Goal: Task Accomplishment & Management: Complete application form

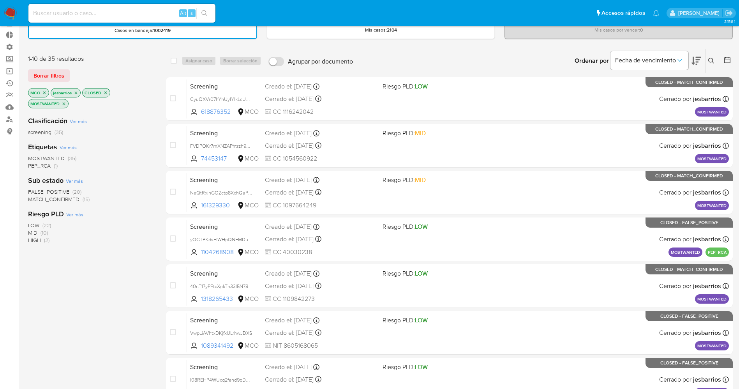
scroll to position [58, 0]
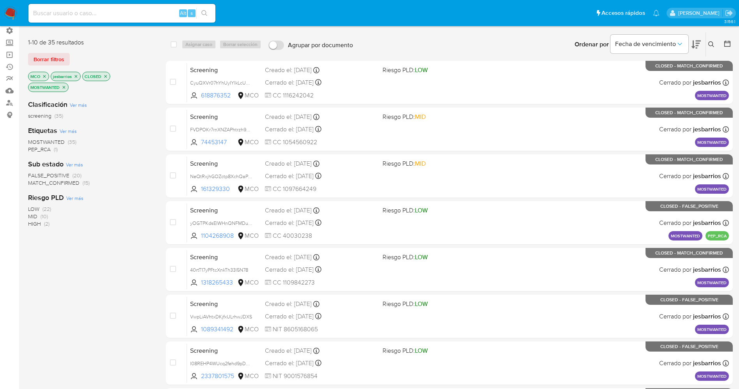
click at [10, 9] on img at bounding box center [10, 13] width 13 height 13
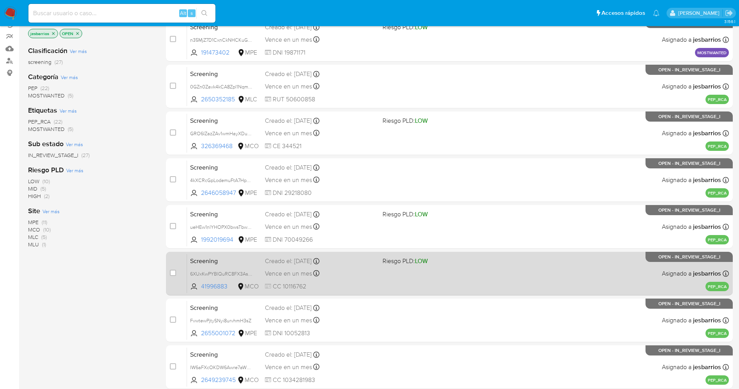
scroll to position [226, 0]
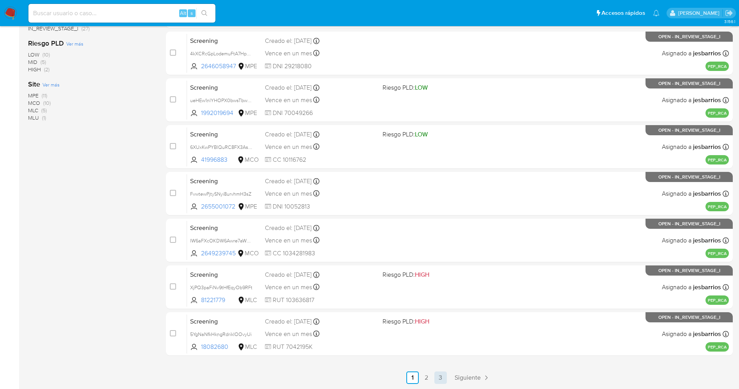
click at [441, 378] on link "3" at bounding box center [440, 377] width 12 height 12
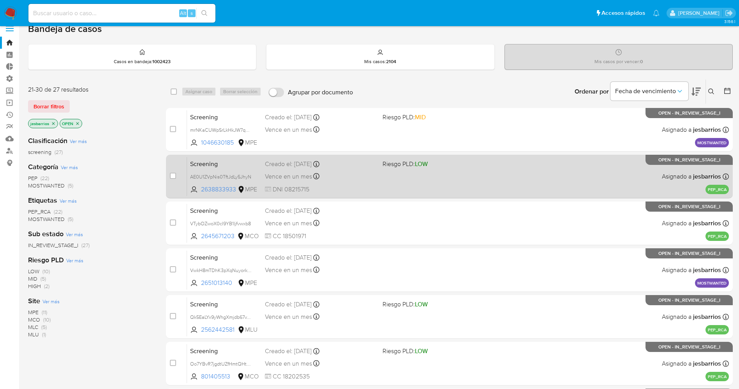
scroll to position [86, 0]
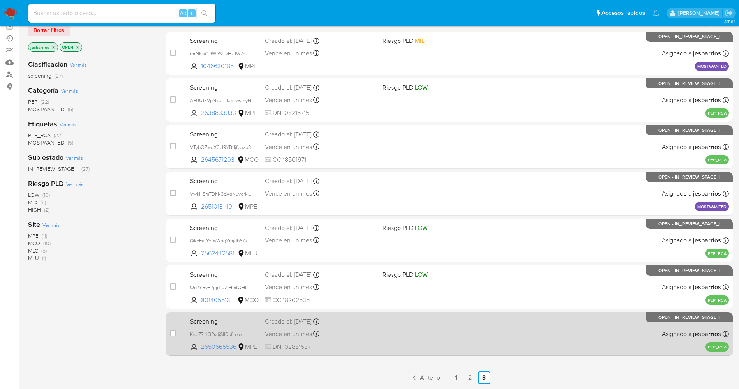
click at [433, 337] on div "Screening KspZ7l4f3PsdjSlI0pfitrxo 2650665536 MPE Creado el: 25/08/2025 Creado …" at bounding box center [458, 333] width 542 height 39
click at [436, 332] on div "Screening KspZ7l4f3PsdjSlI0pfitrxo 2650665536 MPE Creado el: 25/08/2025 Creado …" at bounding box center [458, 333] width 542 height 39
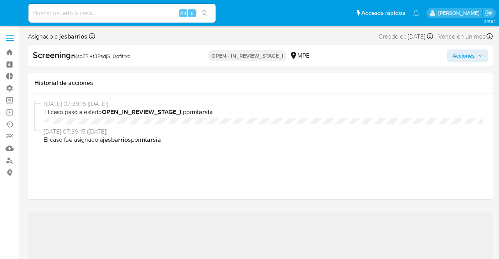
select select "10"
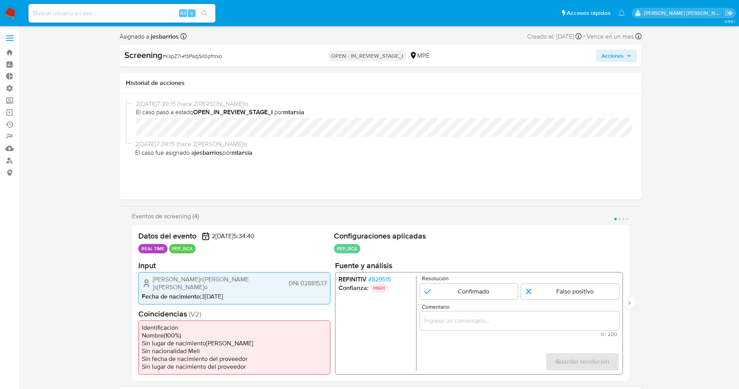
select select "10"
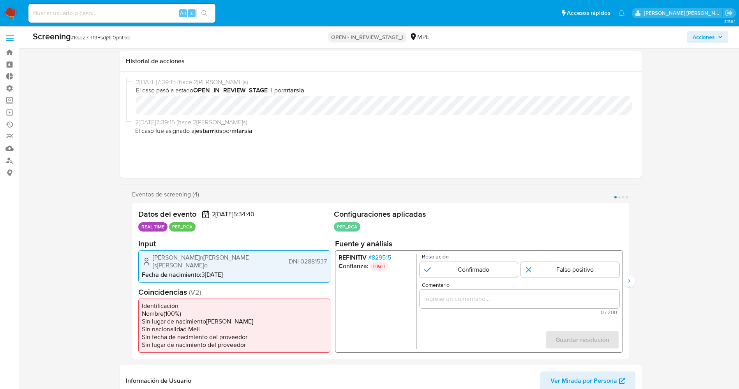
scroll to position [58, 0]
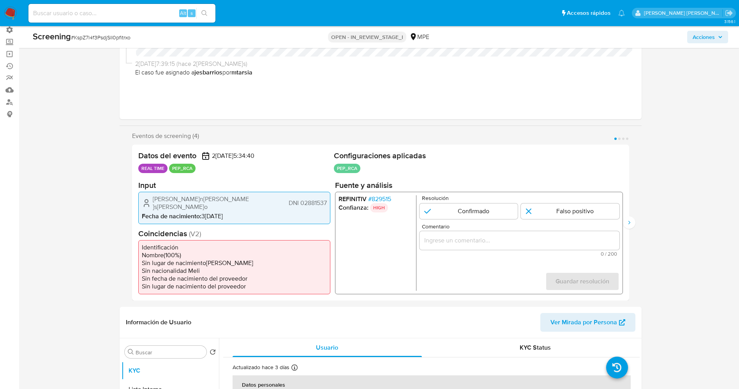
click at [383, 198] on span "# 829515" at bounding box center [379, 199] width 23 height 8
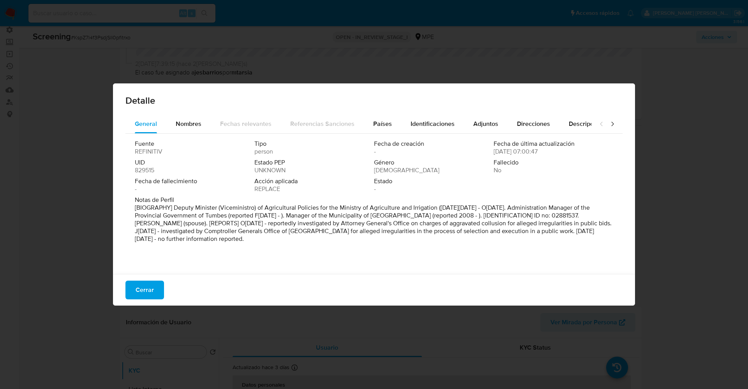
drag, startPoint x: 185, startPoint y: 207, endPoint x: 266, endPoint y: 251, distance: 92.6
click at [271, 263] on div "Fuente REFINITIV Tipo person Fecha de creación - Fecha de última actualización …" at bounding box center [373, 202] width 497 height 136
click at [192, 125] on span "Nombres" at bounding box center [189, 123] width 26 height 9
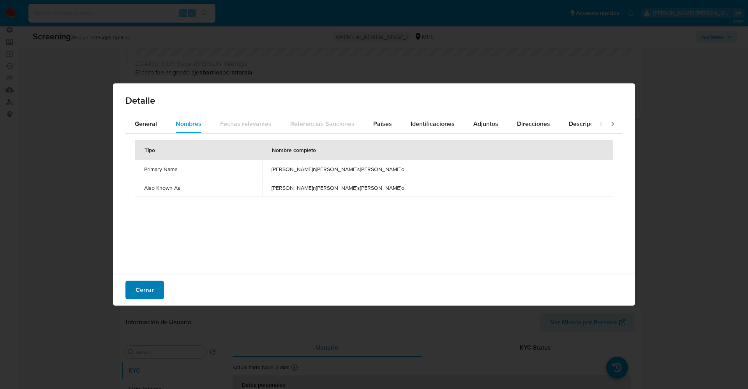
click at [150, 287] on span "Cerrar" at bounding box center [145, 289] width 18 height 17
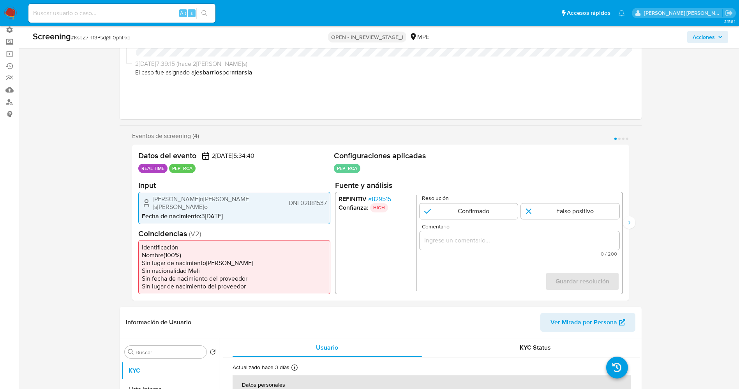
click at [378, 196] on span "# 829515" at bounding box center [379, 199] width 23 height 8
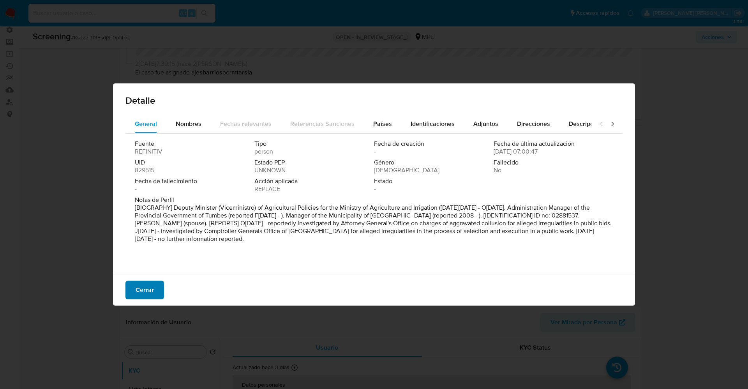
click at [145, 289] on span "Cerrar" at bounding box center [145, 289] width 18 height 17
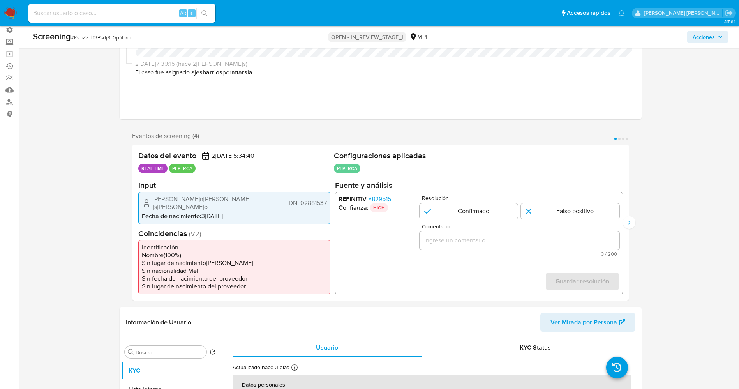
click at [390, 203] on span "# 829515" at bounding box center [379, 199] width 23 height 8
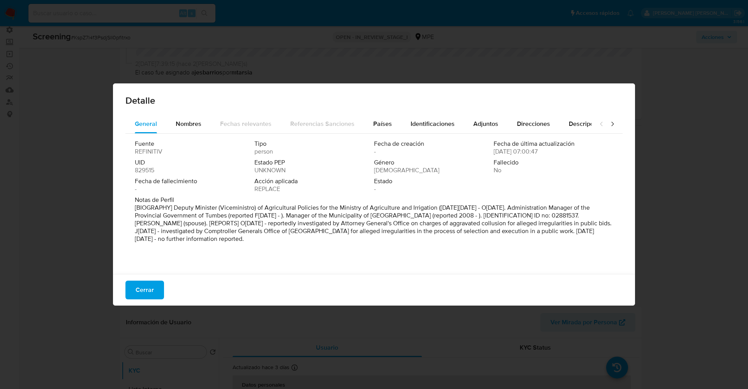
drag, startPoint x: 173, startPoint y: 207, endPoint x: 221, endPoint y: 258, distance: 70.5
click at [222, 259] on div "Fuente REFINITIV Tipo person Fecha de creación - Fecha de última actualización …" at bounding box center [373, 202] width 497 height 136
click at [181, 123] on font "Nombres" at bounding box center [189, 123] width 26 height 9
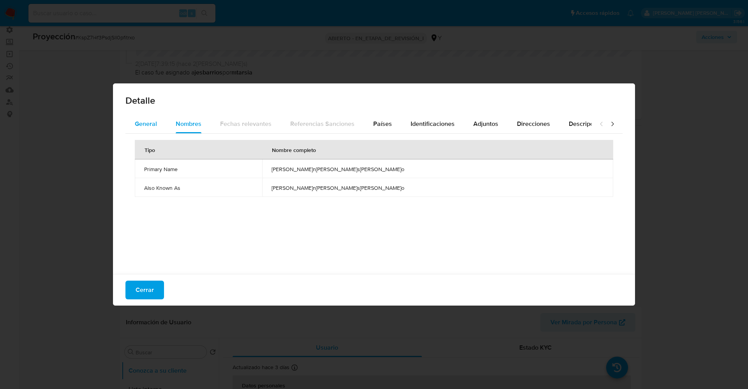
click at [155, 116] on div "General" at bounding box center [146, 124] width 22 height 19
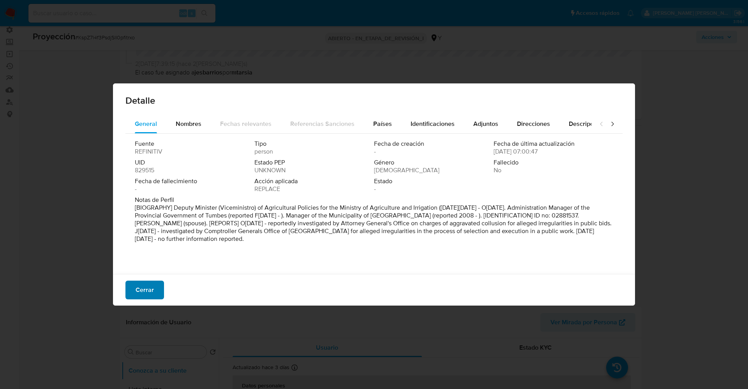
click at [134, 289] on button "Cerrar" at bounding box center [144, 290] width 39 height 19
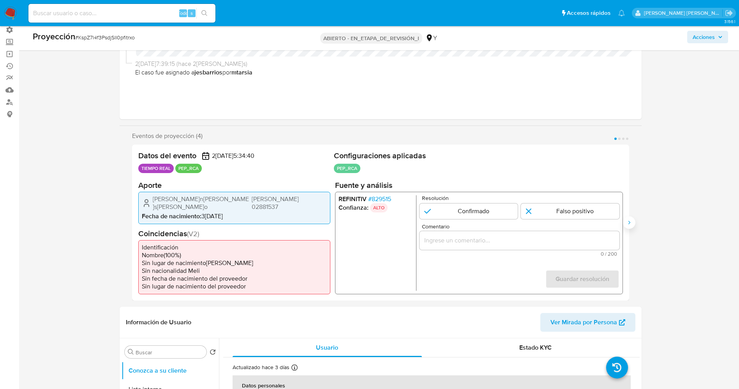
click at [629, 220] on icon "Siguiente" at bounding box center [629, 222] width 6 height 6
click at [387, 198] on font "829515" at bounding box center [380, 198] width 19 height 9
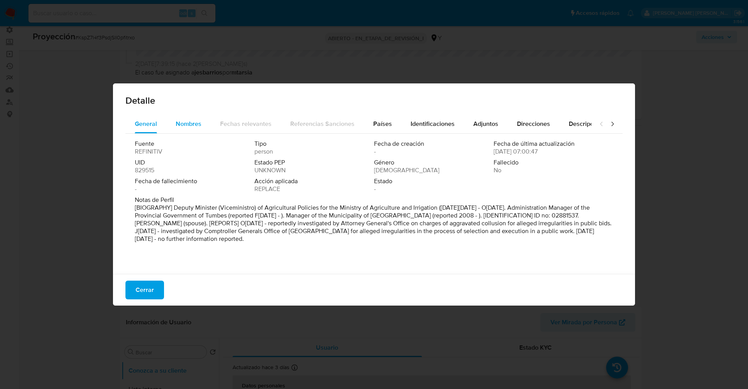
click at [188, 118] on div "Nombres" at bounding box center [189, 124] width 26 height 19
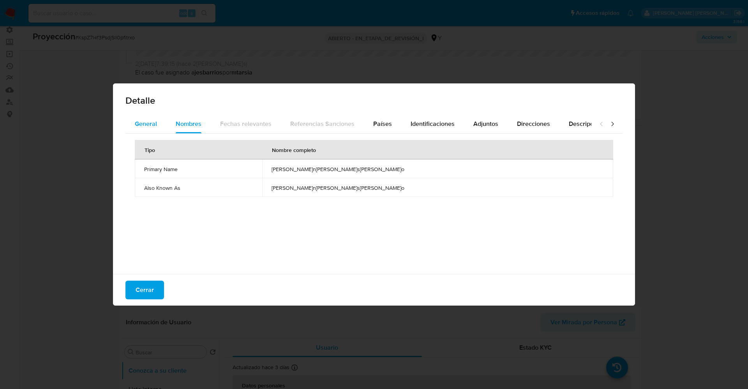
click at [160, 117] on button "General" at bounding box center [145, 124] width 41 height 19
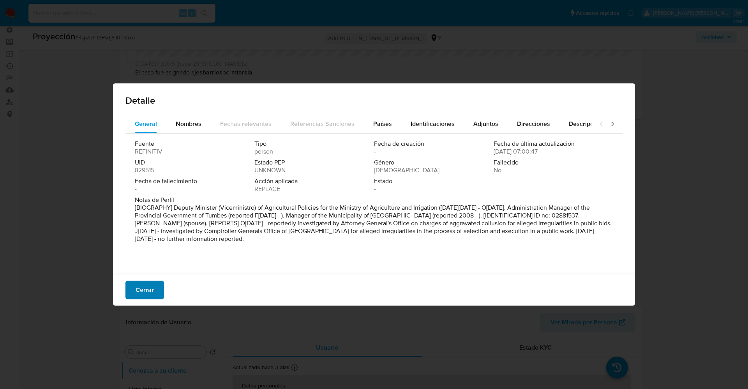
click at [148, 296] on font "Cerrar" at bounding box center [145, 290] width 18 height 19
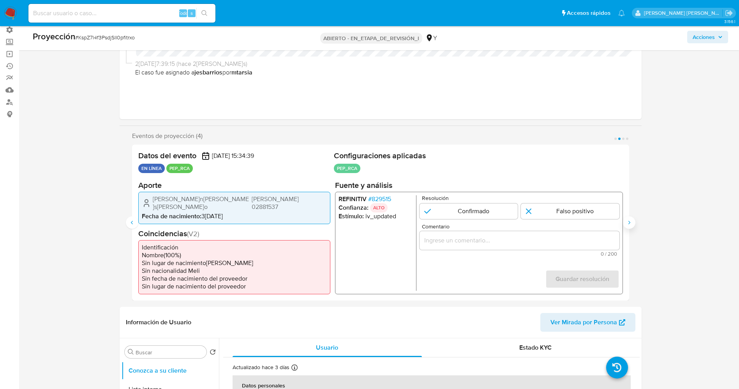
click at [625, 224] on button "Siguiente" at bounding box center [629, 222] width 12 height 12
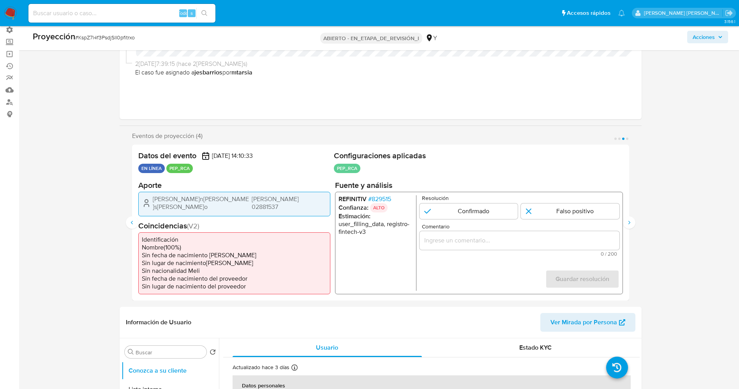
click at [391, 202] on font "829515" at bounding box center [380, 198] width 19 height 9
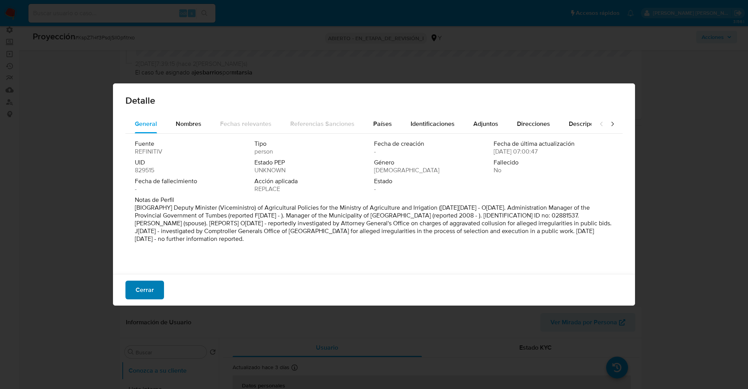
click at [142, 288] on font "Cerrar" at bounding box center [145, 290] width 18 height 19
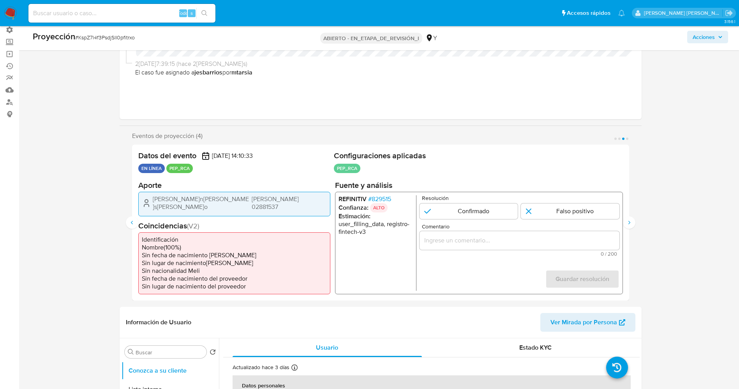
click at [627, 215] on div "Datos del evento 25/08/2025 14:10:33 EN LÍNEA PEP_RCA Configuraciones aplicadas…" at bounding box center [380, 223] width 497 height 156
click at [631, 218] on button "Siguiente" at bounding box center [629, 222] width 12 height 12
click at [384, 198] on font "829515" at bounding box center [380, 200] width 19 height 9
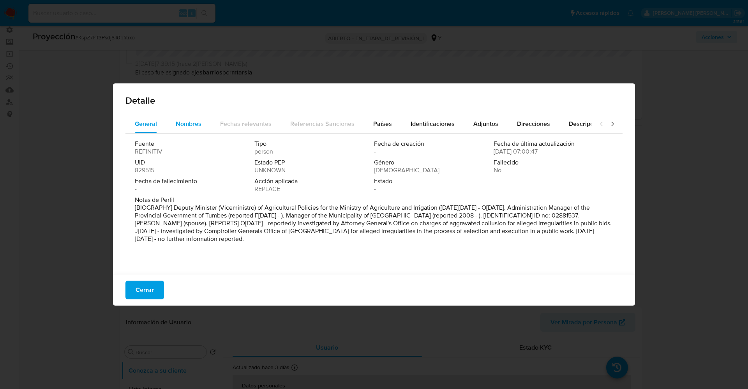
click at [189, 123] on span "Nombres" at bounding box center [189, 123] width 26 height 9
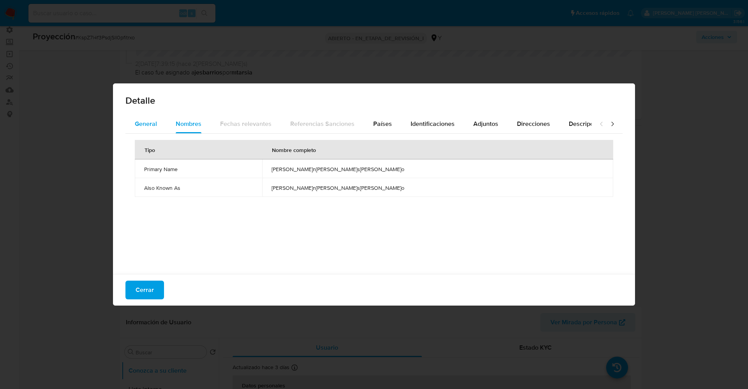
click at [147, 122] on span "General" at bounding box center [146, 123] width 22 height 9
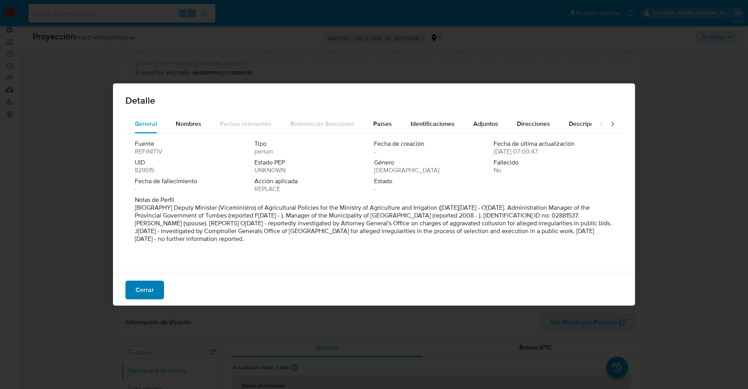
click at [149, 283] on font "Cerrar" at bounding box center [145, 290] width 18 height 19
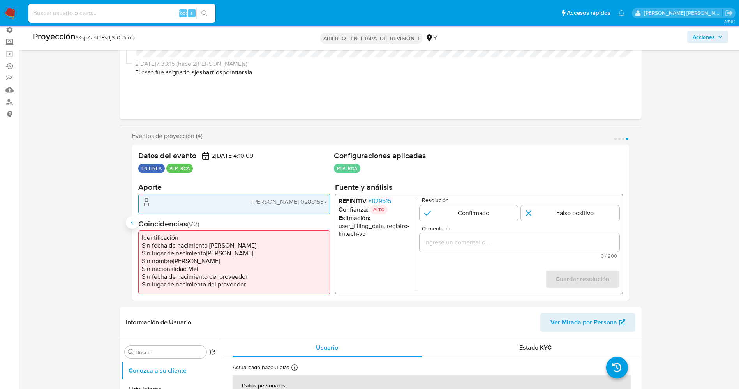
click at [130, 224] on icon "Anterior" at bounding box center [132, 222] width 6 height 6
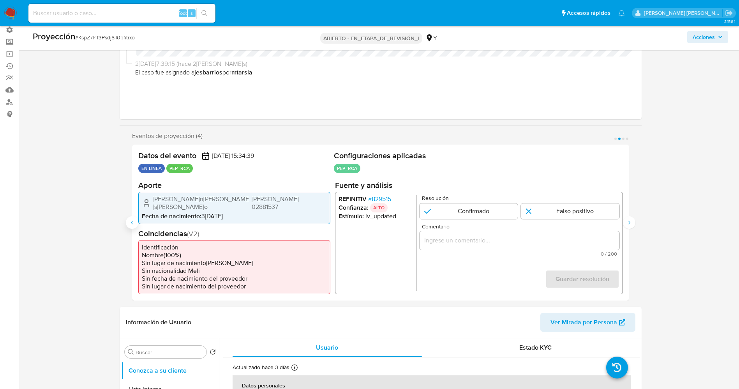
click at [130, 224] on icon "Anterior" at bounding box center [132, 222] width 6 height 6
drag, startPoint x: 152, startPoint y: 201, endPoint x: 247, endPoint y: 201, distance: 95.8
click at [247, 201] on div "Juan Carlos Gonzales Hidalgo DÍAS 02881537" at bounding box center [234, 203] width 185 height 16
drag, startPoint x: 189, startPoint y: 199, endPoint x: 161, endPoint y: 207, distance: 29.5
click at [189, 200] on font "Juan Carlos Gonzales Hidalgo" at bounding box center [200, 202] width 96 height 17
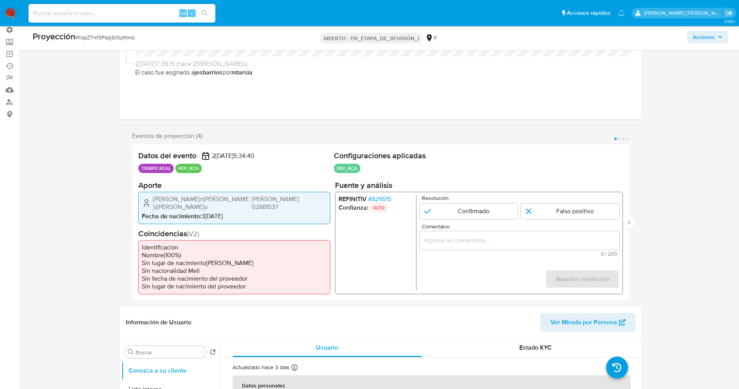
drag, startPoint x: 147, startPoint y: 200, endPoint x: 331, endPoint y: 201, distance: 183.9
click at [331, 201] on div "Datos del evento 25/08/2025 15:34:40 TIEMPO REAL PEP_RCA Configuraciones aplica…" at bounding box center [380, 223] width 497 height 156
click at [175, 214] on span "Fecha de nacimiento :" at bounding box center [172, 215] width 60 height 9
drag, startPoint x: 164, startPoint y: 200, endPoint x: 322, endPoint y: 201, distance: 157.4
click at [329, 201] on div "Juan Carlos Gonzales Hidalgo DNI 02881537 Fecha de nacimiento : 31/12/1975" at bounding box center [234, 207] width 192 height 32
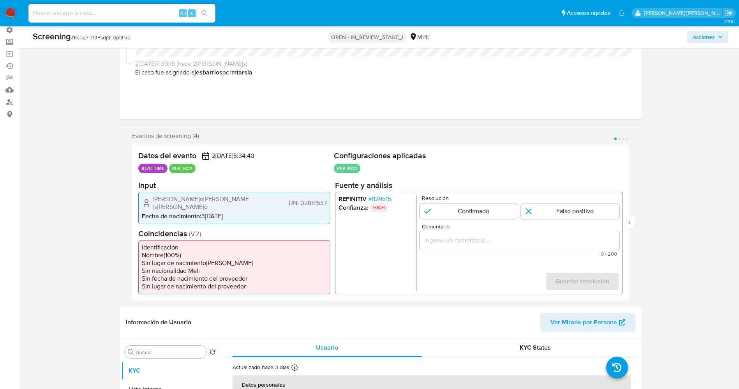
click at [383, 201] on span "# 829515" at bounding box center [379, 199] width 23 height 8
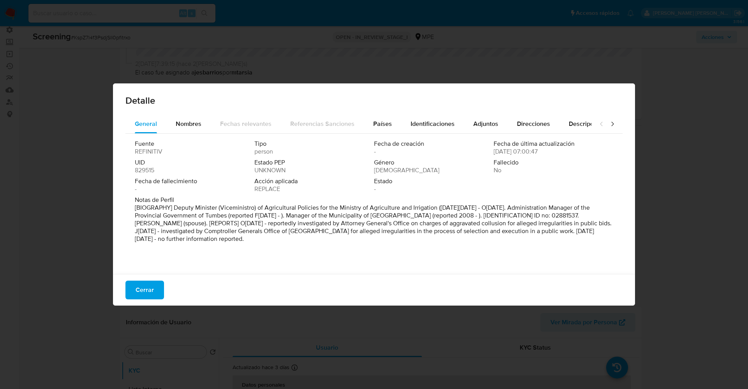
drag, startPoint x: 209, startPoint y: 216, endPoint x: 276, endPoint y: 238, distance: 70.3
click at [276, 238] on p "[BIOGRAPHY] Deputy Minister (Viceministro) of Agricultural Policies for the Min…" at bounding box center [373, 223] width 477 height 39
click at [163, 294] on button "Cerrar" at bounding box center [144, 290] width 39 height 19
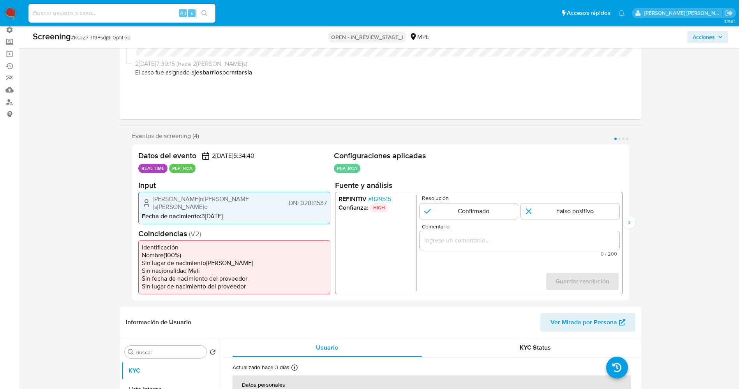
drag, startPoint x: 168, startPoint y: 201, endPoint x: 328, endPoint y: 201, distance: 160.5
click at [328, 201] on div "Juan Carlos Gonzales Hidalgo DNI 02881537 Fecha de nacimiento : 31/12/1975" at bounding box center [234, 207] width 192 height 32
click at [445, 213] on input "1 de 4" at bounding box center [468, 211] width 99 height 16
radio input "true"
click at [457, 236] on div "1 de 4" at bounding box center [519, 240] width 200 height 19
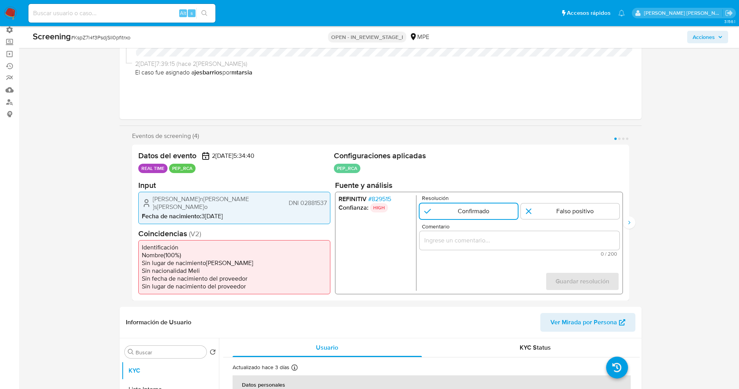
click at [459, 241] on input "Comentario" at bounding box center [519, 240] width 200 height 10
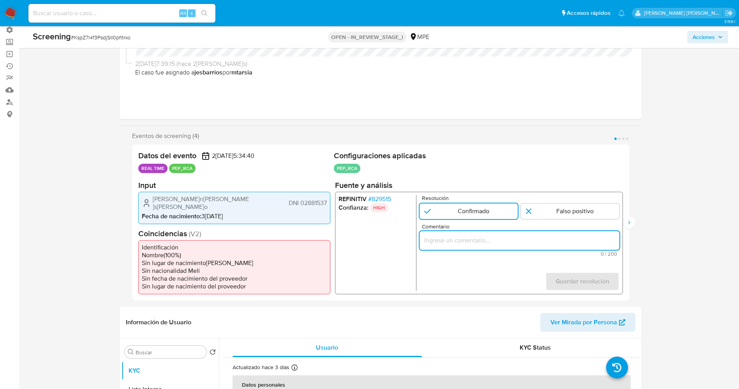
paste input "suario Juan Carlos Gonzales Hidalgo DNI 02881537 ,nacionalidad Peruana , por co…"
click at [492, 240] on input "suario Juan Carlos Gonzales Hidalgo DNI 02881537 ,nacionalidad Peruana , por co…" at bounding box center [519, 240] width 200 height 10
drag, startPoint x: 425, startPoint y: 244, endPoint x: 448, endPoint y: 243, distance: 22.6
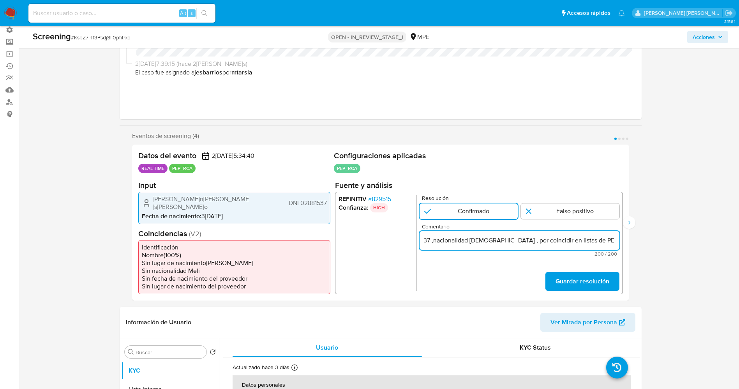
click at [448, 243] on input "suario Juan Carlos Gonzales Hidalgo DNI 02881537 ,nacionalidad Peruana , por co…" at bounding box center [519, 240] width 200 height 10
type input "suario Juan Carlos Gonzales Hidalgo DNI 02881537 ,nacionalidad Peruana , se des…"
click at [577, 279] on span "Guardar resolución" at bounding box center [582, 281] width 54 height 17
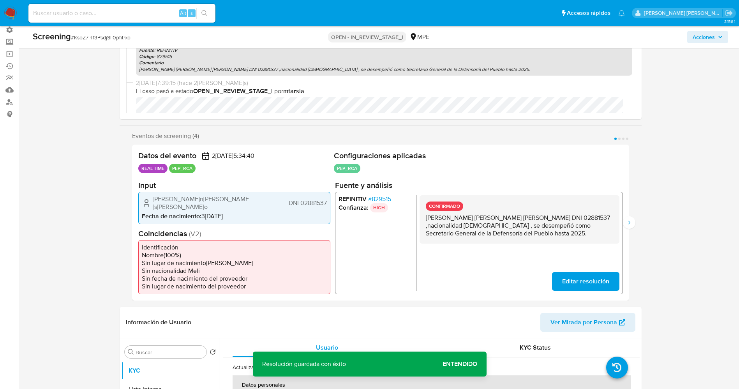
click at [566, 273] on span "Editar resolución" at bounding box center [585, 281] width 47 height 17
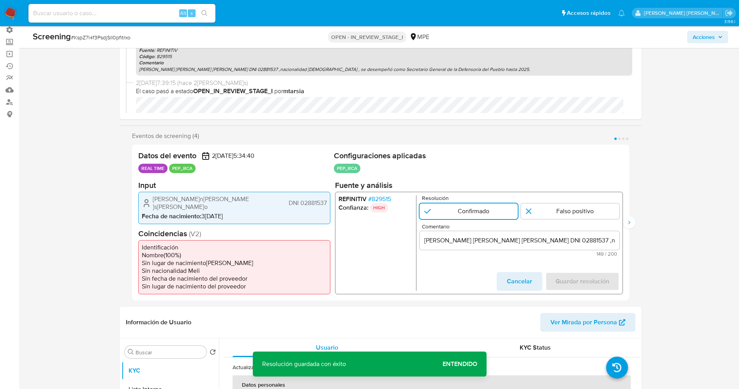
click at [423, 240] on input "suario Juan Carlos Gonzales Hidalgo DNI 02881537 ,nacionalidad Peruana , se des…" at bounding box center [519, 240] width 200 height 10
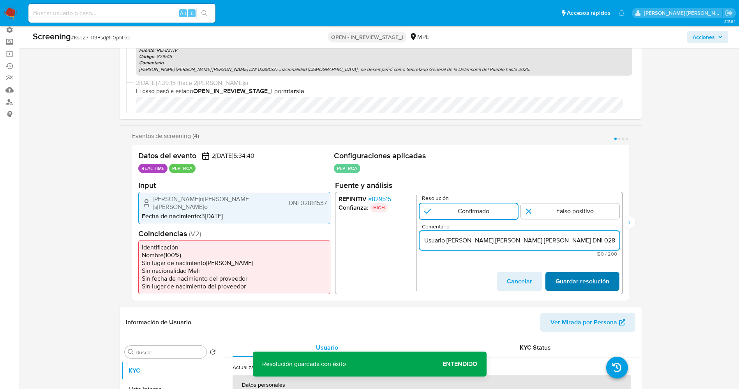
type input "Usuario Juan Carlos Gonzales Hidalgo DNI 02881537 ,nacionalidad Peruana , se de…"
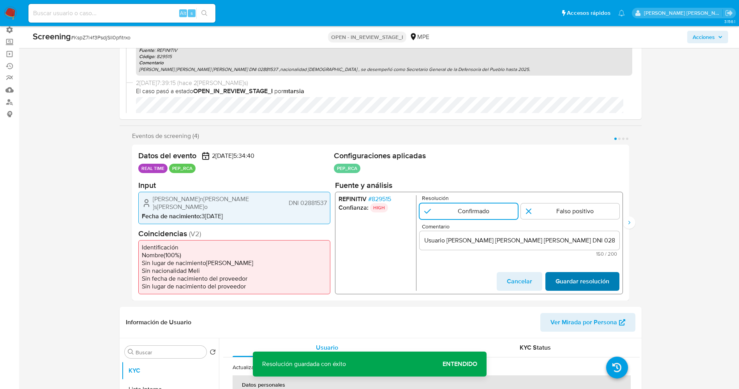
click at [572, 275] on span "Guardar resolución" at bounding box center [582, 281] width 54 height 17
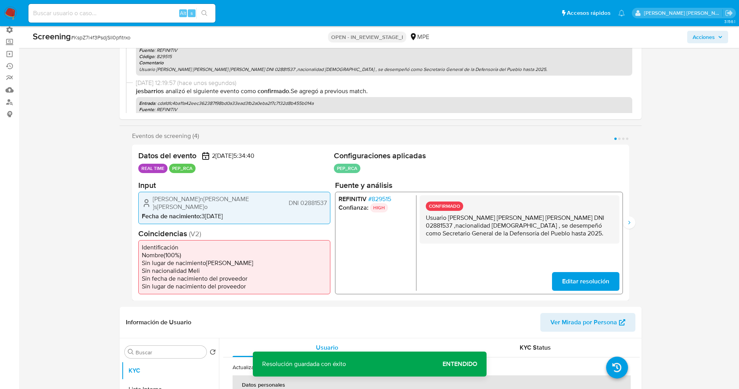
drag, startPoint x: 421, startPoint y: 218, endPoint x: 513, endPoint y: 238, distance: 94.4
click at [513, 238] on div "CONFIRMADO Usuario Juan Carlos Gonzales Hidalgo DNI 02881537 ,nacionalidad Peru…" at bounding box center [519, 219] width 200 height 48
click at [632, 222] on icon "Siguiente" at bounding box center [629, 222] width 6 height 6
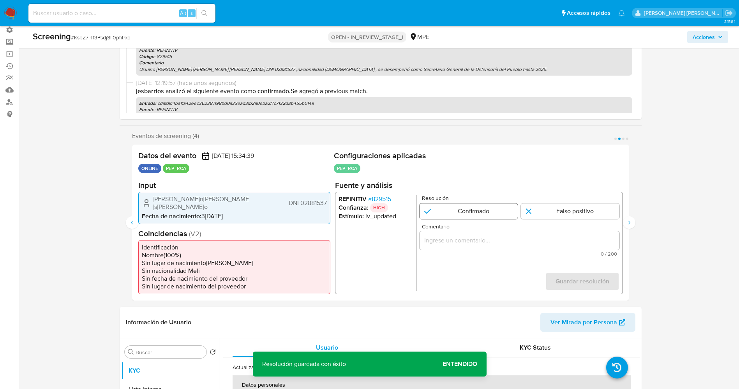
click at [490, 214] on input "2 de 4" at bounding box center [468, 211] width 99 height 16
radio input "true"
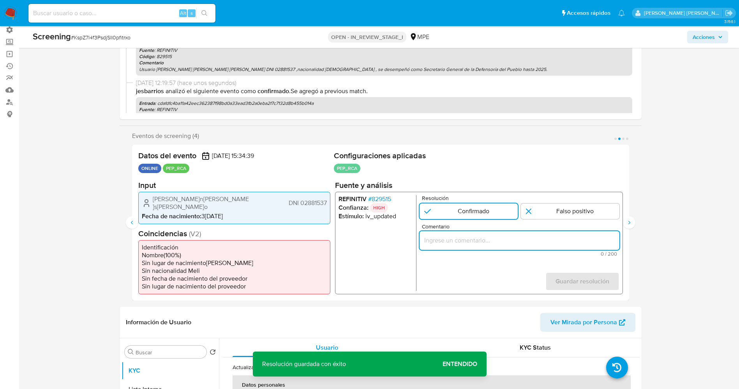
click at [493, 242] on input "Comentario" at bounding box center [519, 240] width 200 height 10
type input "Usuario Juan Carlos Gonzales Hidalgo DNI 02881537 ,nacionalidad Peruana , se de…"
click at [595, 280] on span "Guardar resolución" at bounding box center [582, 281] width 54 height 17
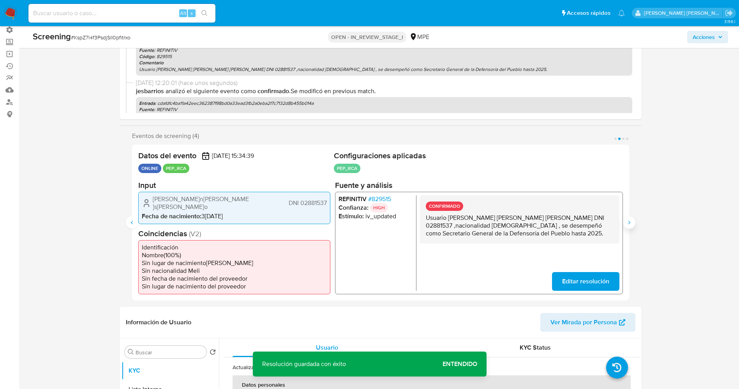
click at [627, 227] on button "Siguiente" at bounding box center [629, 222] width 12 height 12
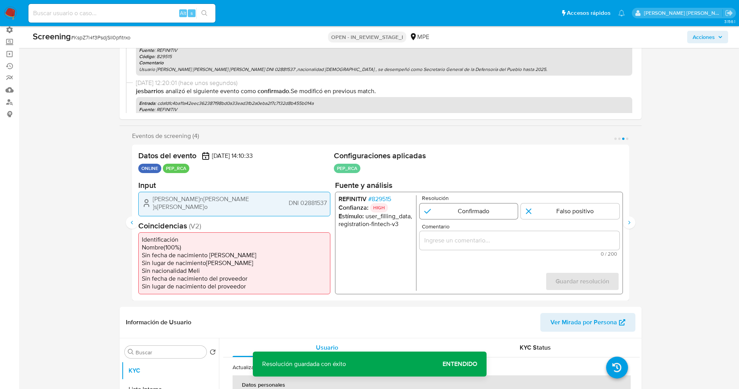
click at [488, 215] on input "3 de 4" at bounding box center [468, 211] width 99 height 16
radio input "true"
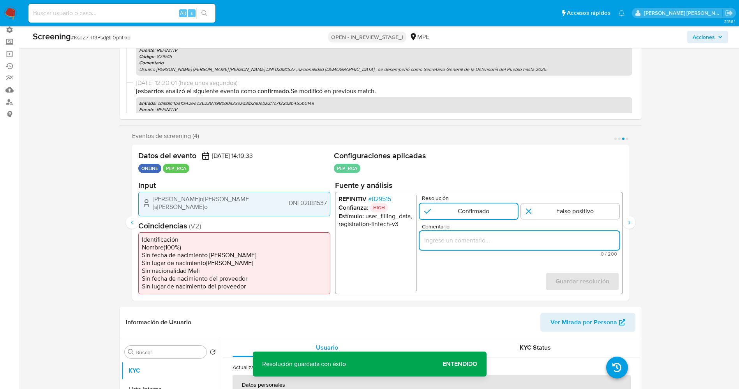
click at [490, 243] on input "Comentario" at bounding box center [519, 240] width 200 height 10
type input "Usuario Juan Carlos Gonzales Hidalgo DNI 02881537 ,nacionalidad Peruana , se de…"
click at [603, 278] on span "Guardar resolución" at bounding box center [582, 281] width 54 height 17
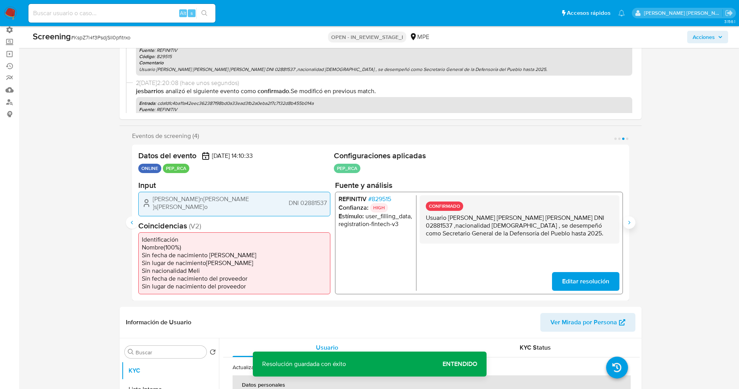
click at [631, 220] on icon "Siguiente" at bounding box center [629, 222] width 6 height 6
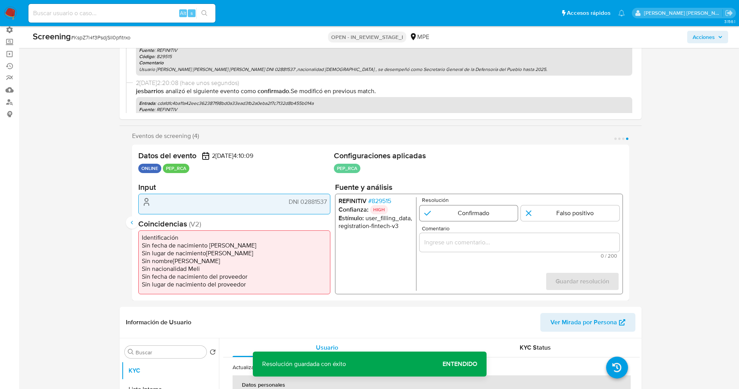
click at [468, 213] on input "4 de 4" at bounding box center [468, 213] width 99 height 16
radio input "true"
click at [470, 245] on input "Comentario" at bounding box center [519, 242] width 200 height 10
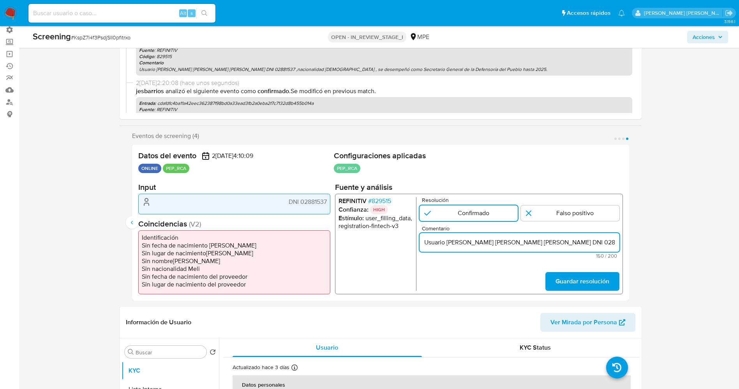
scroll to position [0, 243]
type input "Usuario Juan Carlos Gonzales Hidalgo DNI 02881537 ,nacionalidad Peruana , se de…"
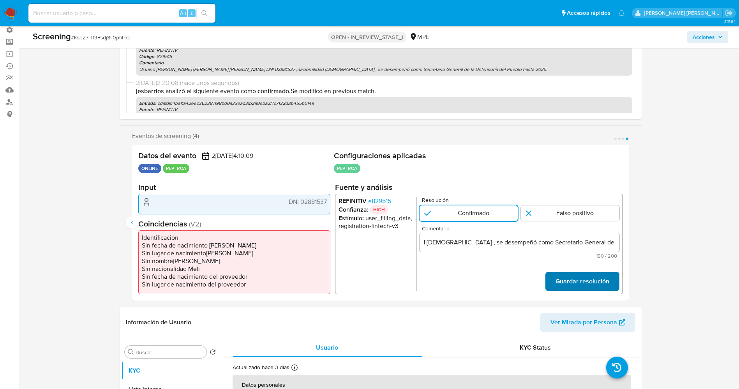
click at [578, 277] on span "Guardar resolución" at bounding box center [582, 281] width 54 height 17
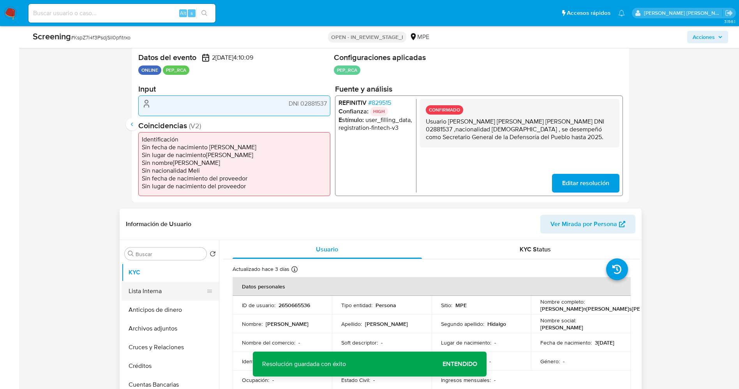
scroll to position [175, 0]
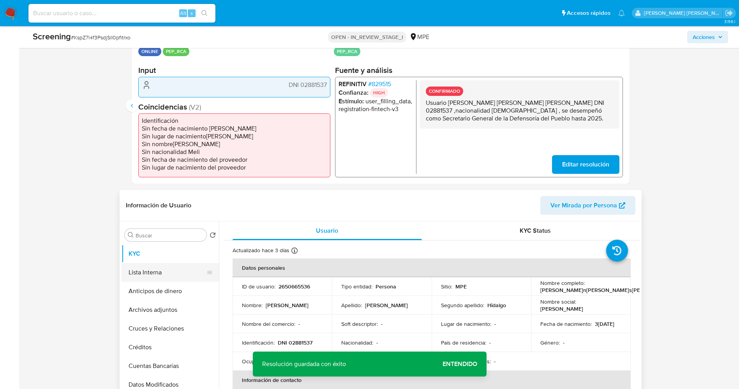
click at [158, 268] on button "Lista Interna" at bounding box center [167, 272] width 91 height 19
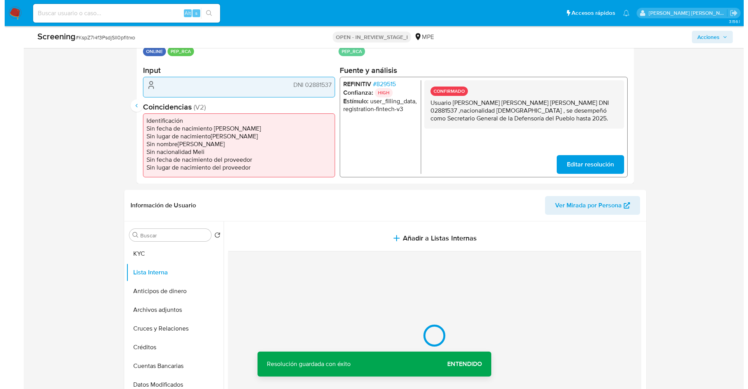
scroll to position [234, 0]
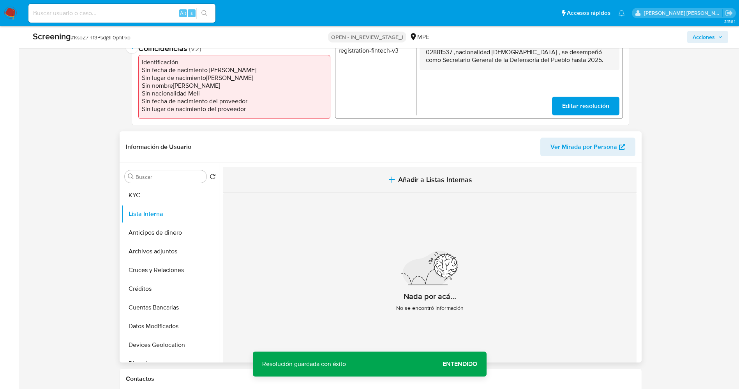
click at [427, 180] on span "Añadir a Listas Internas" at bounding box center [435, 179] width 74 height 9
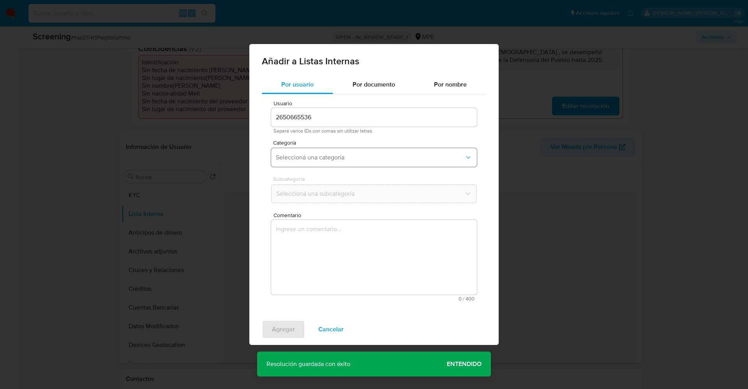
click at [358, 156] on span "Seleccioná una categoría" at bounding box center [370, 157] width 189 height 8
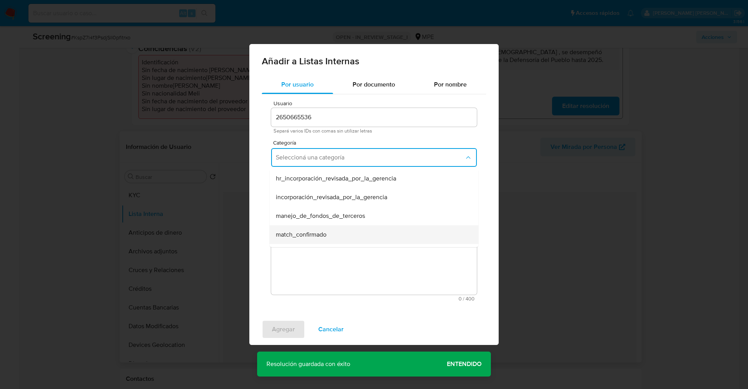
click at [314, 234] on span "match_confirmado" at bounding box center [301, 235] width 51 height 8
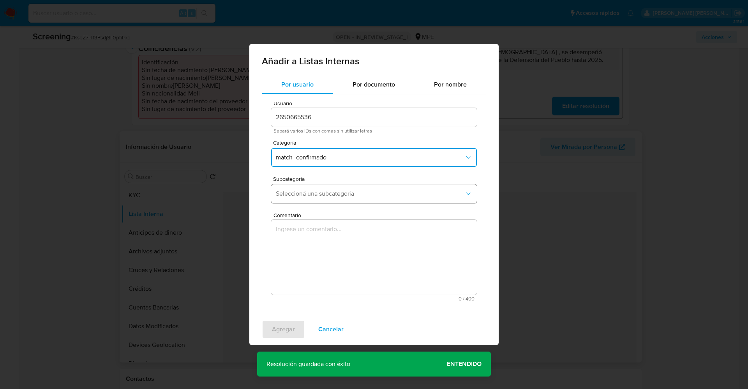
click at [330, 196] on span "Seleccioná una subcategoría" at bounding box center [370, 194] width 189 height 8
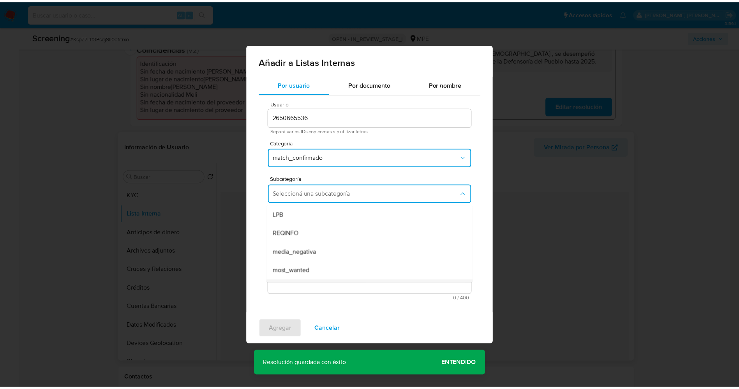
scroll to position [53, 0]
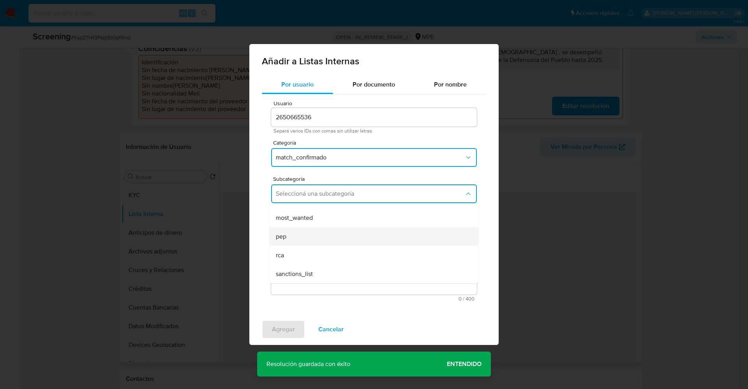
click at [305, 236] on div "pep" at bounding box center [372, 236] width 192 height 19
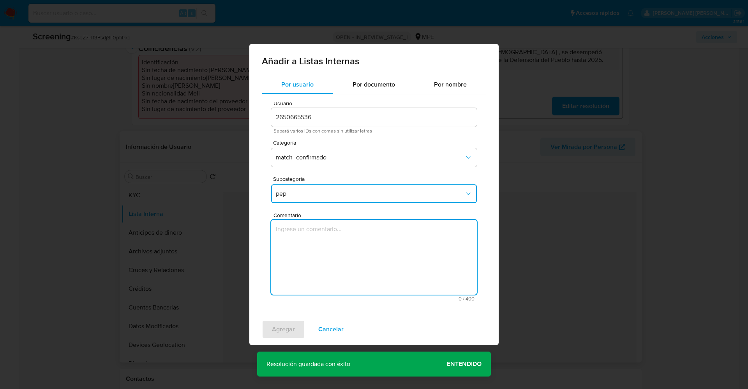
click at [304, 236] on textarea "Comentario" at bounding box center [374, 257] width 206 height 75
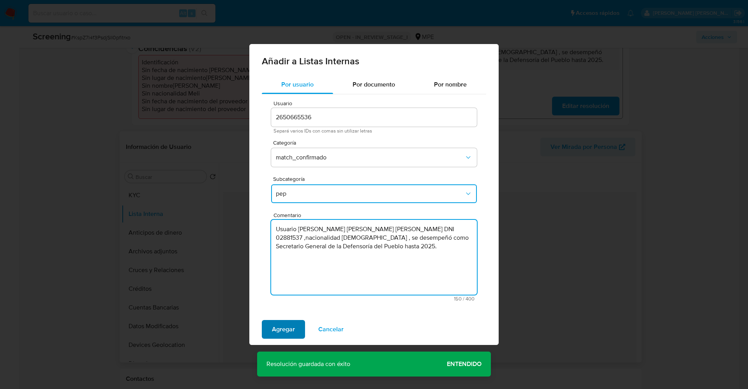
type textarea "Usuario Juan Carlos Gonzales Hidalgo DNI 02881537 ,nacionalidad Peruana , se de…"
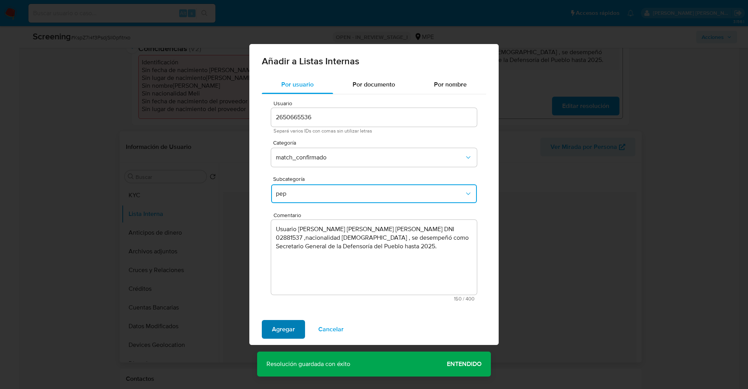
click at [292, 328] on span "Agregar" at bounding box center [283, 329] width 23 height 17
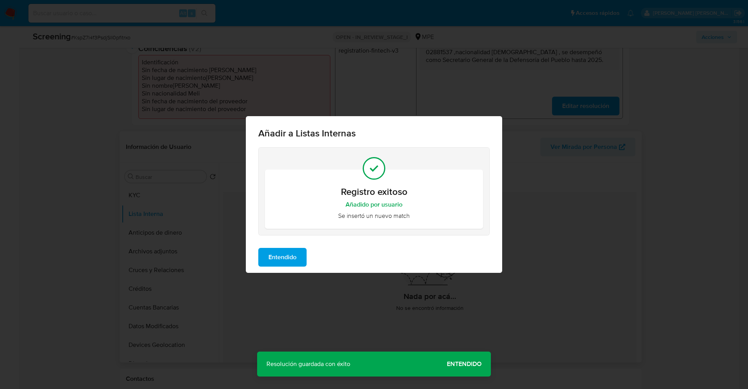
click at [275, 262] on span "Entendido" at bounding box center [282, 257] width 28 height 17
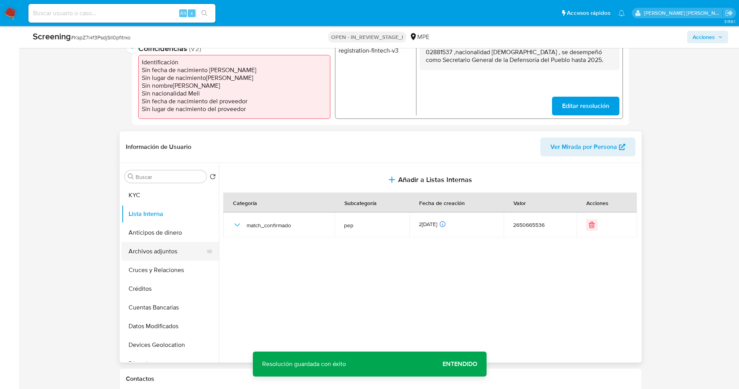
click at [157, 251] on button "Archivos adjuntos" at bounding box center [167, 251] width 91 height 19
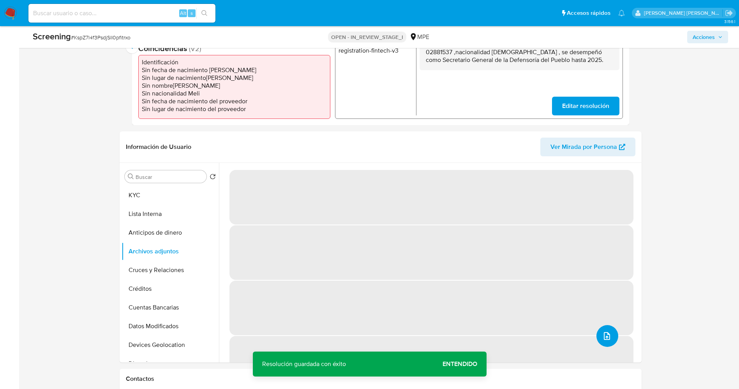
click at [609, 328] on button "upload-file" at bounding box center [607, 336] width 22 height 22
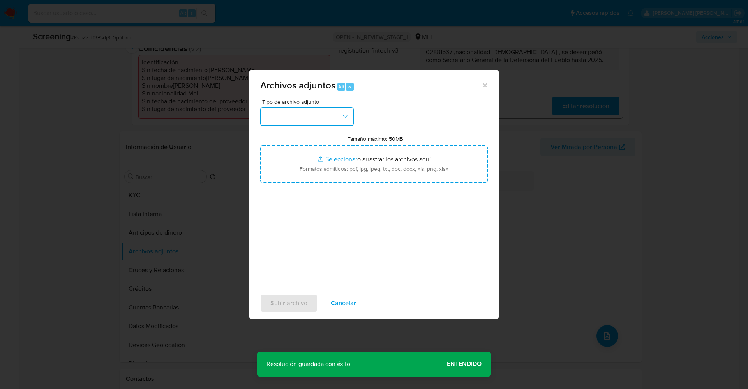
click at [303, 113] on button "button" at bounding box center [307, 116] width 94 height 19
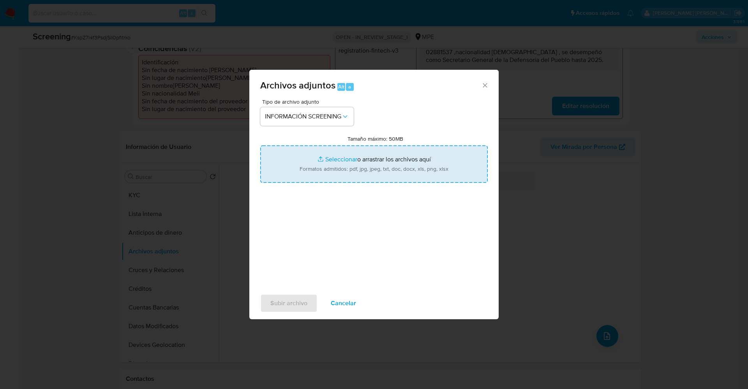
type input "C:\fakepath\_Juan Carlos Gonzales Hidalgo_ lavado de dinero - Buscar con Google…"
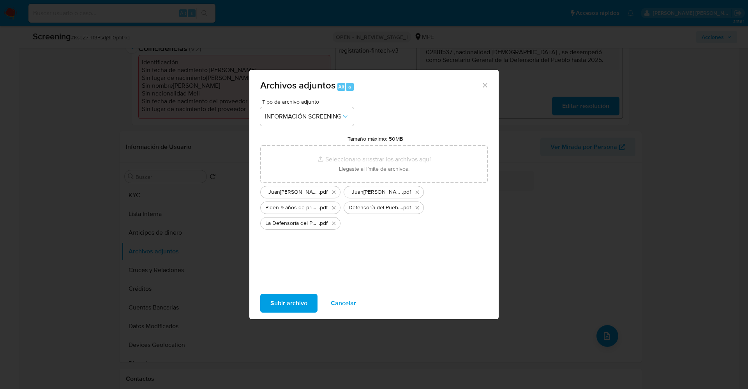
click at [301, 300] on span "Subir archivo" at bounding box center [288, 303] width 37 height 17
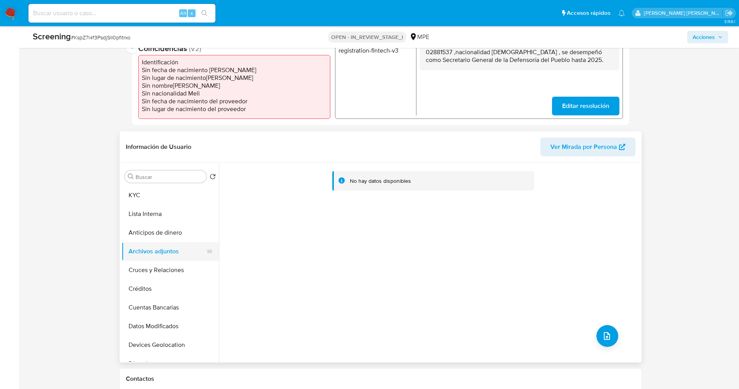
drag, startPoint x: 148, startPoint y: 228, endPoint x: 149, endPoint y: 245, distance: 17.2
click at [149, 227] on button "Anticipos de dinero" at bounding box center [170, 232] width 97 height 19
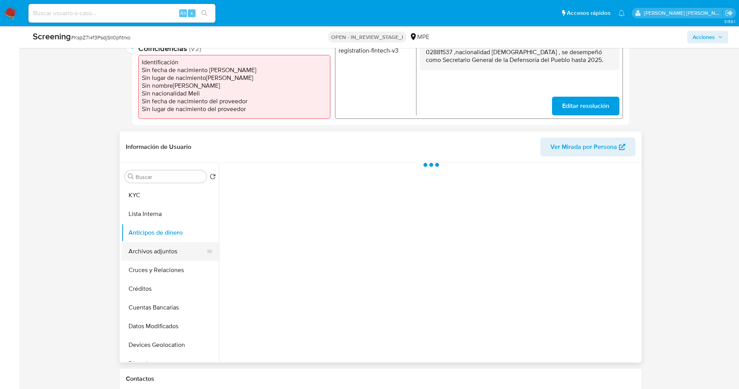
click at [151, 249] on button "Archivos adjuntos" at bounding box center [167, 251] width 91 height 19
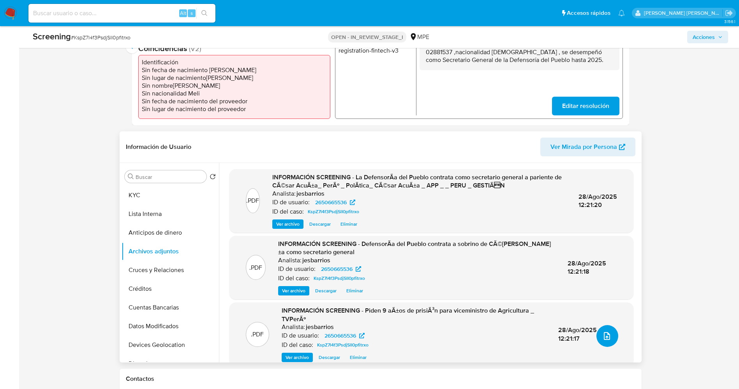
click at [602, 332] on icon "upload-file" at bounding box center [606, 335] width 9 height 9
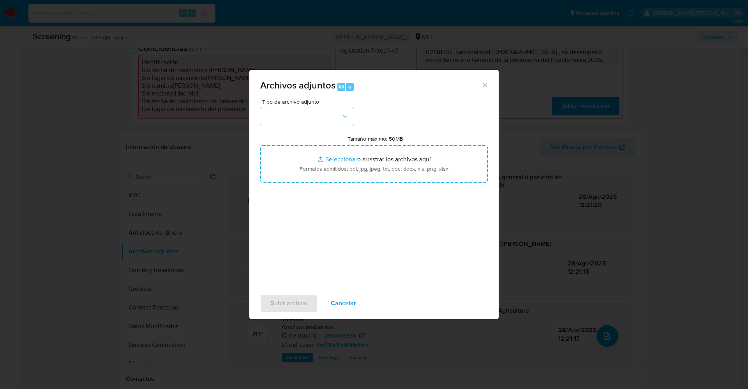
click at [660, 288] on div "Archivos adjuntos Alt a Tipo de archivo adjunto Tamaño máximo: 50MB Seleccionar…" at bounding box center [374, 194] width 748 height 389
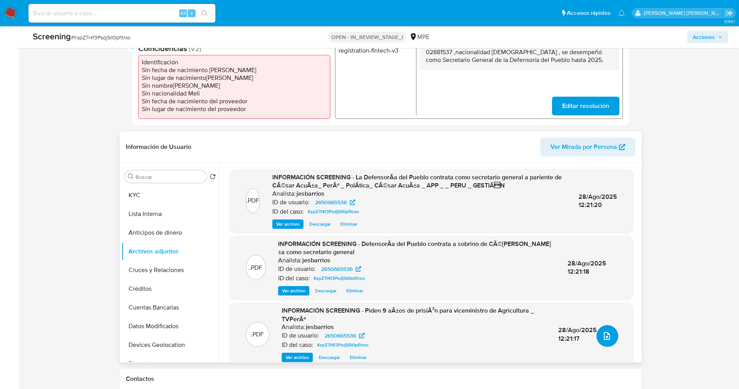
click at [607, 337] on icon "upload-file" at bounding box center [606, 335] width 9 height 9
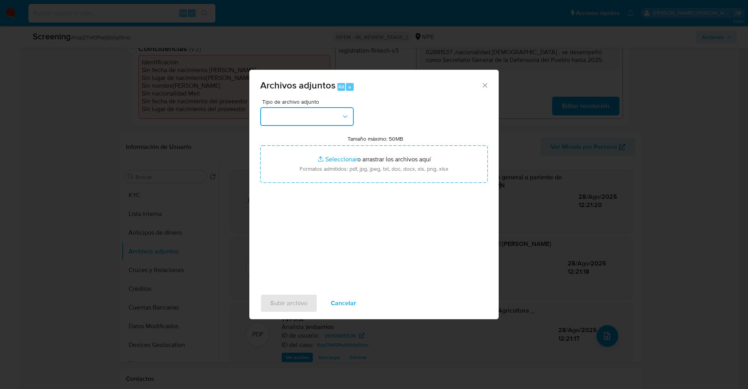
click at [321, 117] on button "button" at bounding box center [307, 116] width 94 height 19
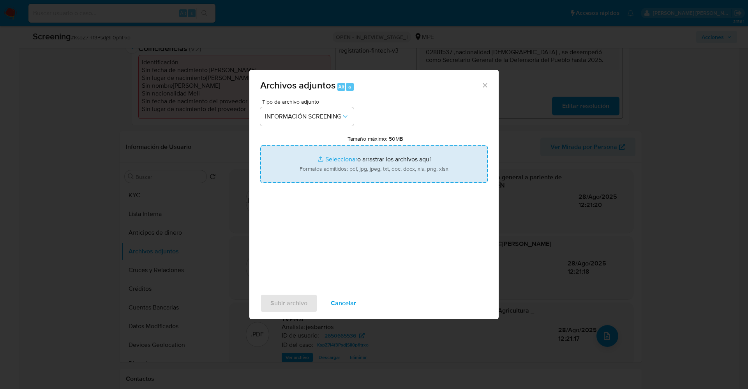
type input "C:\fakepath\6410850-resolucion-administrativa-no-0008-2025-dp.pdf"
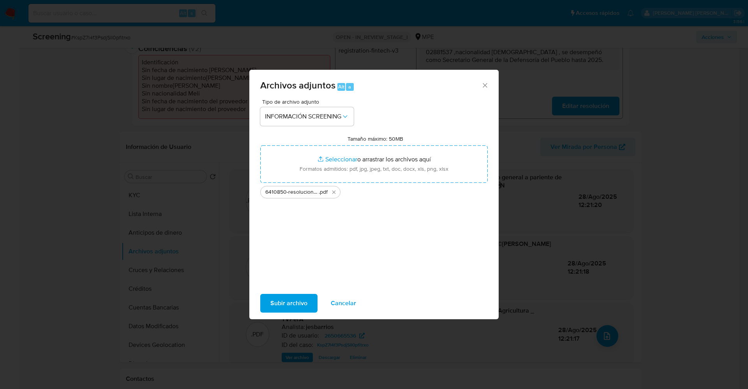
click at [270, 302] on button "Subir archivo" at bounding box center [288, 303] width 57 height 19
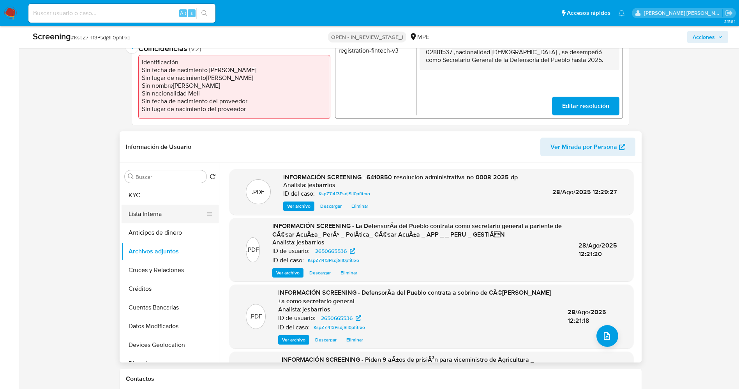
click at [159, 212] on button "Lista Interna" at bounding box center [167, 214] width 91 height 19
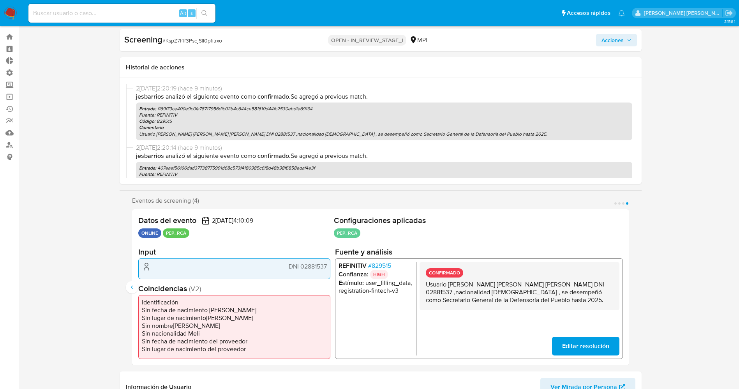
scroll to position [0, 0]
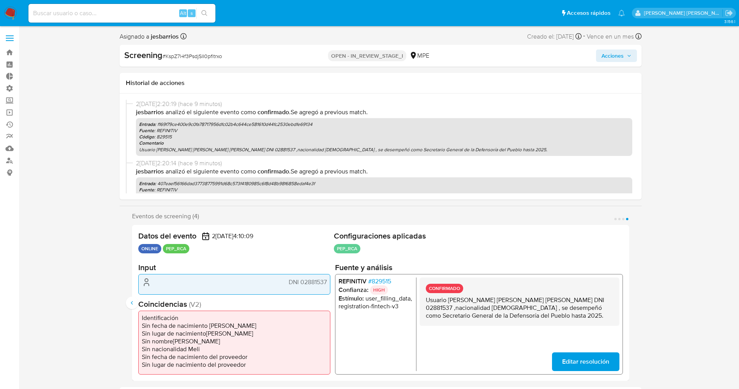
click at [612, 53] on span "Acciones" at bounding box center [613, 55] width 22 height 12
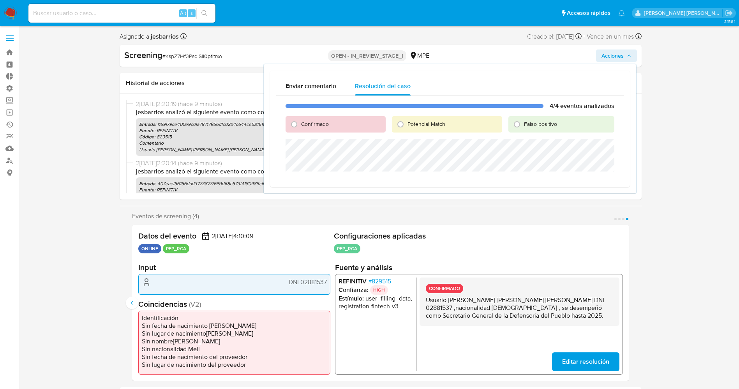
click at [419, 122] on span "Potencial Match" at bounding box center [427, 124] width 38 height 8
click at [407, 122] on input "Potencial Match" at bounding box center [400, 124] width 12 height 12
radio input "true"
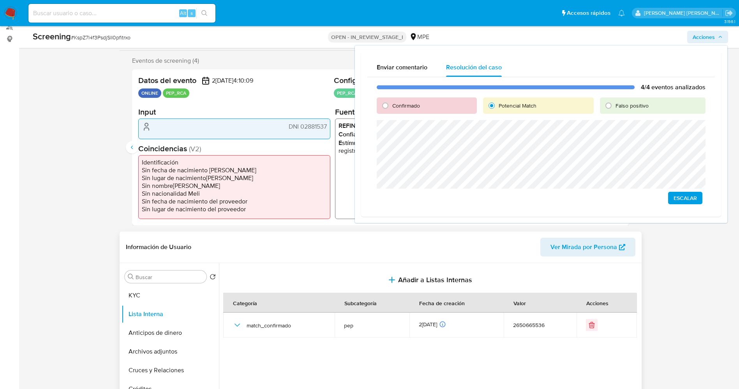
scroll to position [175, 0]
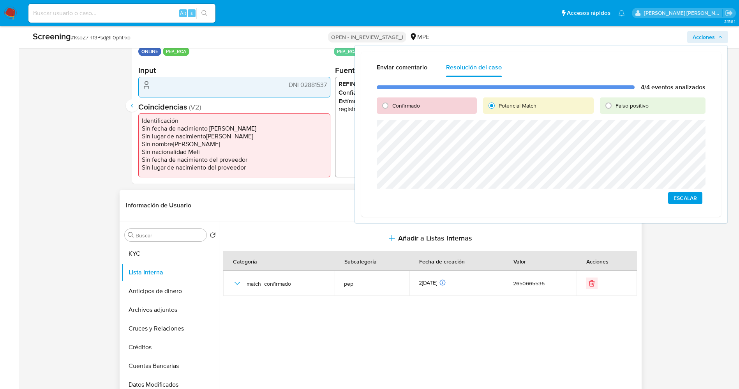
click at [144, 243] on div "Buscar Volver al orden por defecto KYC Lista Interna Anticipos de dinero Archiv…" at bounding box center [170, 321] width 97 height 198
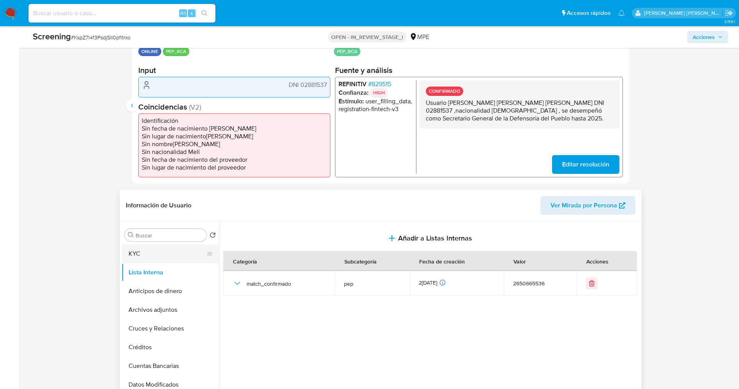
click at [140, 251] on button "KYC" at bounding box center [167, 253] width 91 height 19
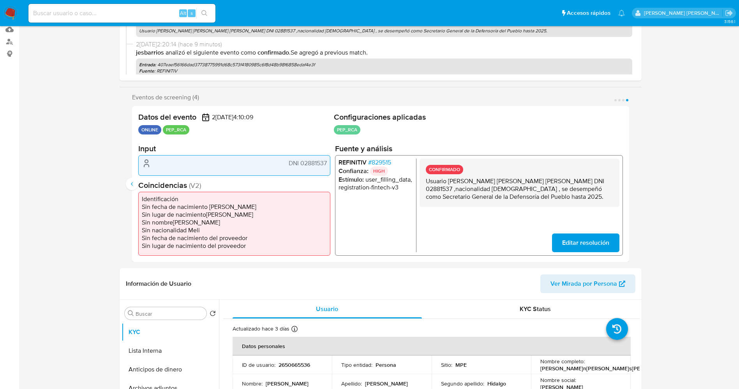
scroll to position [0, 0]
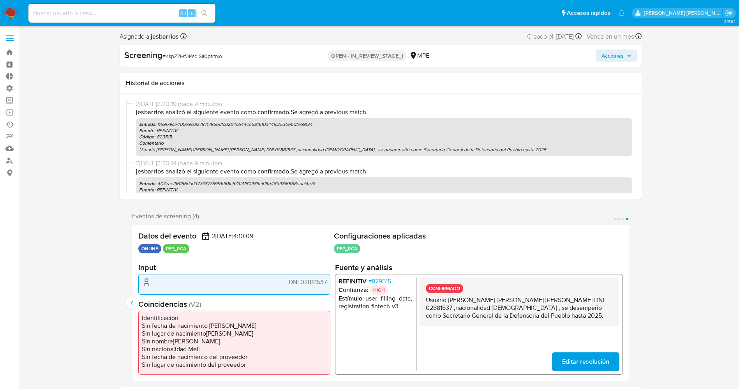
click at [627, 55] on icon "button" at bounding box center [629, 55] width 5 height 5
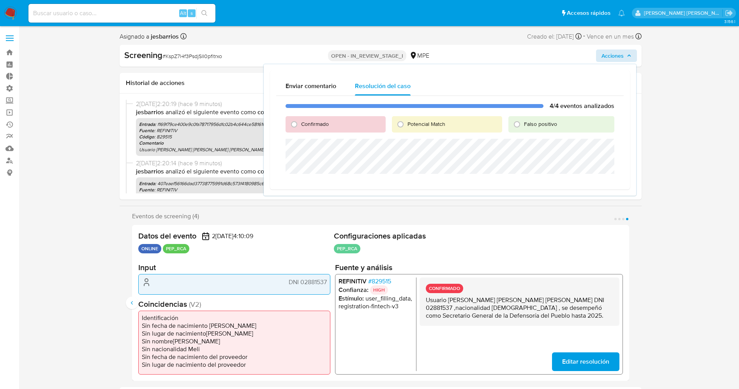
click at [419, 120] on span "Potencial Match" at bounding box center [427, 124] width 38 height 8
click at [407, 120] on input "Potencial Match" at bounding box center [400, 124] width 12 height 12
radio input "true"
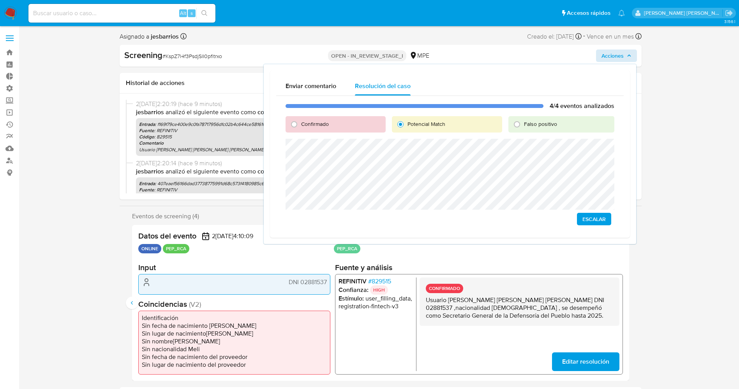
click at [593, 221] on span "Escalar" at bounding box center [593, 218] width 23 height 11
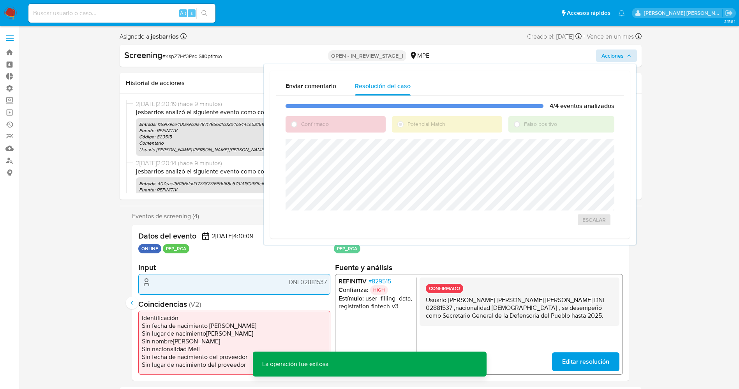
click at [163, 56] on span "# KspZ7l4f3PsdjSlI0pfitrxo" at bounding box center [192, 56] width 60 height 8
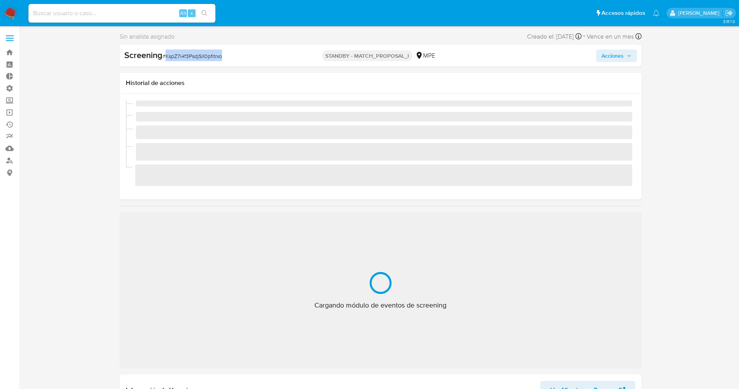
drag, startPoint x: 165, startPoint y: 58, endPoint x: 203, endPoint y: 56, distance: 38.3
click at [240, 56] on div "Screening # KspZ7l4f3PsdjSlI0pfitrxo" at bounding box center [208, 55] width 168 height 12
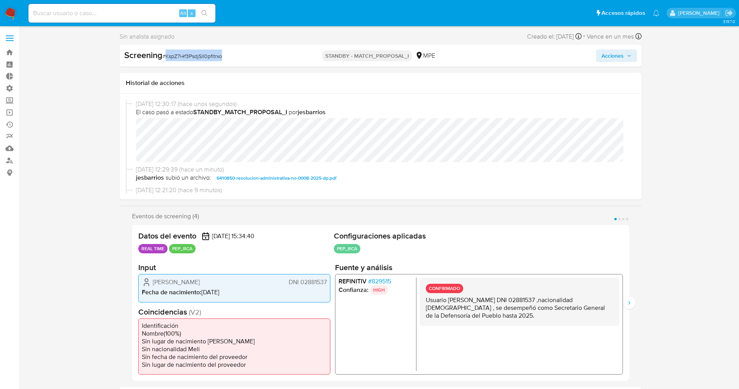
select select "10"
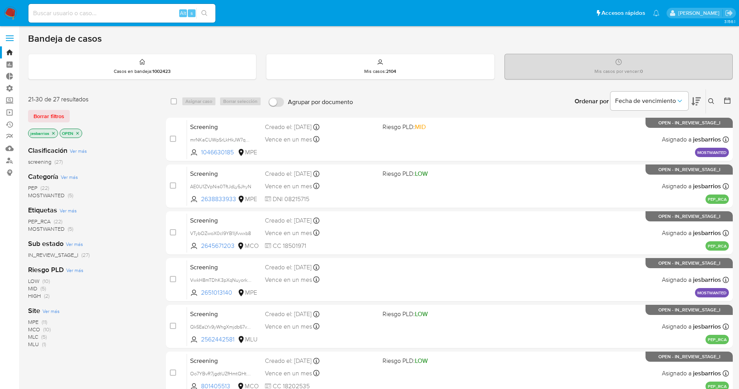
scroll to position [86, 0]
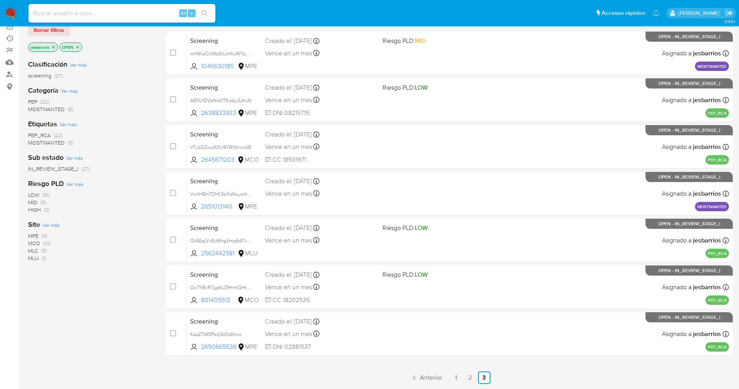
click at [8, 11] on img at bounding box center [10, 13] width 13 height 13
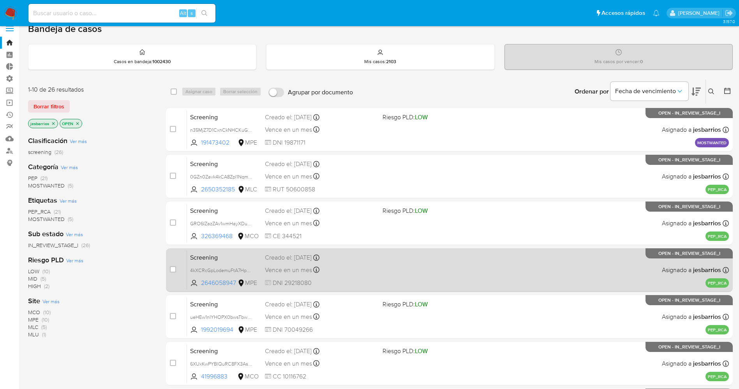
scroll to position [226, 0]
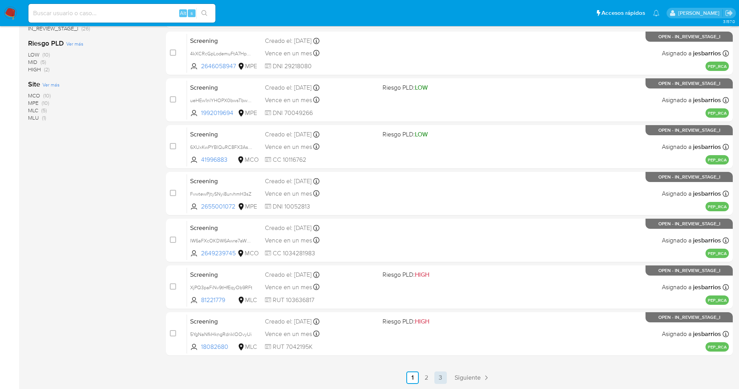
click at [442, 376] on link "3" at bounding box center [440, 377] width 12 height 12
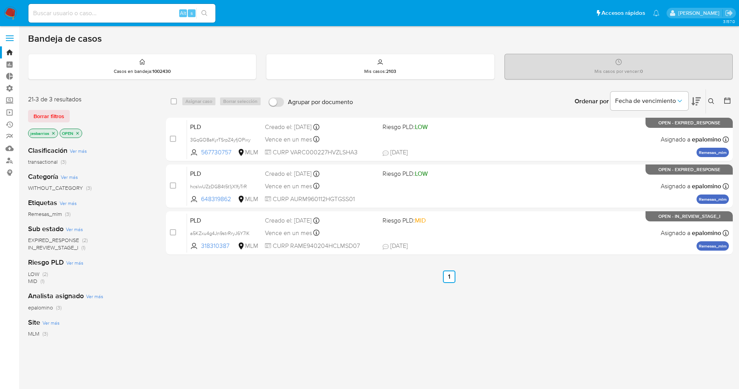
click at [10, 10] on img at bounding box center [10, 13] width 13 height 13
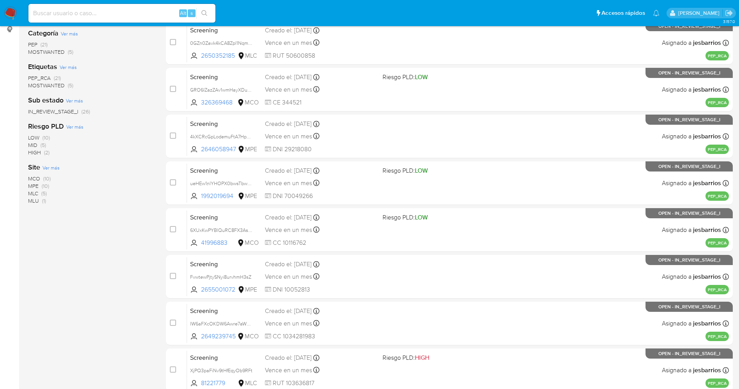
scroll to position [226, 0]
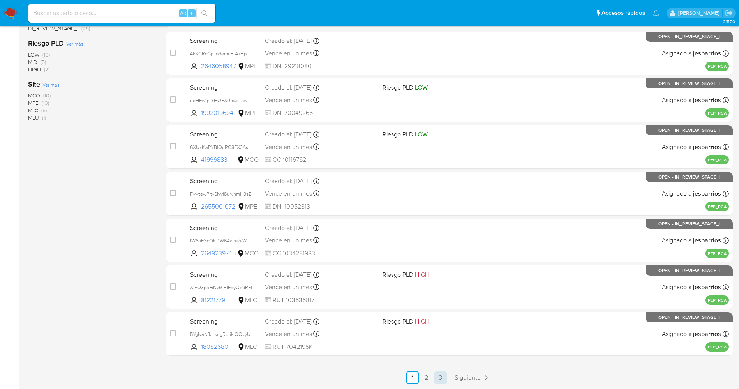
click at [444, 378] on link "3" at bounding box center [440, 377] width 12 height 12
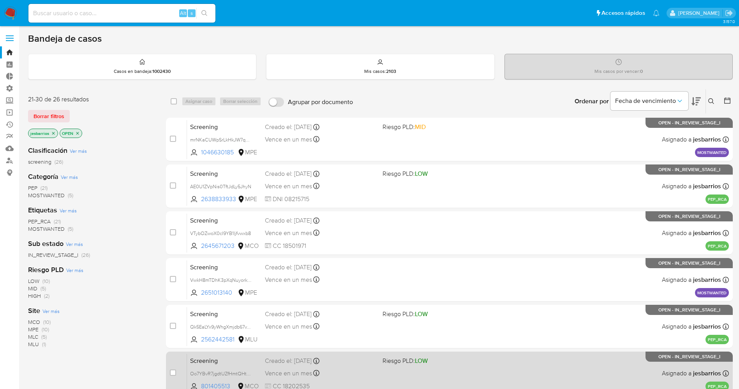
scroll to position [58, 0]
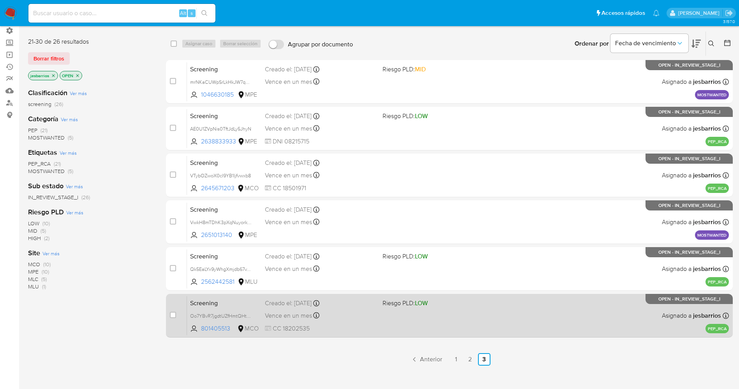
click at [460, 325] on div "Screening Oo7YBvR7jgdtUZfHmtQHtvl6 801405513 MCO Riesgo PLD: LOW Creado el: 25/…" at bounding box center [458, 315] width 542 height 39
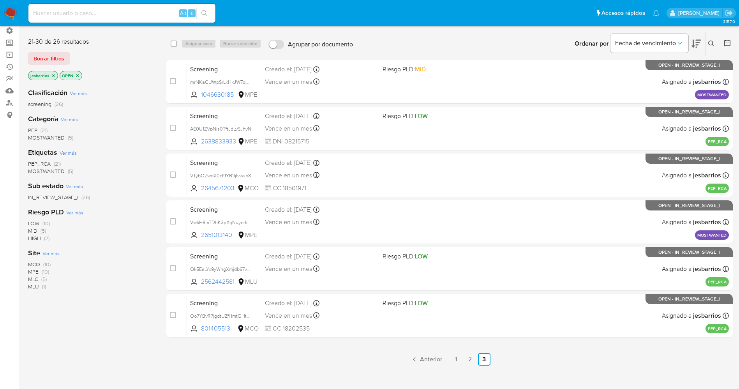
click at [13, 16] on img at bounding box center [10, 13] width 13 height 13
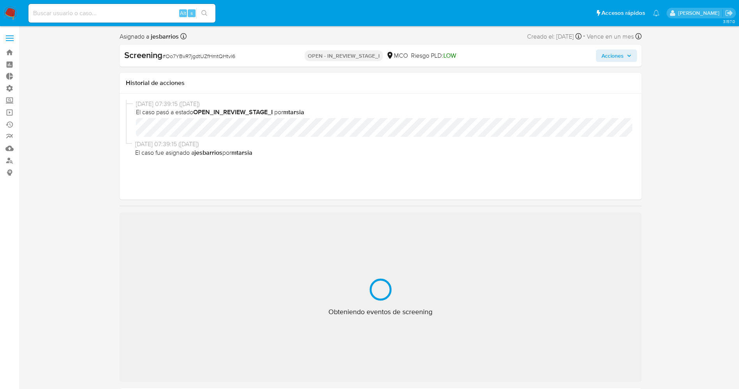
select select "10"
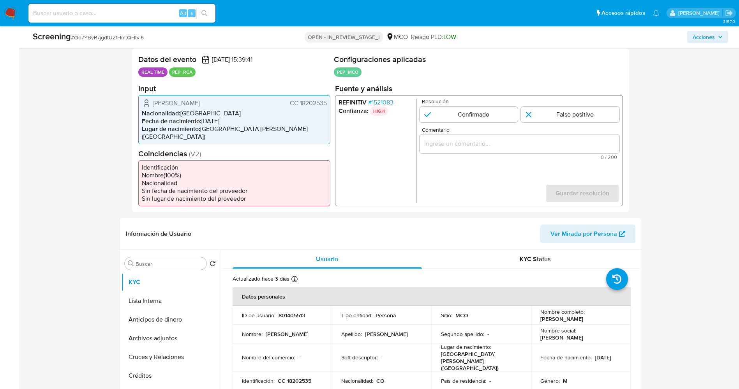
scroll to position [175, 0]
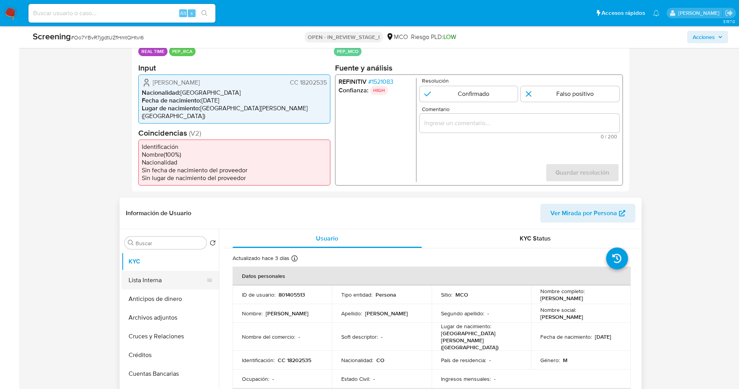
click at [159, 271] on button "Lista Interna" at bounding box center [167, 280] width 91 height 19
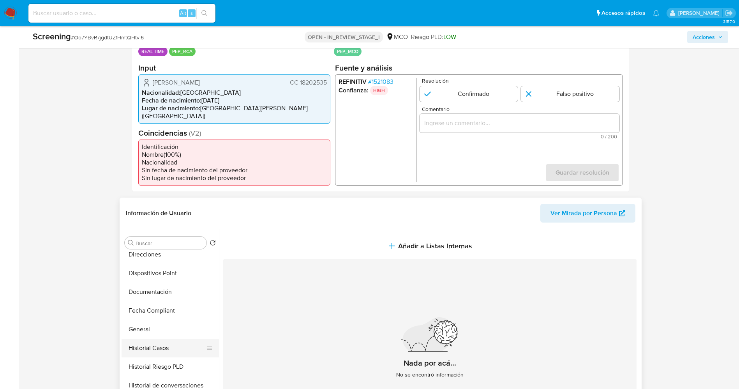
click at [155, 339] on button "Historial Casos" at bounding box center [167, 348] width 91 height 19
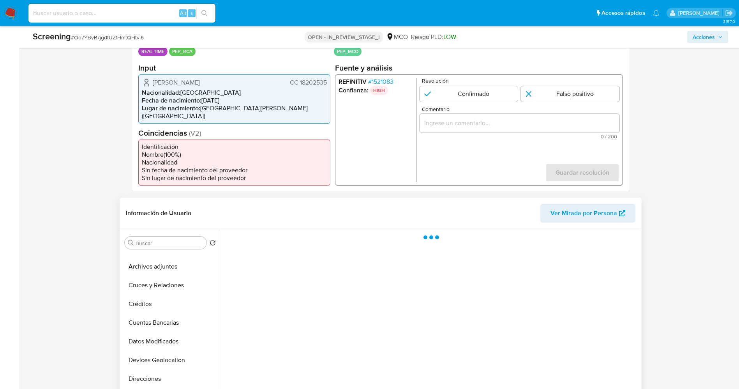
scroll to position [0, 0]
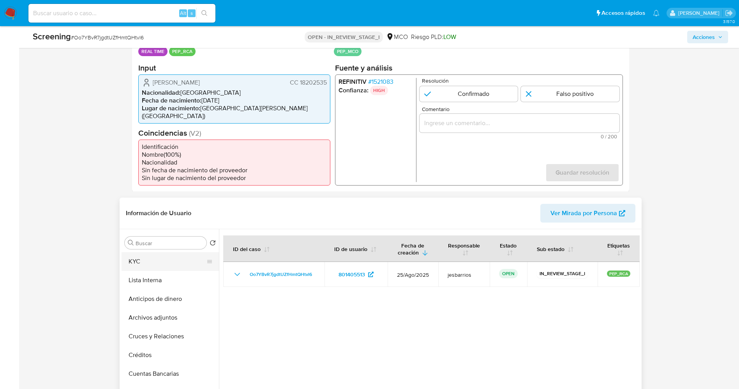
click at [153, 259] on button "KYC" at bounding box center [167, 261] width 91 height 19
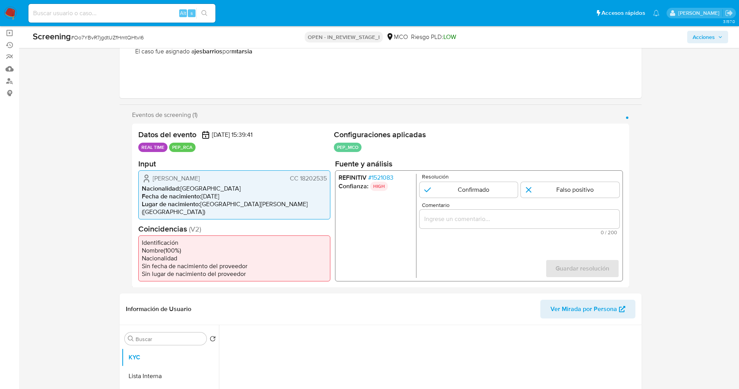
scroll to position [58, 0]
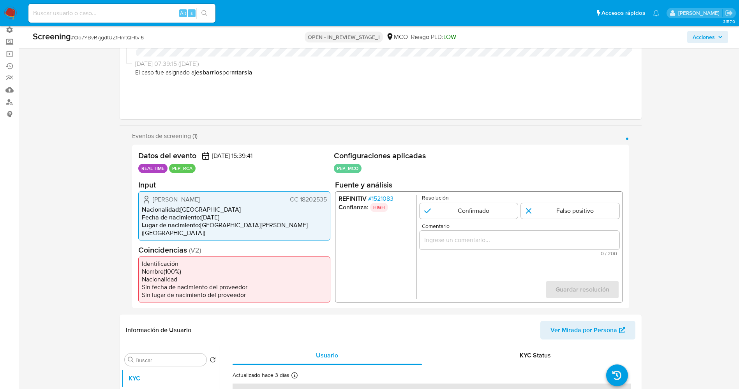
click at [389, 197] on span "# 1521083" at bounding box center [380, 198] width 25 height 8
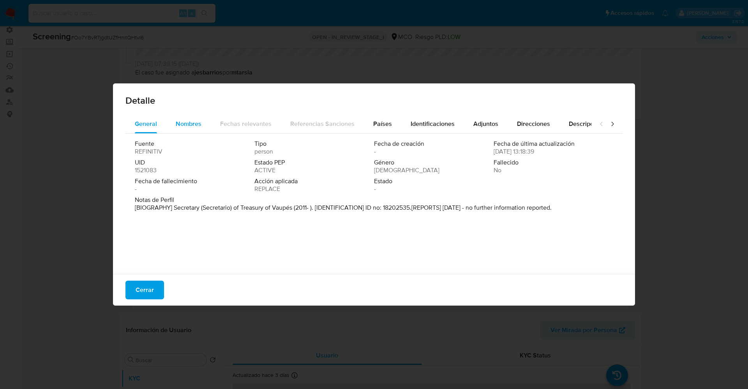
click at [184, 128] on div "Nombres" at bounding box center [189, 124] width 26 height 19
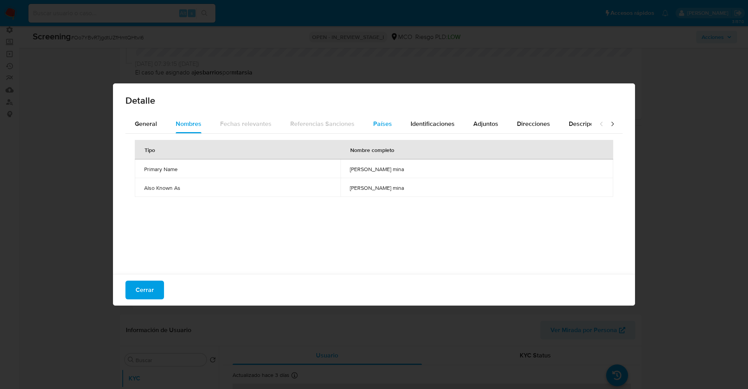
click at [393, 130] on button "Países" at bounding box center [382, 124] width 37 height 19
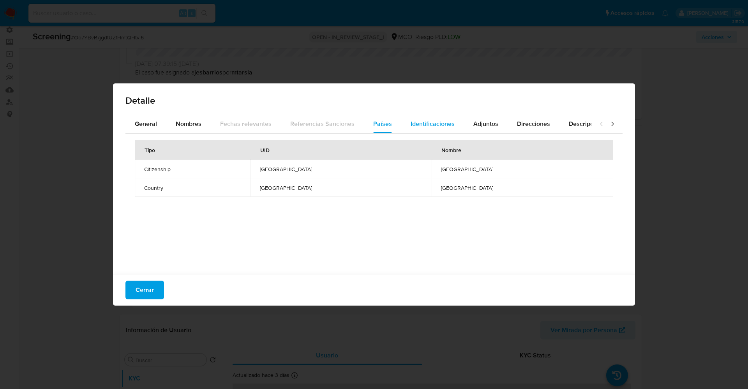
click at [434, 130] on div "Identificaciones" at bounding box center [433, 124] width 44 height 19
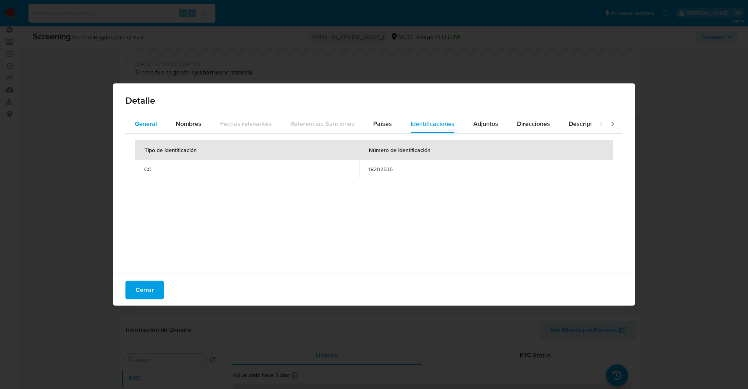
click at [144, 124] on span "General" at bounding box center [146, 123] width 22 height 9
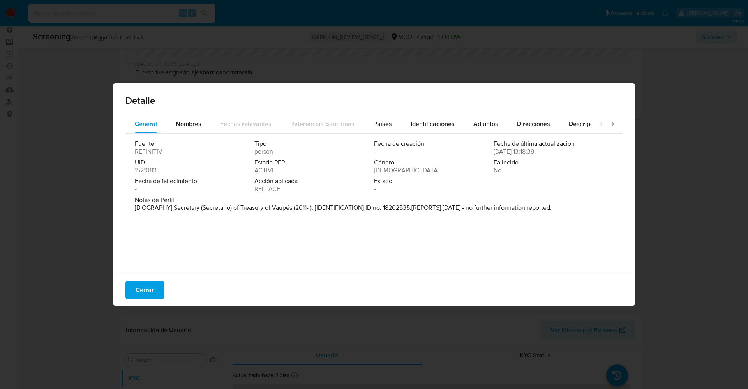
drag, startPoint x: 208, startPoint y: 210, endPoint x: 308, endPoint y: 215, distance: 99.5
click at [486, 240] on div "Fuente REFINITIV Tipo person Fecha de creación - Fecha de última actualización …" at bounding box center [373, 202] width 497 height 136
click at [181, 131] on div "Nombres" at bounding box center [189, 124] width 26 height 19
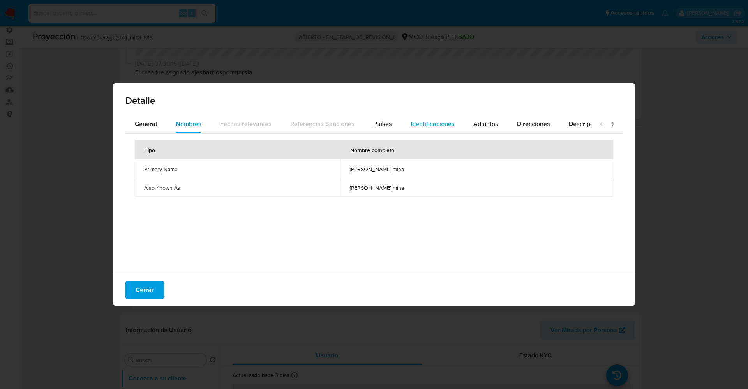
click at [401, 127] on button "Identificaciones" at bounding box center [432, 124] width 63 height 19
click at [386, 124] on span "Países" at bounding box center [382, 123] width 19 height 9
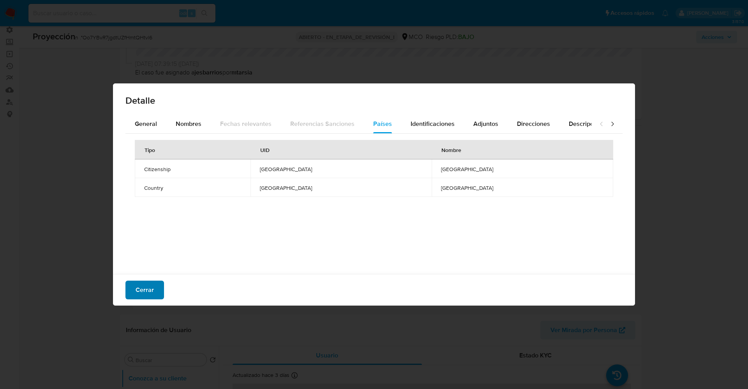
click at [142, 298] on span "Cerrar" at bounding box center [145, 289] width 18 height 17
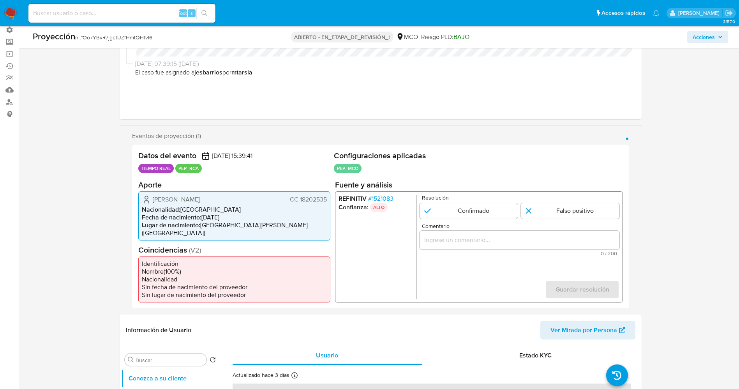
drag, startPoint x: 150, startPoint y: 198, endPoint x: 216, endPoint y: 202, distance: 66.3
click at [222, 203] on div "Eilder Viafara Mina CC 18202535" at bounding box center [234, 198] width 185 height 9
click at [380, 198] on font "1521083" at bounding box center [382, 198] width 22 height 9
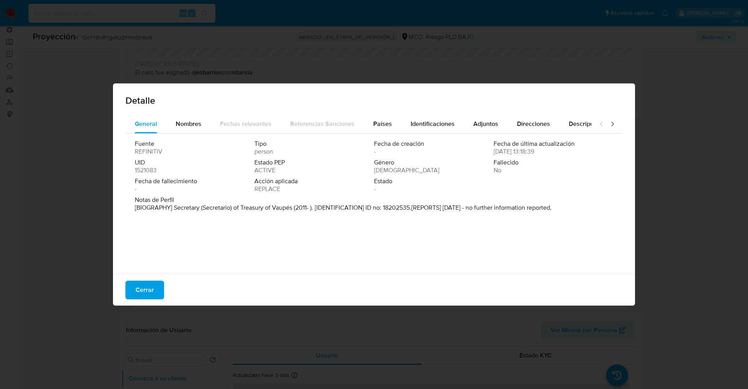
drag, startPoint x: 176, startPoint y: 206, endPoint x: 277, endPoint y: 214, distance: 102.0
click at [277, 214] on div "Notas de Perfil [BIOGRAPHY] Secretary (Secretario) of Treasury of Vaupés (2011-…" at bounding box center [374, 205] width 478 height 19
click at [155, 289] on button "Cerrar" at bounding box center [144, 290] width 39 height 19
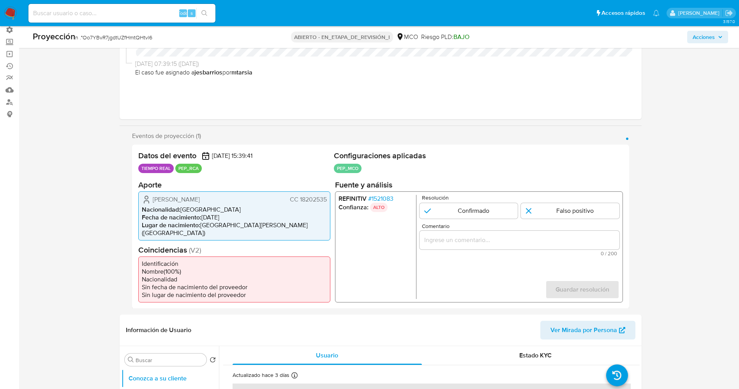
drag, startPoint x: 147, startPoint y: 197, endPoint x: 326, endPoint y: 201, distance: 178.9
click at [326, 201] on div "Eilder Viafara Mina CC 18202535" at bounding box center [234, 198] width 185 height 9
click at [383, 199] on font "1521083" at bounding box center [382, 198] width 22 height 9
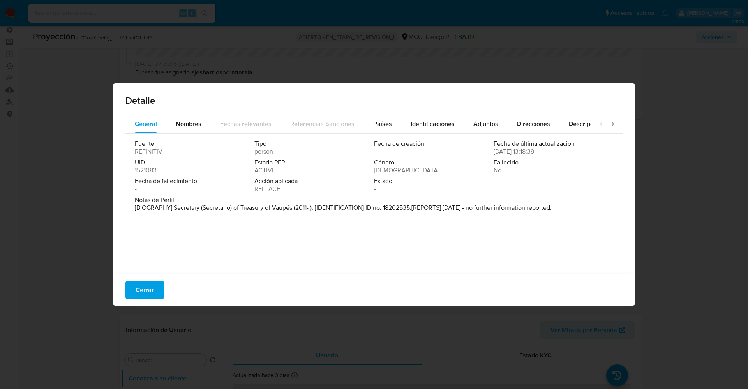
drag, startPoint x: 177, startPoint y: 207, endPoint x: 259, endPoint y: 206, distance: 82.2
click at [259, 206] on p "[BIOGRAPHY] Secretary (Secretario) of Treasury of Vaupés (2011- ). [IDENTIFICAT…" at bounding box center [343, 208] width 417 height 8
click at [243, 188] on div "Fecha de fallecimiento -" at bounding box center [195, 185] width 120 height 16
drag, startPoint x: 171, startPoint y: 206, endPoint x: 267, endPoint y: 210, distance: 96.3
click at [267, 210] on font "[BIOGRAFÍA] Secretario de Hacienda del Vaupés (2011-). [IDENTIFICACIÓN] N.º de …" at bounding box center [350, 207] width 430 height 9
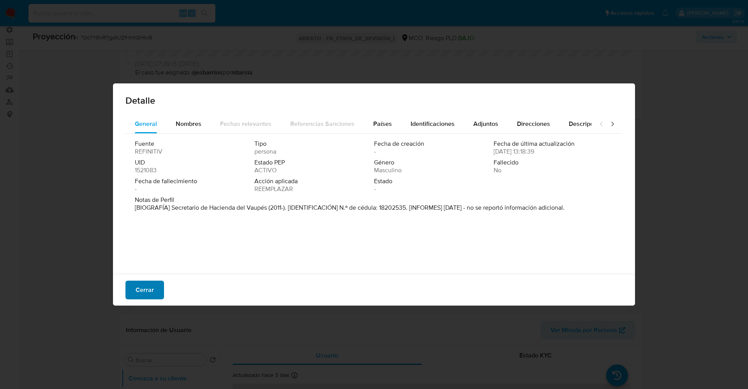
click at [138, 289] on font "Cerrar" at bounding box center [145, 290] width 18 height 19
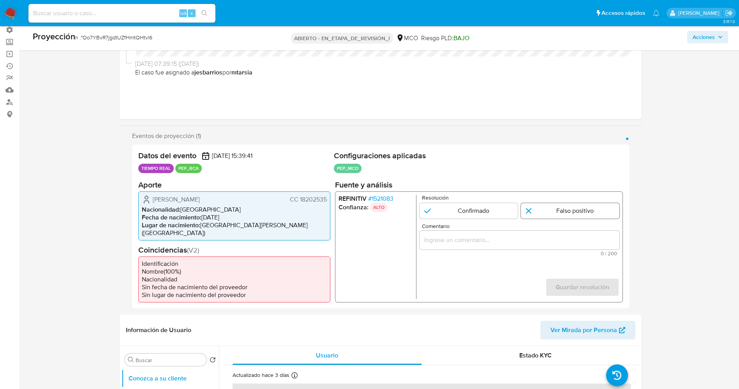
click at [576, 205] on input "1 de 1" at bounding box center [570, 211] width 99 height 16
radio input "true"
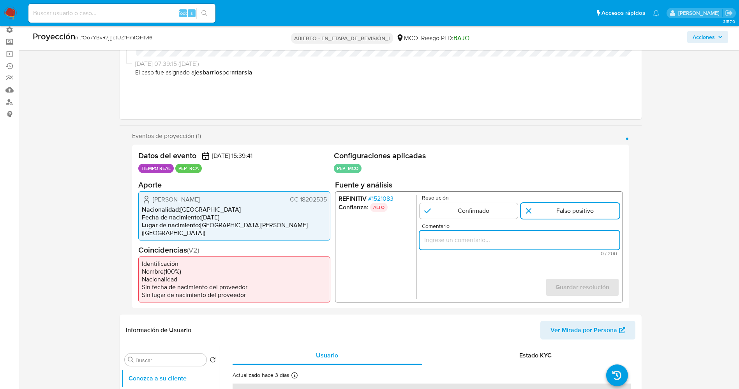
click at [552, 240] on input "Comentario" at bounding box center [519, 240] width 200 height 10
type input "usuario Eilder Viafara Mina CC 18202535 por coincidir en listas de PEP ya que s…"
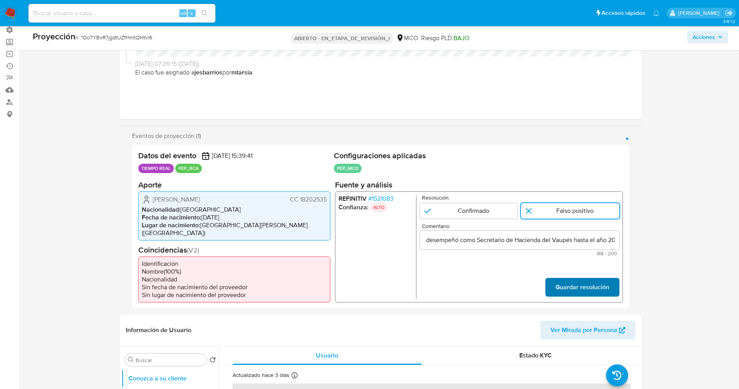
click at [604, 278] on font "Guardar resolución" at bounding box center [582, 287] width 54 height 19
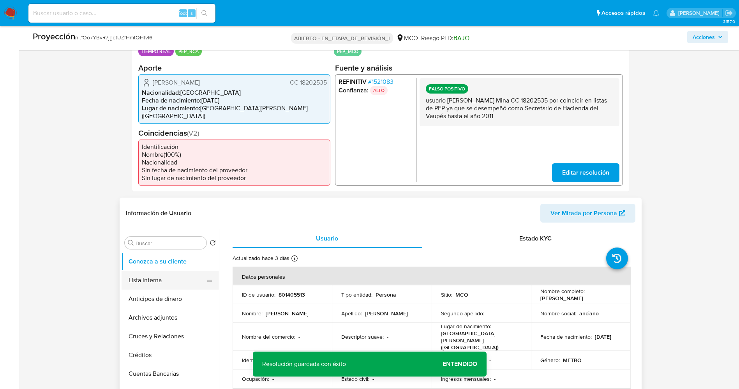
click at [138, 271] on button "Lista interna" at bounding box center [167, 280] width 91 height 19
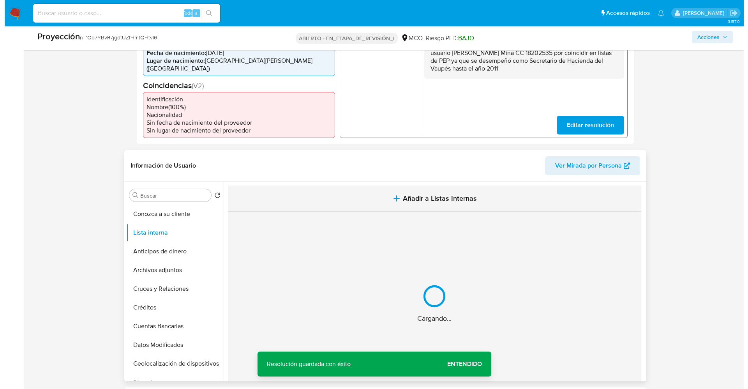
scroll to position [234, 0]
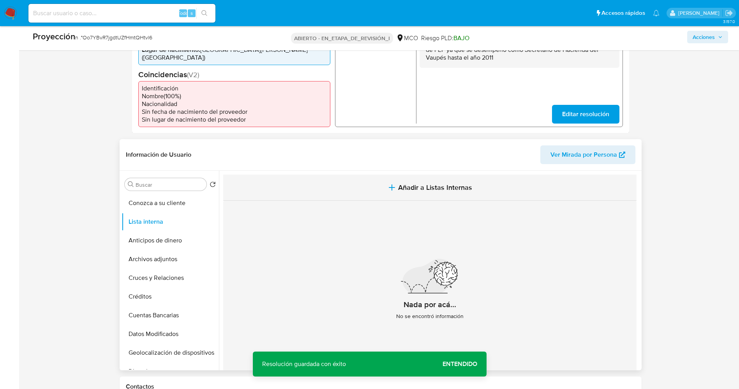
click at [386, 175] on button "Añadir a Listas Internas" at bounding box center [429, 188] width 413 height 26
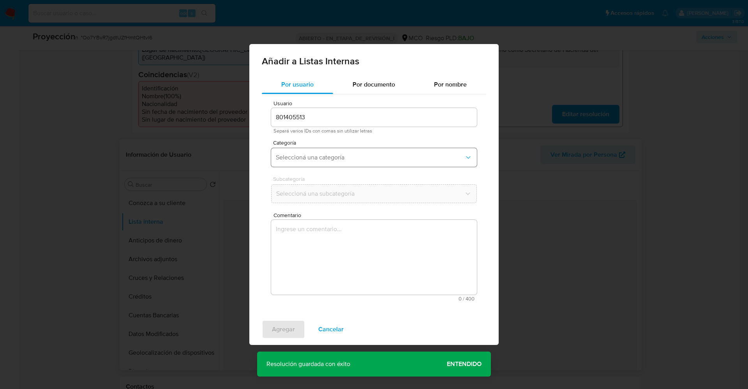
click at [361, 166] on button "Seleccioná una categoría" at bounding box center [374, 157] width 206 height 19
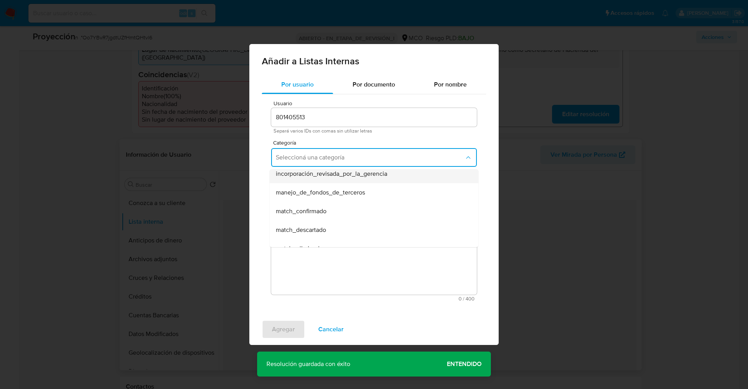
scroll to position [58, 0]
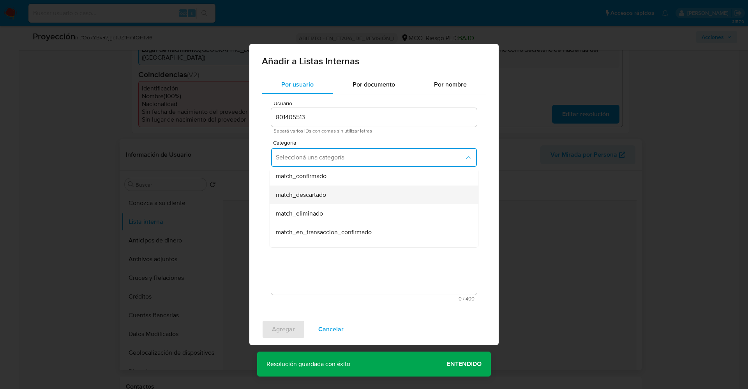
click at [332, 191] on div "match_descartado" at bounding box center [372, 194] width 192 height 19
click at [331, 185] on button "Seleccioná una subcategoría" at bounding box center [374, 193] width 206 height 19
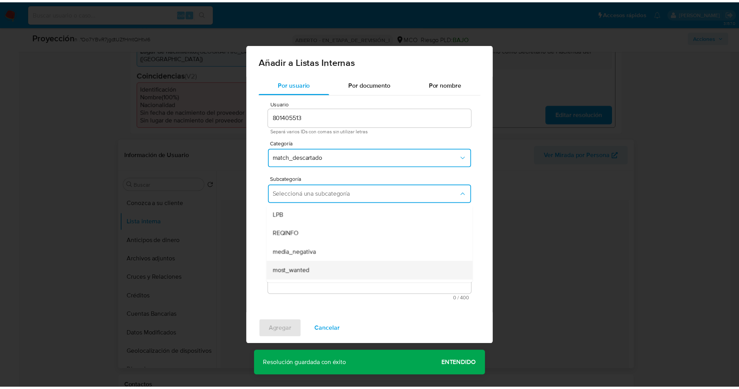
scroll to position [53, 0]
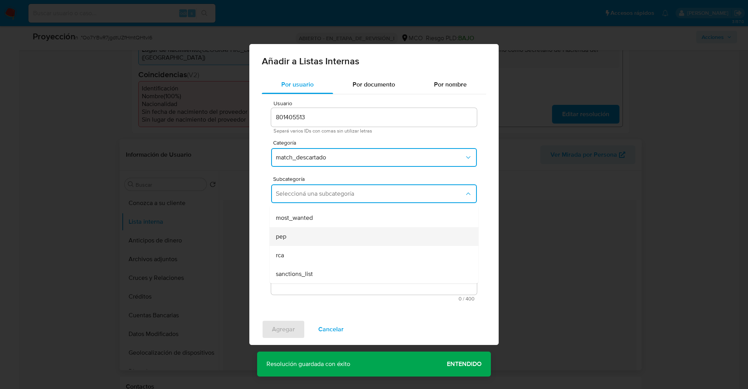
click at [309, 237] on div "pep" at bounding box center [372, 236] width 192 height 19
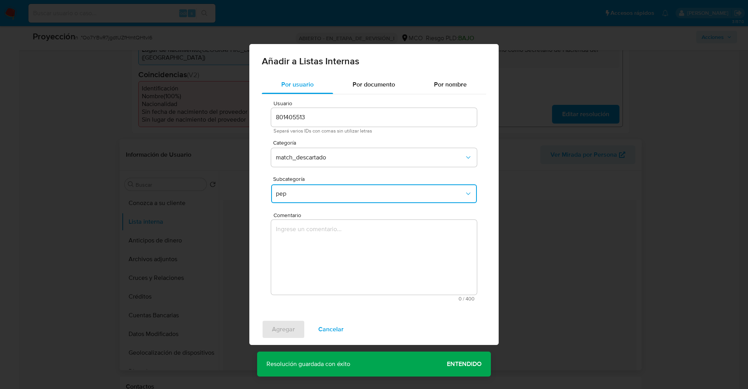
click at [309, 238] on textarea "Comentario" at bounding box center [374, 257] width 206 height 75
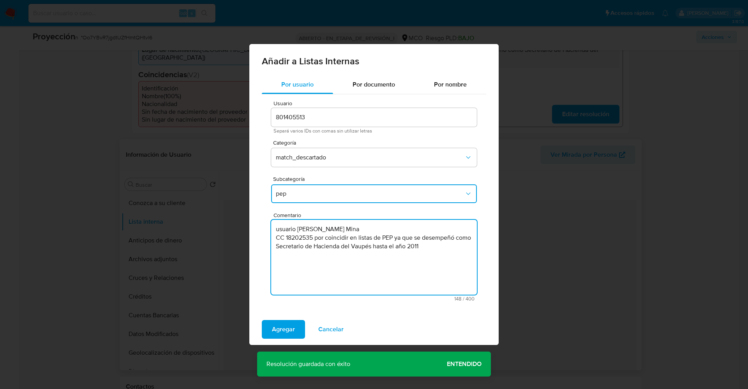
click at [281, 230] on textarea "usuario Eilder Viafara Mina CC 18202535 por coincidir en listas de PEP ya que s…" at bounding box center [374, 257] width 206 height 75
type textarea "Usuario Eilder Viafara Mina CC 18202535 por coincidir en listas de PEP ya que s…"
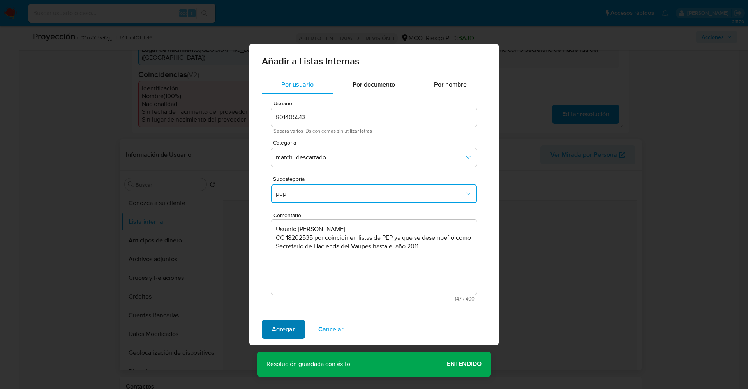
click at [285, 333] on span "Agregar" at bounding box center [283, 329] width 23 height 17
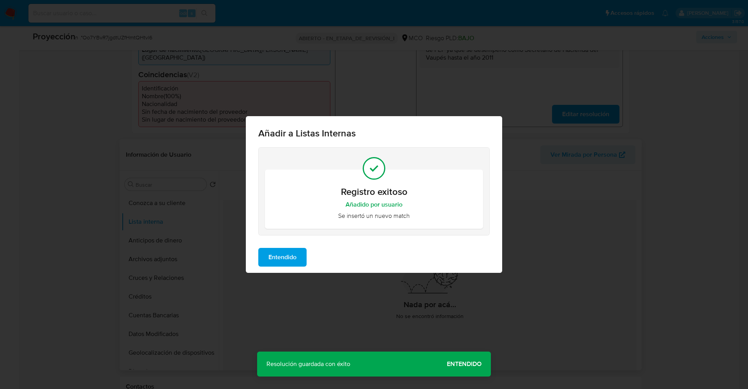
click at [290, 256] on span "Entendido" at bounding box center [282, 257] width 28 height 17
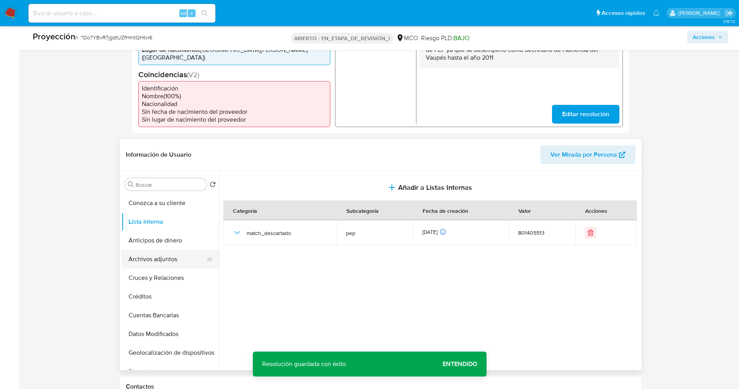
click at [136, 252] on button "Archivos adjuntos" at bounding box center [167, 259] width 91 height 19
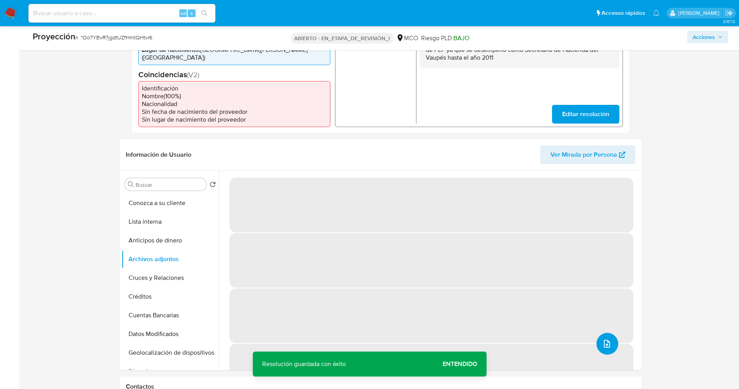
click at [612, 333] on button "upload-file" at bounding box center [607, 344] width 22 height 22
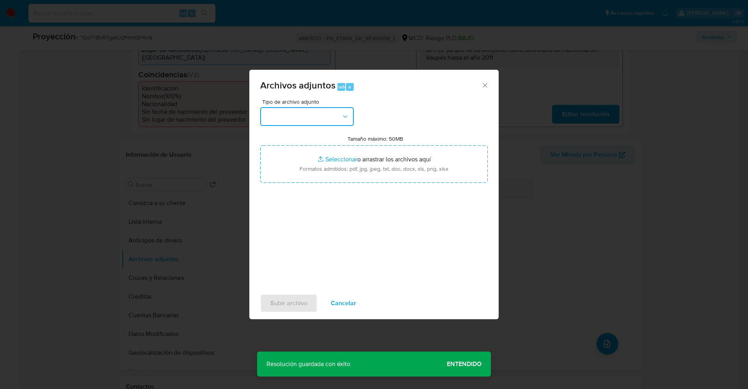
click at [333, 120] on button "button" at bounding box center [307, 116] width 94 height 19
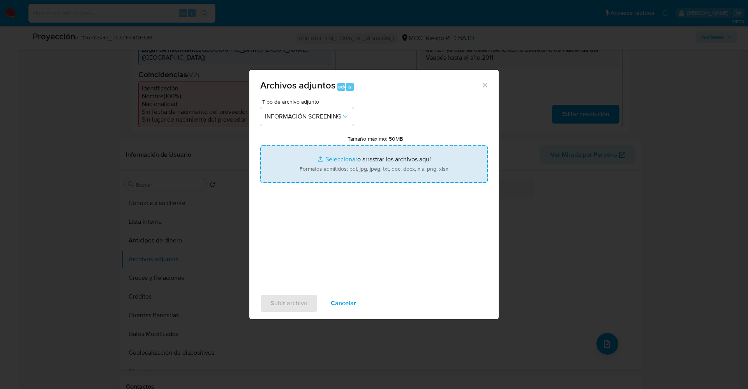
type input "C:\fakepath\_Eilder Viafara Mina_ lavado de dinero - Buscar con Google.pdf"
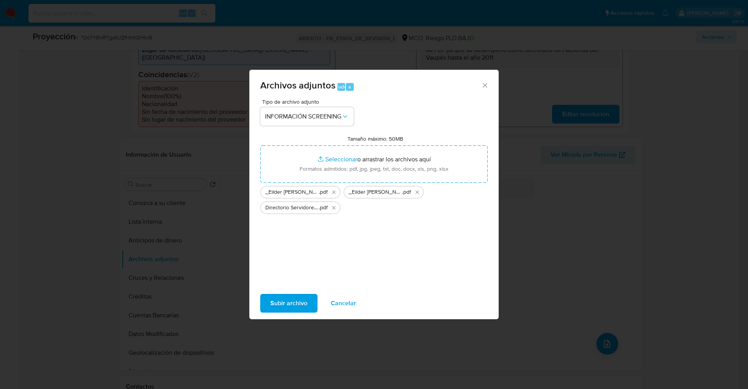
click at [298, 307] on span "Subir archivo" at bounding box center [288, 303] width 37 height 17
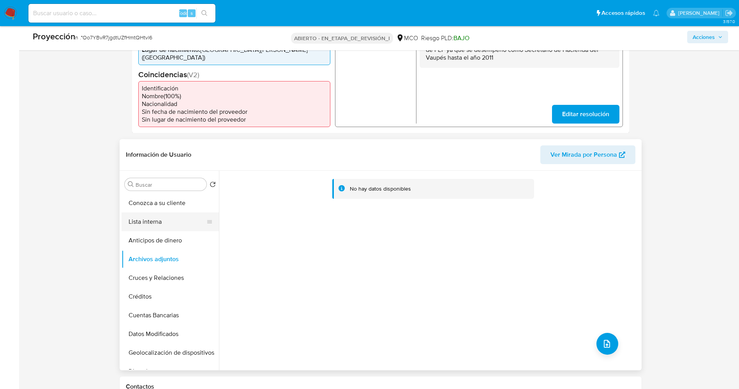
click at [141, 212] on button "Lista interna" at bounding box center [167, 221] width 91 height 19
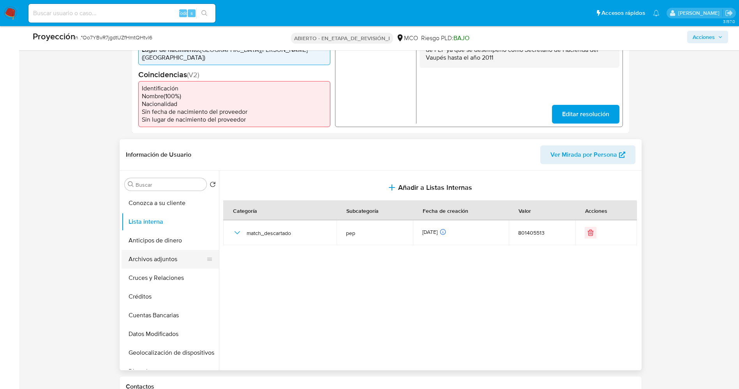
click at [143, 250] on button "Archivos adjuntos" at bounding box center [167, 259] width 91 height 19
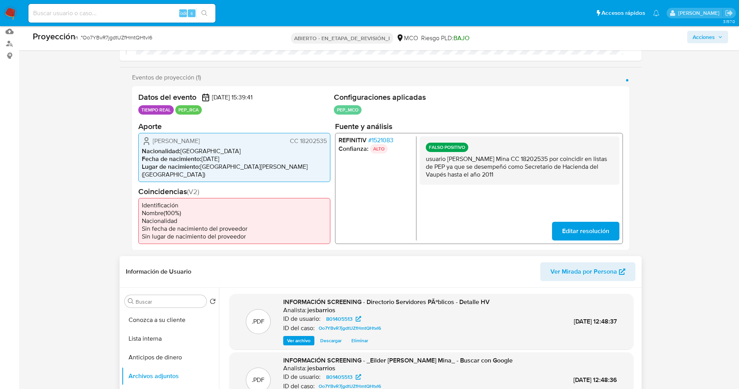
scroll to position [0, 0]
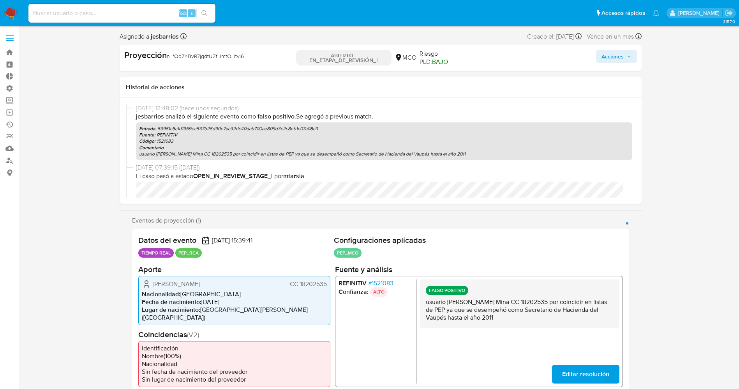
click at [606, 55] on font "Acciones" at bounding box center [613, 56] width 22 height 12
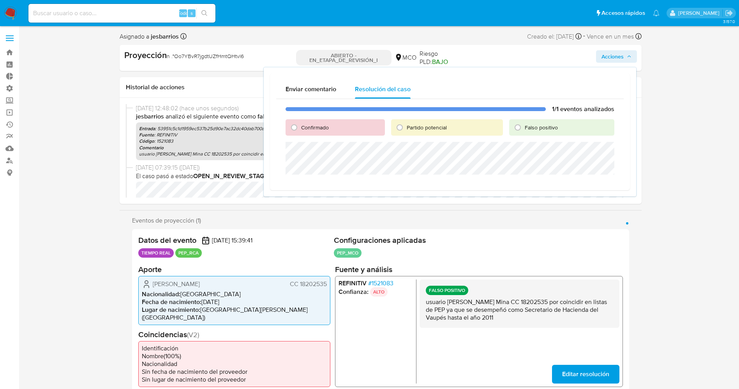
click at [528, 126] on font "Falso positivo" at bounding box center [541, 128] width 33 height 8
click at [524, 126] on input "Falso positivo" at bounding box center [518, 127] width 12 height 12
radio input "true"
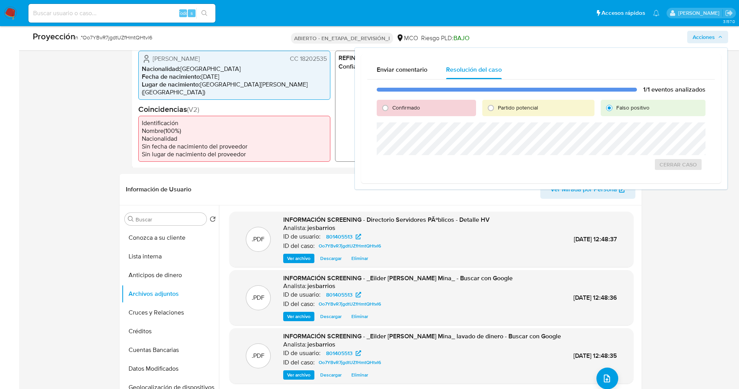
scroll to position [58, 0]
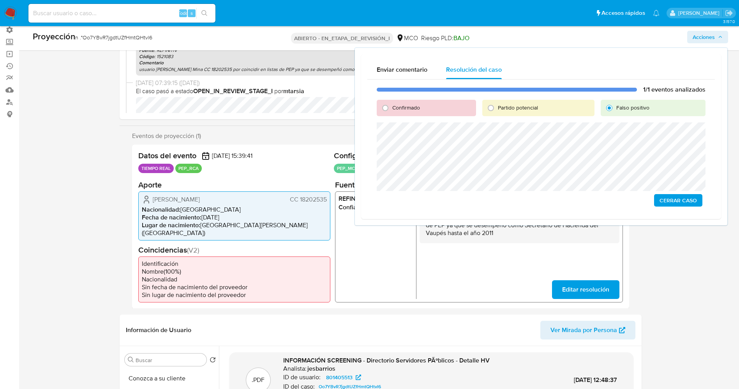
click at [667, 205] on span "Cerrar Caso" at bounding box center [678, 200] width 37 height 11
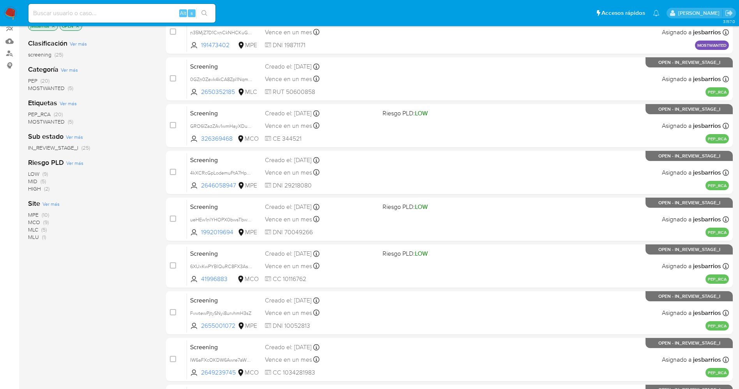
scroll to position [226, 0]
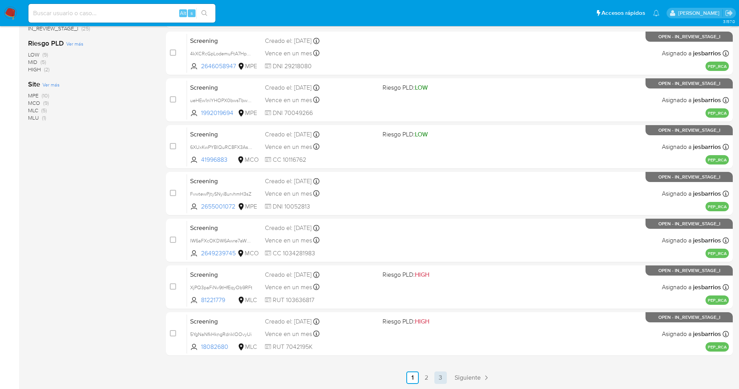
click at [440, 378] on link "3" at bounding box center [440, 377] width 12 height 12
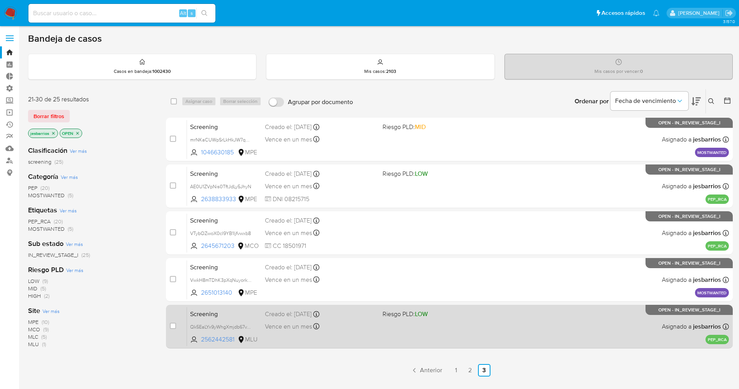
click at [435, 323] on div "Screening Qk5EaLYx9yWhgXmjdb67vToO 2562442581 MLU Riesgo PLD: LOW Creado el: [D…" at bounding box center [458, 326] width 542 height 39
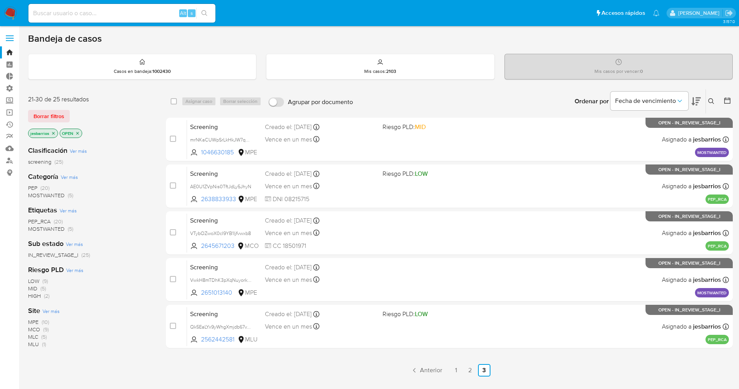
click at [11, 9] on img at bounding box center [10, 13] width 13 height 13
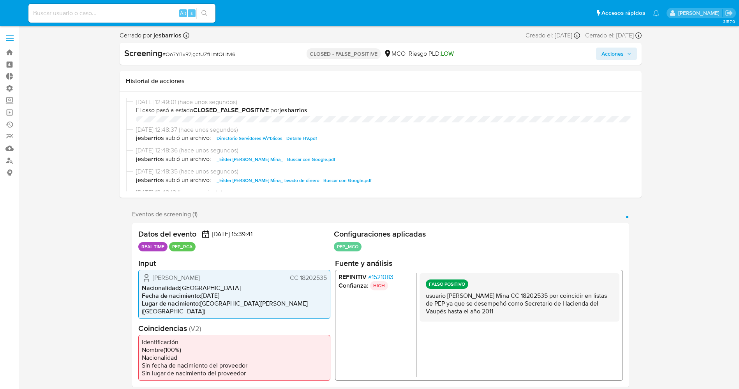
select select "10"
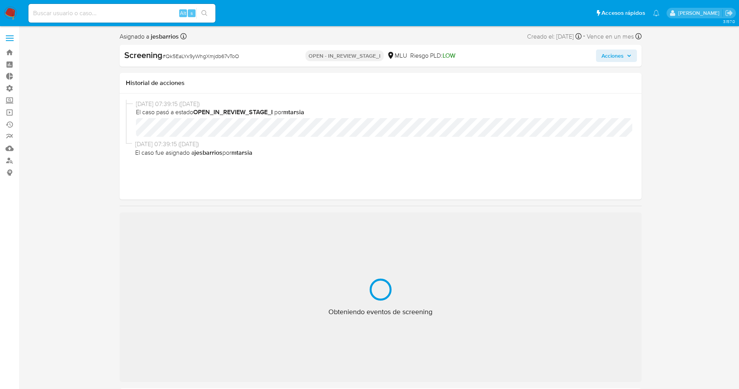
select select "10"
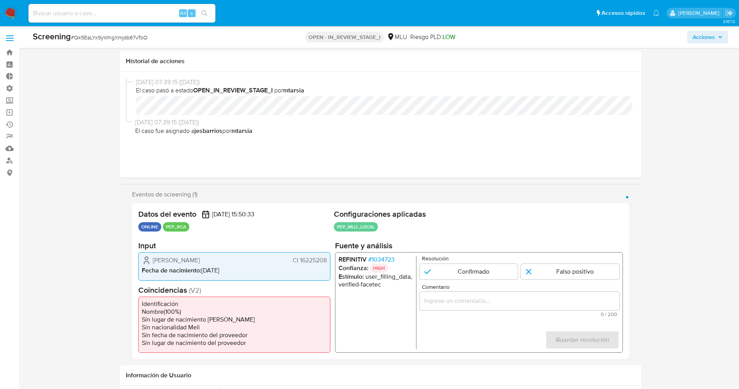
scroll to position [58, 0]
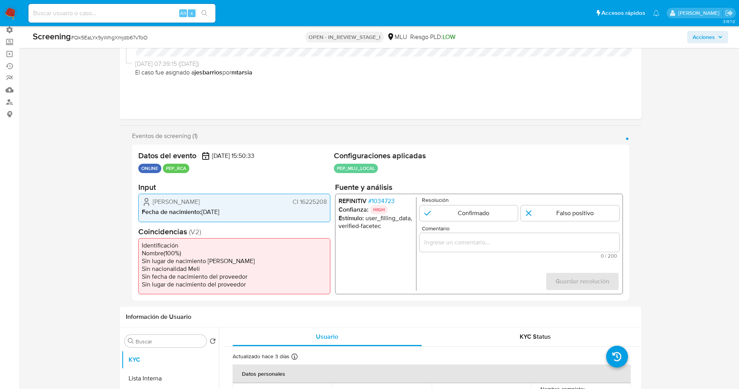
click at [383, 201] on span "# 1034723" at bounding box center [381, 201] width 26 height 8
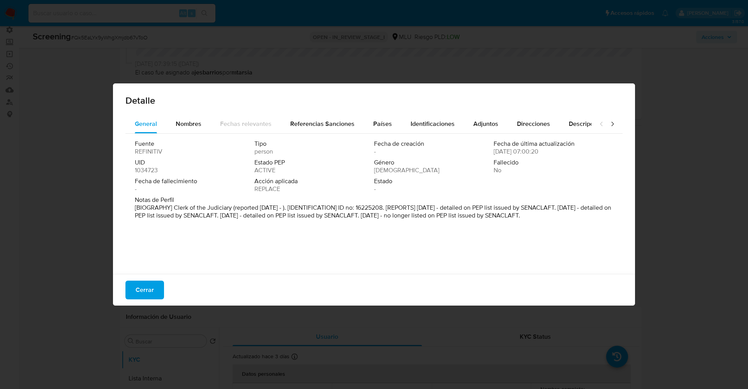
drag, startPoint x: 177, startPoint y: 205, endPoint x: 511, endPoint y: 224, distance: 334.4
click at [653, 224] on div "Detalle General Nombres Fechas relevantes Referencias Sanciones Países Identifi…" at bounding box center [374, 194] width 748 height 389
click at [191, 120] on span "Nombres" at bounding box center [189, 123] width 26 height 9
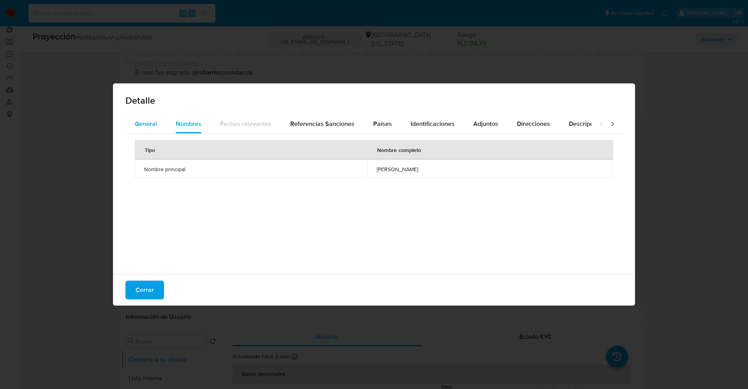
click at [152, 125] on font "General" at bounding box center [146, 123] width 22 height 9
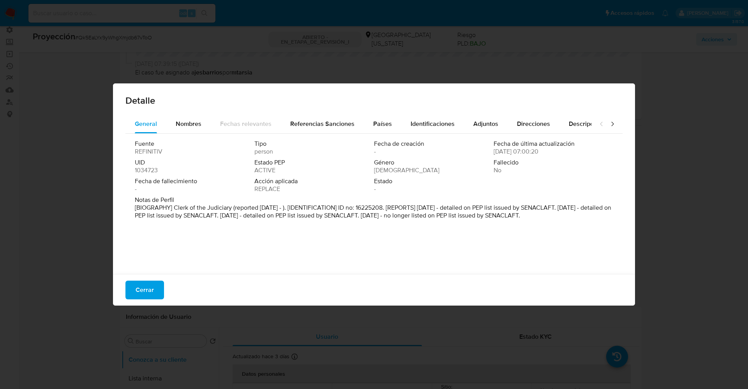
drag, startPoint x: 175, startPoint y: 207, endPoint x: 299, endPoint y: 228, distance: 125.9
click at [299, 228] on div "Fuente REFINITIV Tipo person Fecha de creación - Fecha de última actualización …" at bounding box center [373, 202] width 497 height 136
click at [376, 182] on span "Estado" at bounding box center [433, 181] width 118 height 8
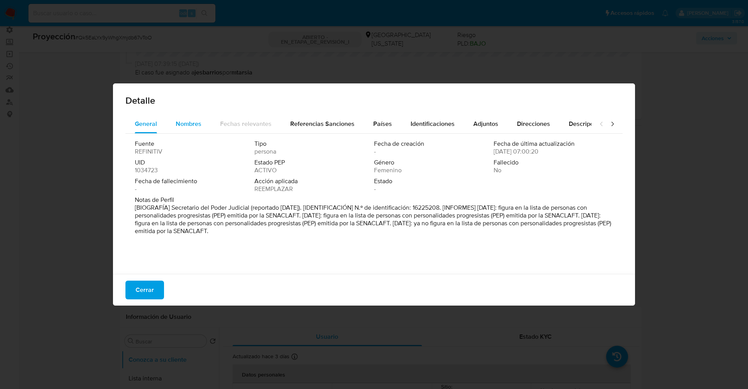
click at [185, 125] on font "Nombres" at bounding box center [189, 123] width 26 height 9
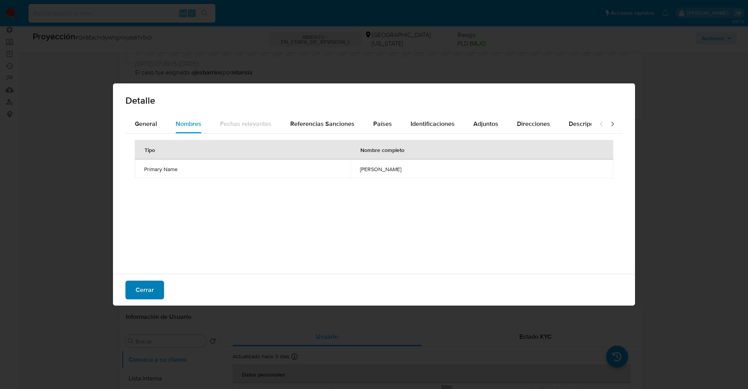
click at [150, 286] on font "Cerrar" at bounding box center [145, 290] width 18 height 19
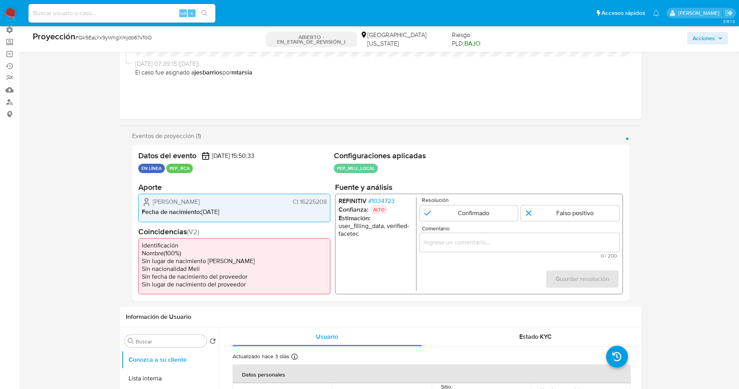
drag, startPoint x: 300, startPoint y: 202, endPoint x: 326, endPoint y: 201, distance: 26.5
click at [329, 201] on div "Alejandra Isabel Rios Lacava CI 16225208 Fecha de nacimiento : 06/10/1965" at bounding box center [234, 208] width 192 height 28
drag, startPoint x: 150, startPoint y: 203, endPoint x: 227, endPoint y: 202, distance: 77.2
click at [235, 202] on div "Alejandra Isabel Rios Lacava CI 16225208" at bounding box center [234, 201] width 185 height 9
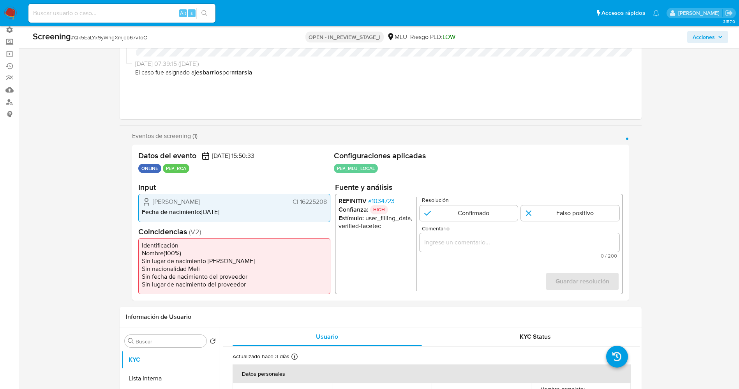
click at [271, 258] on li "Sin lugar de nacimiento Meli" at bounding box center [234, 261] width 185 height 8
drag, startPoint x: 194, startPoint y: 196, endPoint x: 250, endPoint y: 196, distance: 56.1
click at [250, 196] on div "Alejandra Isabel Rios Lacava CI 16225208 Fecha de nacimiento : 06/10/1965" at bounding box center [234, 208] width 192 height 28
click at [173, 200] on span "Alejandra Isabel Rios Lacava" at bounding box center [176, 202] width 47 height 8
click at [148, 202] on icon "1 de 1" at bounding box center [146, 201] width 9 height 9
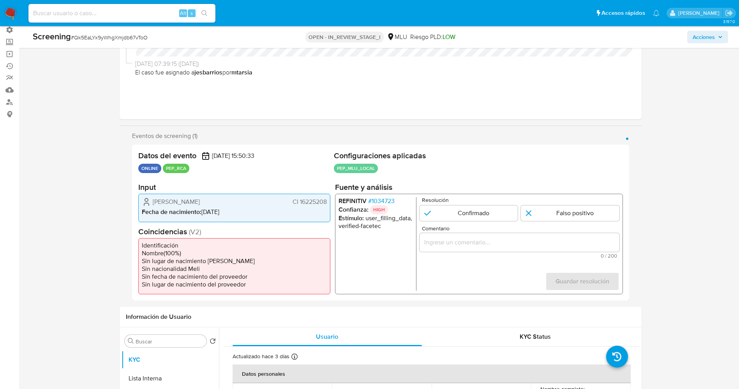
drag, startPoint x: 148, startPoint y: 202, endPoint x: 330, endPoint y: 197, distance: 182.0
click at [330, 197] on div "Alejandra Isabel Rios Lacava CI 16225208 Fecha de nacimiento : 06/10/1965" at bounding box center [234, 208] width 192 height 28
click at [383, 198] on span "# 1034723" at bounding box center [381, 201] width 26 height 8
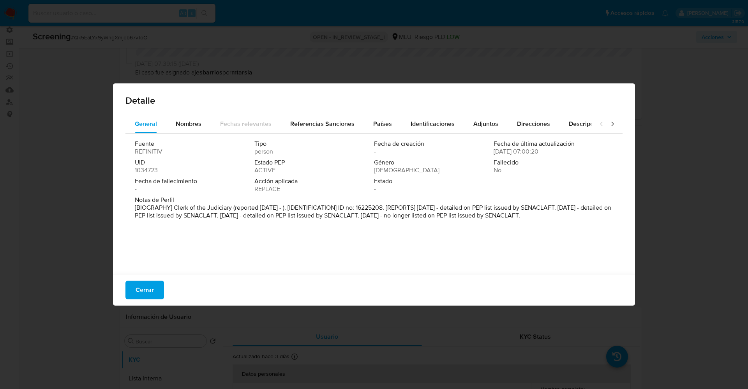
click at [144, 286] on span "Cerrar" at bounding box center [145, 289] width 18 height 17
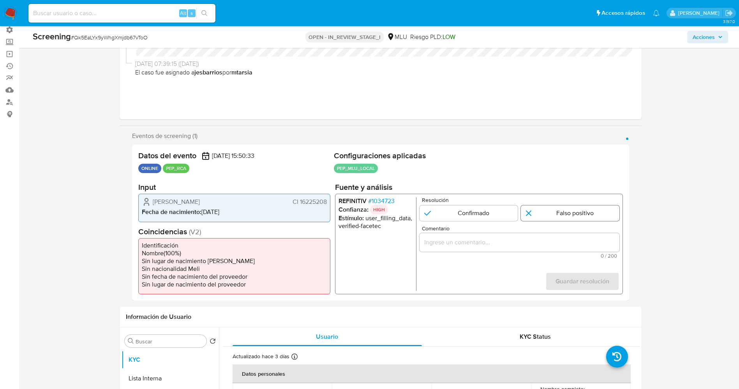
click at [555, 212] on input "1 de 1" at bounding box center [570, 213] width 99 height 16
radio input "true"
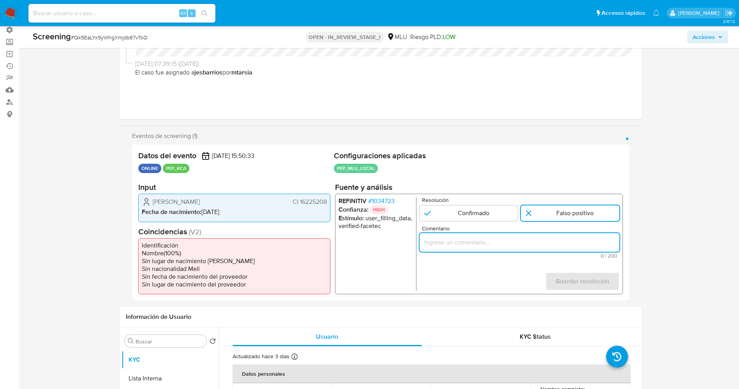
click at [536, 241] on input "Comentario" at bounding box center [519, 242] width 200 height 10
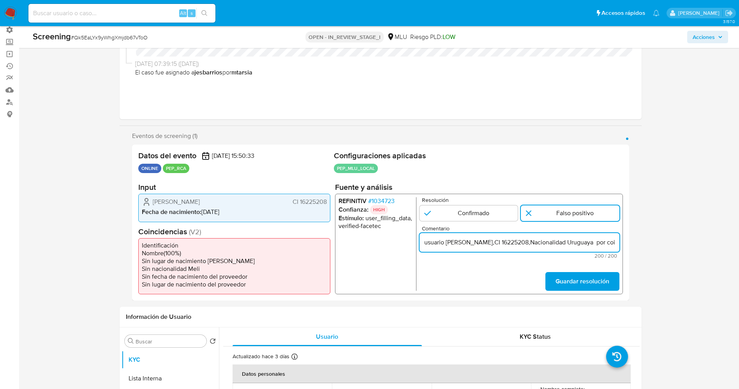
scroll to position [0, 367]
click at [540, 242] on input "usuario Alejandra Isabel Rios Lacava,CI 16225208,Nacionalidad Uruguaya por coin…" at bounding box center [519, 242] width 200 height 10
drag, startPoint x: 566, startPoint y: 241, endPoint x: 647, endPoint y: 241, distance: 80.6
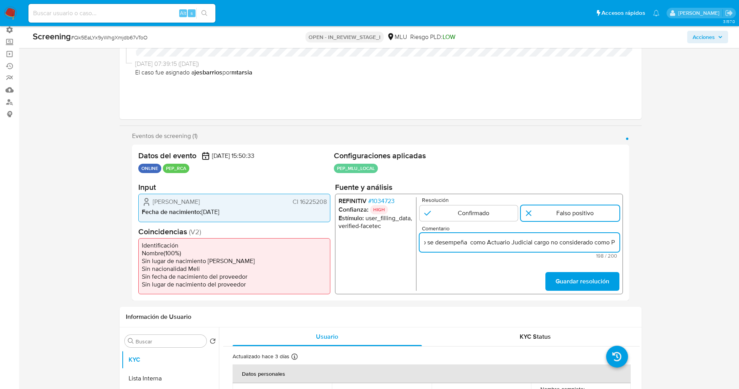
scroll to position [0, 374]
type input "usuario Alejandra Isabel Rios Lacava,CI 16225208,Nacionalidad Uruguaya por coin…"
click at [600, 284] on span "Guardar resolución" at bounding box center [582, 281] width 54 height 17
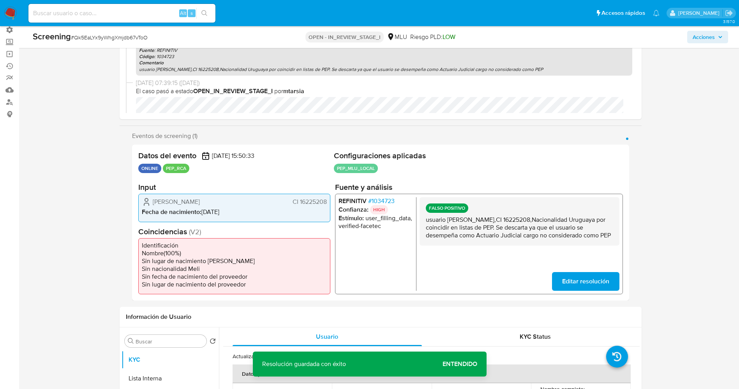
drag, startPoint x: 423, startPoint y: 222, endPoint x: 465, endPoint y: 245, distance: 47.6
click at [465, 245] on div "FALSO POSITIVO usuario Alejandra Isabel Rios Lacava,CI 16225208,Nacionalidad Ur…" at bounding box center [519, 221] width 200 height 48
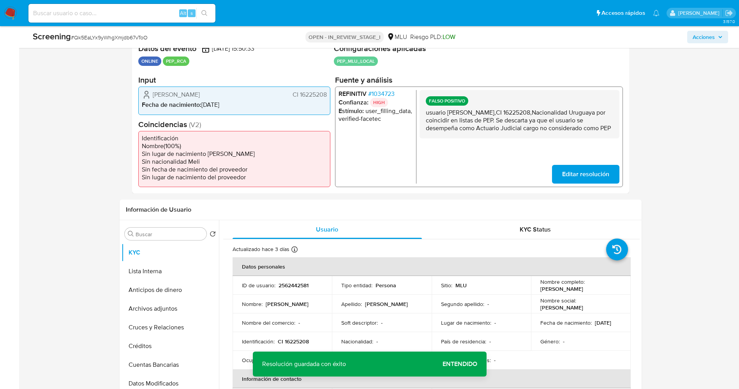
scroll to position [175, 0]
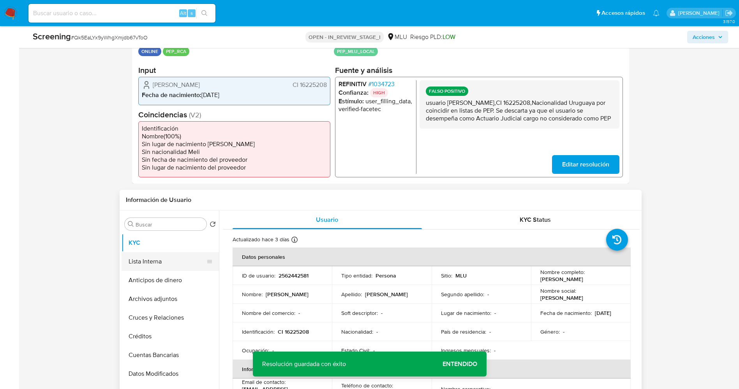
click at [137, 259] on button "Lista Interna" at bounding box center [167, 261] width 91 height 19
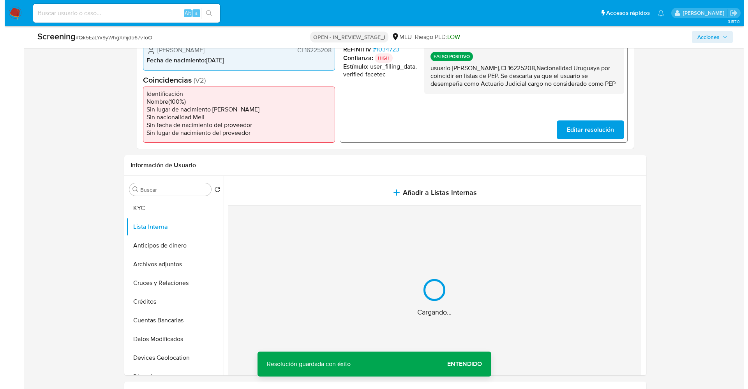
scroll to position [234, 0]
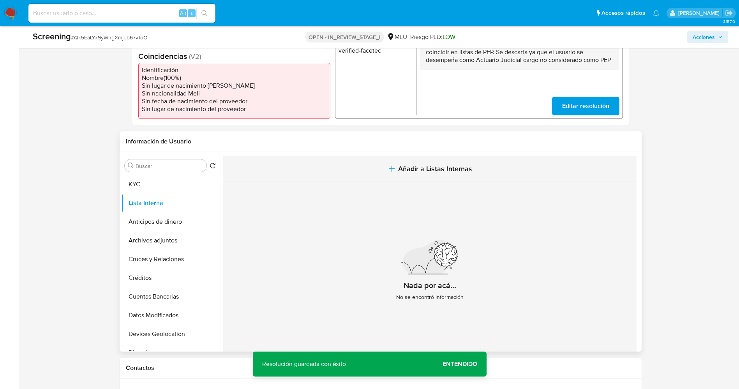
click at [462, 168] on span "Añadir a Listas Internas" at bounding box center [435, 168] width 74 height 9
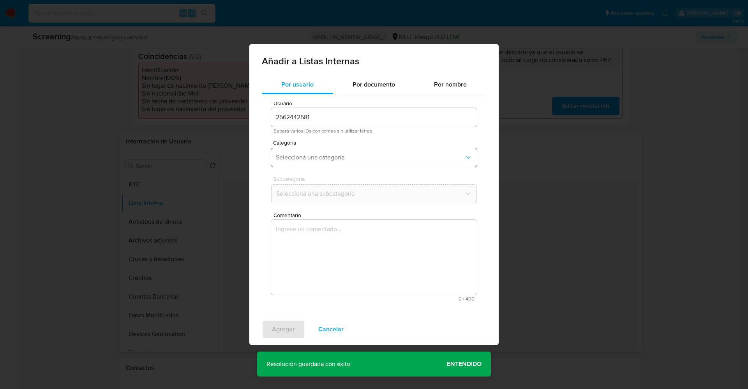
click at [350, 156] on span "Seleccioná una categoría" at bounding box center [370, 157] width 189 height 8
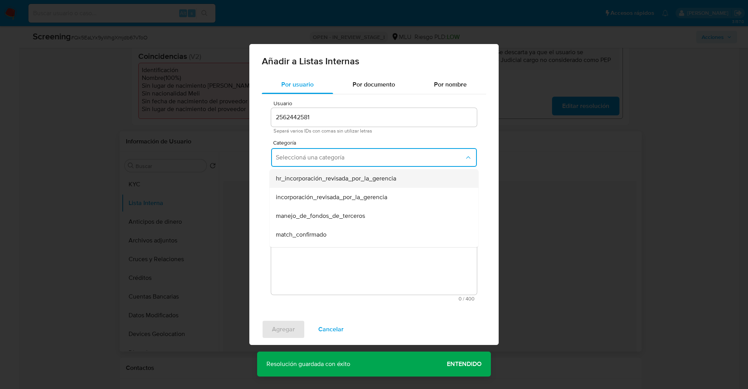
scroll to position [58, 0]
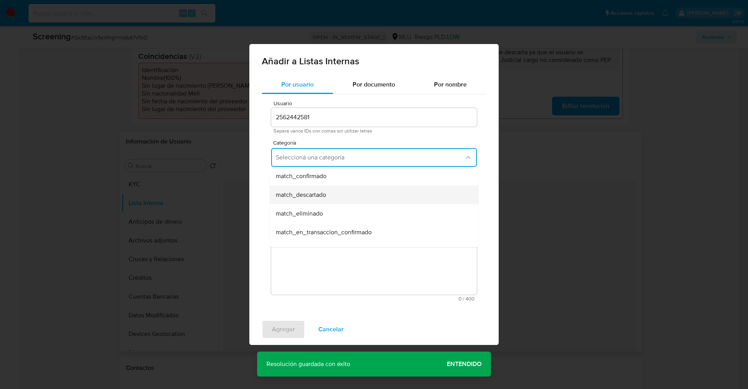
click at [328, 196] on div "match_descartado" at bounding box center [372, 194] width 192 height 19
click at [328, 191] on span "Seleccioná una subcategoría" at bounding box center [370, 194] width 189 height 8
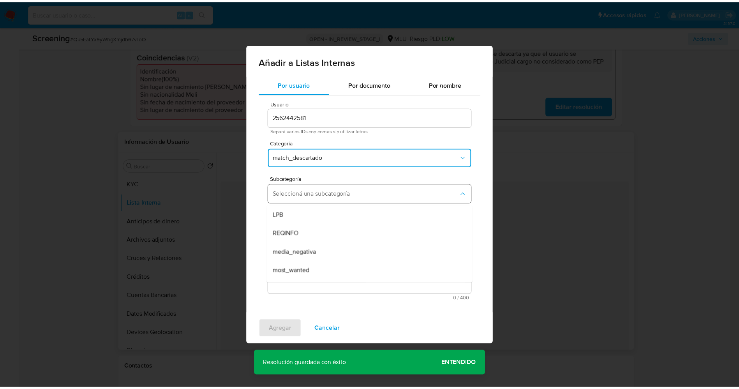
scroll to position [53, 0]
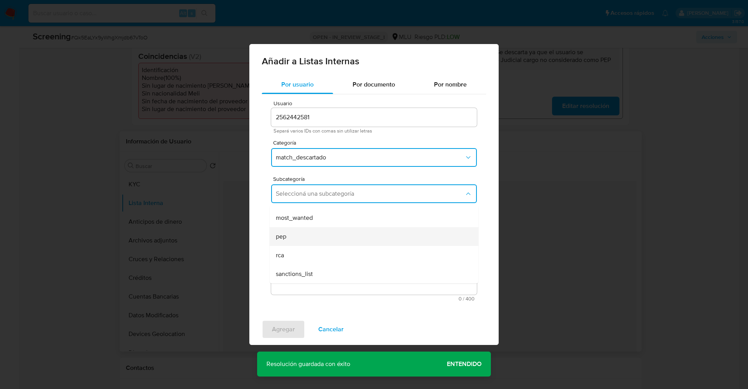
click at [319, 238] on div "pep" at bounding box center [372, 236] width 192 height 19
click at [319, 238] on textarea "Comentario" at bounding box center [374, 257] width 206 height 75
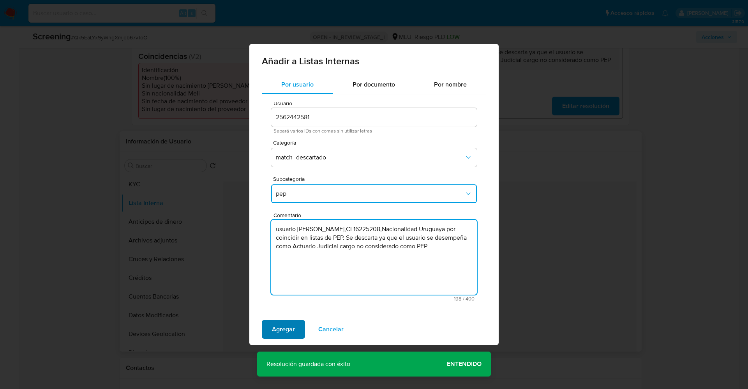
type textarea "usuario Alejandra Isabel Rios Lacava,CI 16225208,Nacionalidad Uruguaya por coin…"
click at [290, 327] on span "Agregar" at bounding box center [283, 329] width 23 height 17
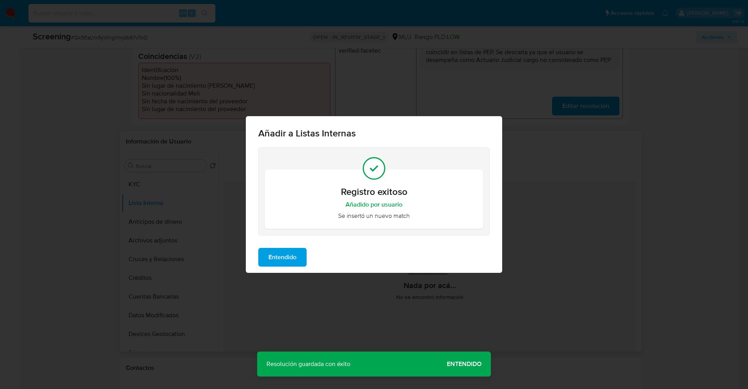
click at [279, 257] on span "Entendido" at bounding box center [282, 257] width 28 height 17
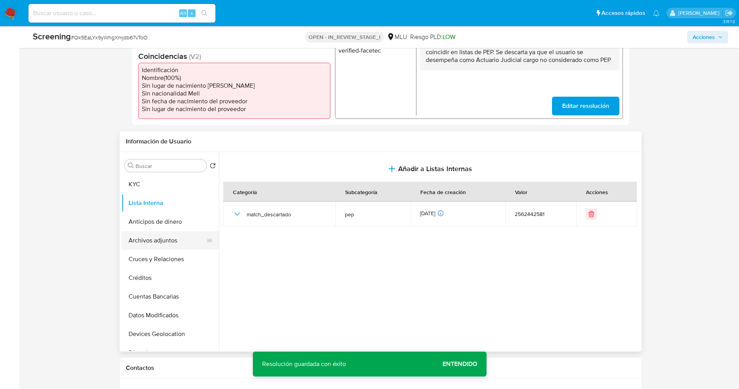
click at [145, 239] on button "Archivos adjuntos" at bounding box center [167, 240] width 91 height 19
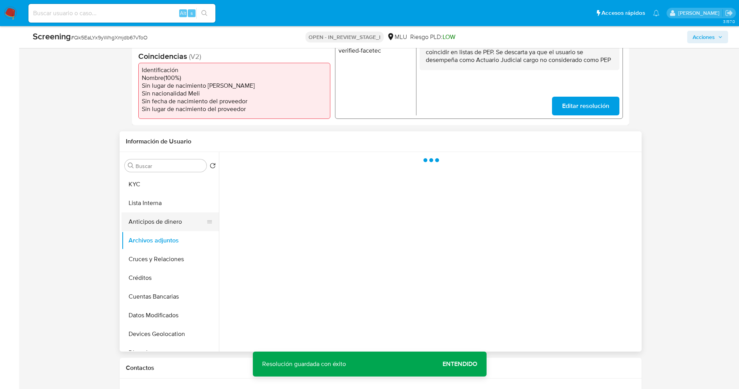
scroll to position [58, 0]
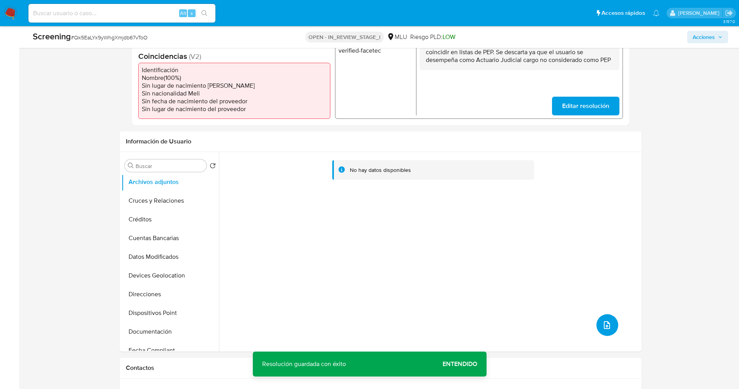
click at [610, 321] on button "upload-file" at bounding box center [607, 325] width 22 height 22
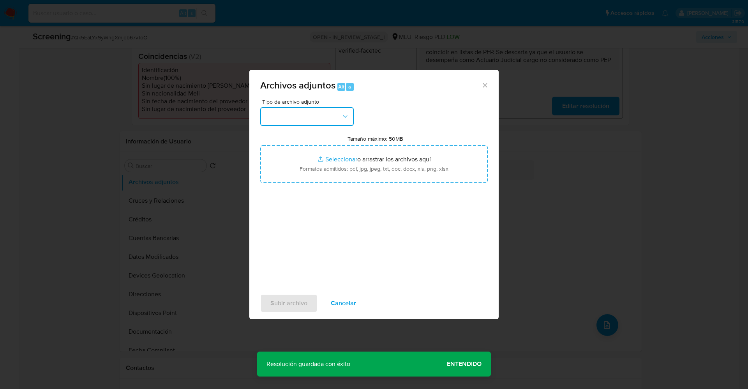
click at [291, 117] on button "button" at bounding box center [307, 116] width 94 height 19
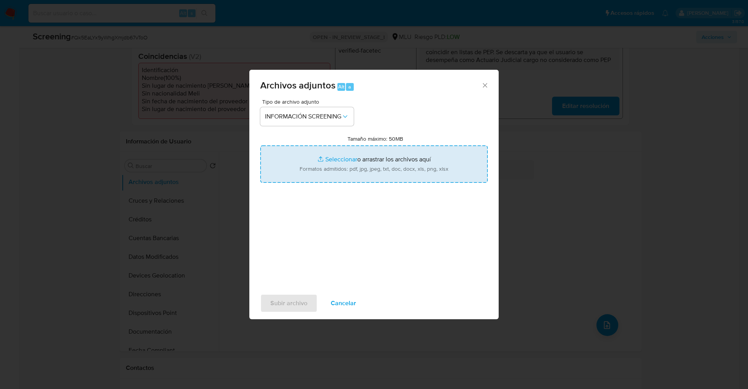
type input "C:\fakepath\_Alejandra Isabel Rios Lacava_ lavado de dinero - Buscar con Google…"
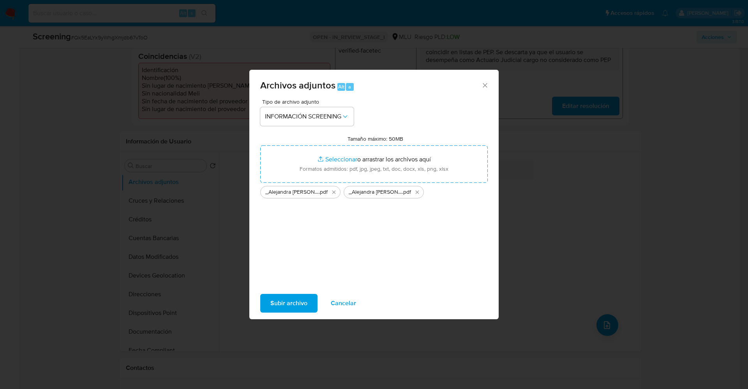
click at [288, 311] on span "Subir archivo" at bounding box center [288, 303] width 37 height 17
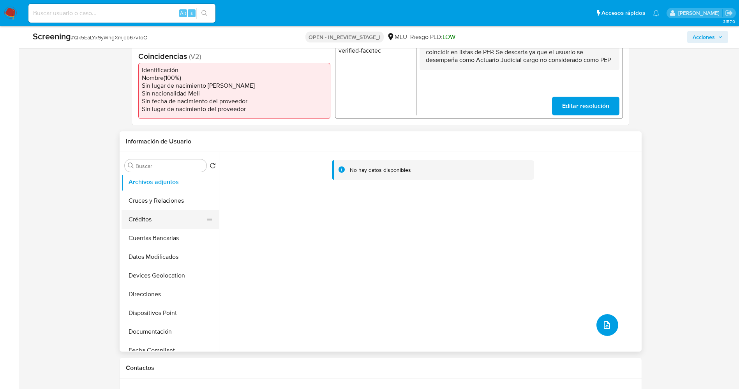
scroll to position [0, 0]
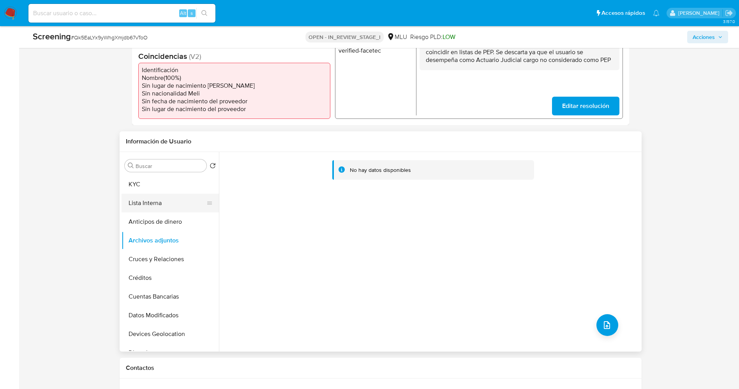
click at [148, 202] on button "Lista Interna" at bounding box center [167, 203] width 91 height 19
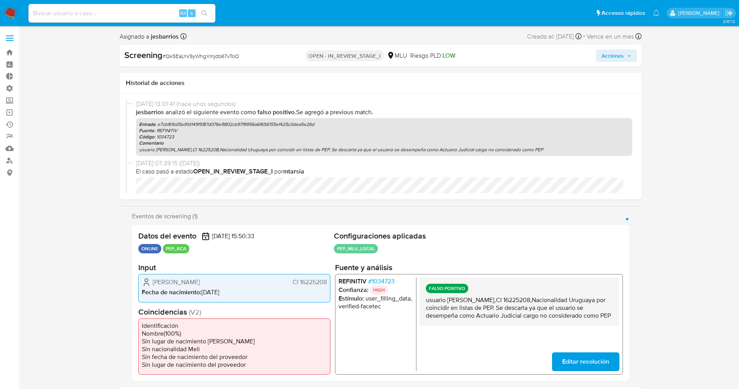
click at [614, 51] on span "Acciones" at bounding box center [613, 55] width 22 height 12
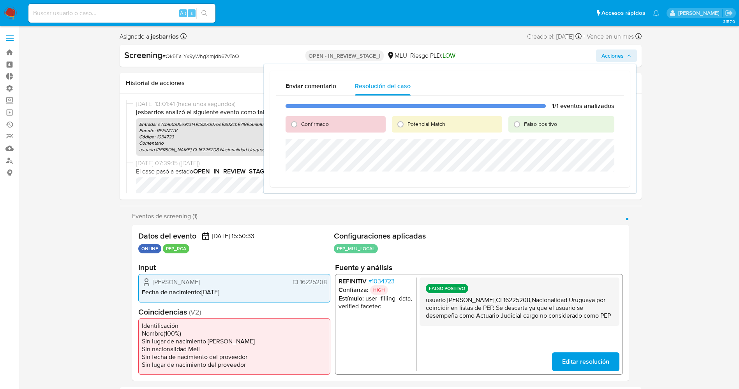
click at [534, 121] on span "Falso positivo" at bounding box center [540, 124] width 33 height 8
click at [523, 121] on input "Falso positivo" at bounding box center [517, 124] width 12 height 12
radio input "true"
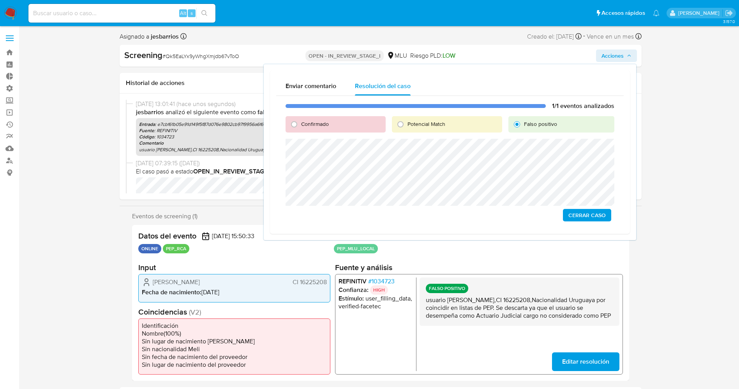
click at [586, 213] on span "Cerrar Caso" at bounding box center [586, 215] width 37 height 11
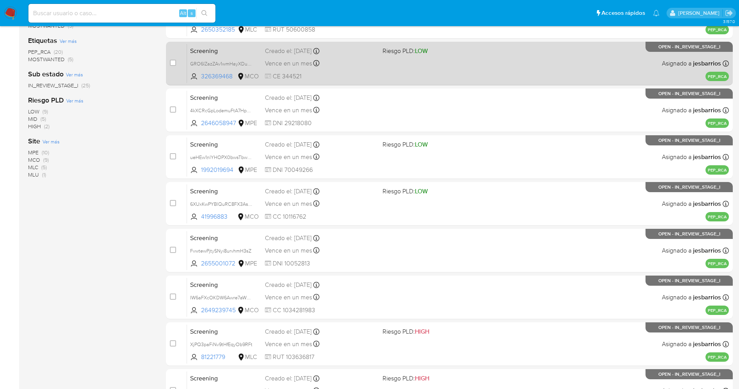
scroll to position [226, 0]
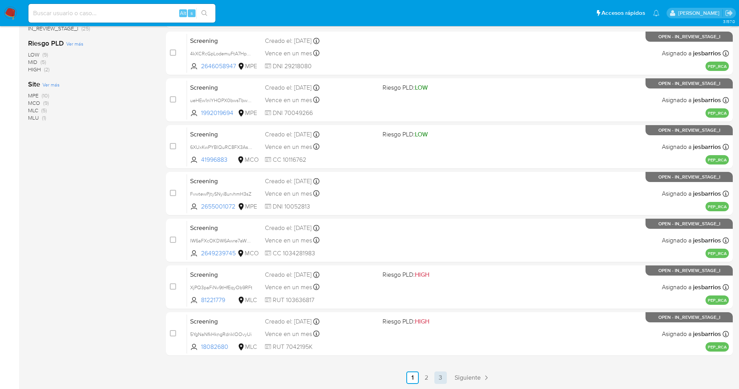
click at [447, 376] on link "3" at bounding box center [440, 377] width 12 height 12
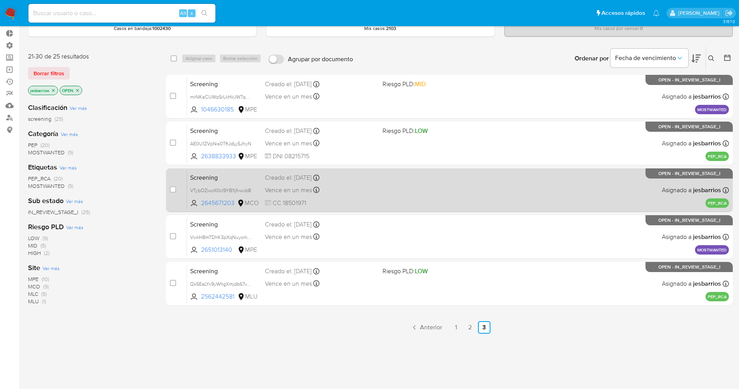
scroll to position [58, 0]
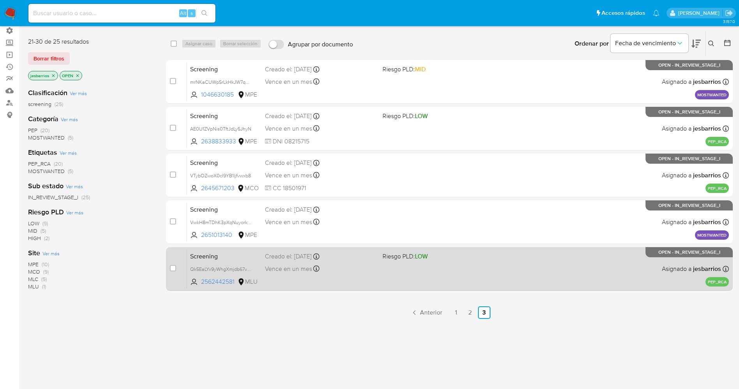
click at [415, 282] on div "Screening Qk5EaLYx9yWhgXmjdb67vToO 2562442581 MLU Riesgo PLD: LOW Creado el: 25…" at bounding box center [458, 268] width 542 height 39
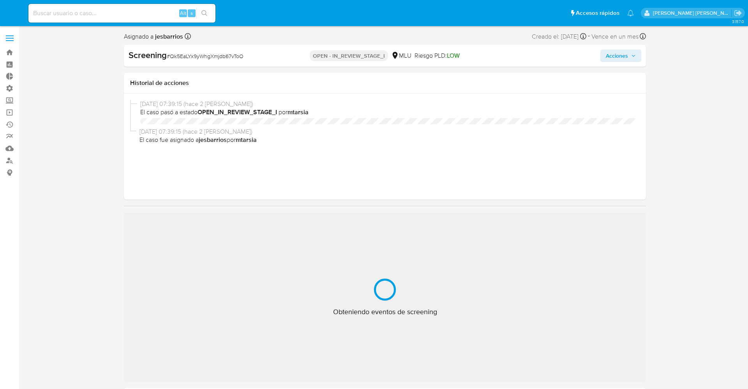
select select "10"
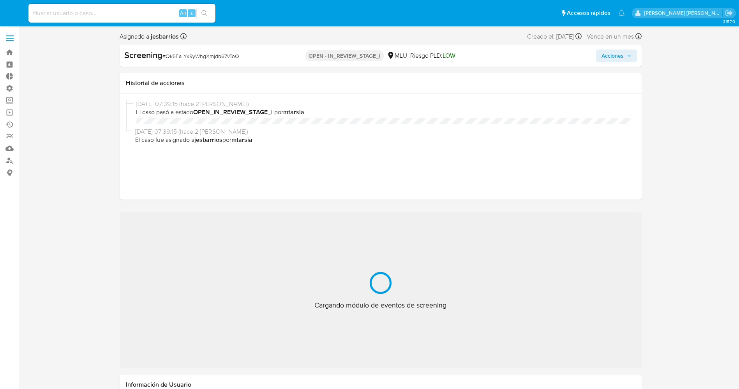
select select "10"
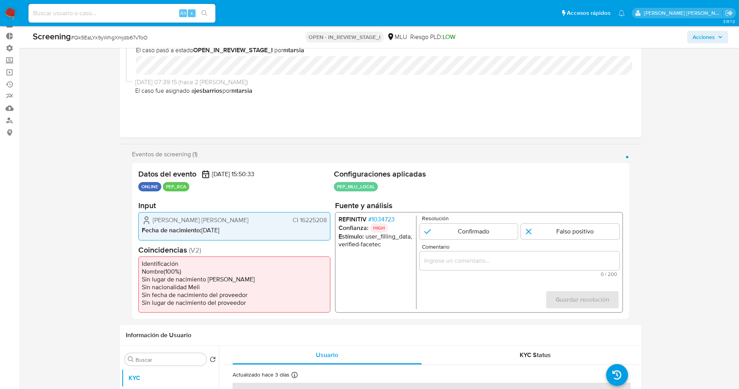
scroll to position [58, 0]
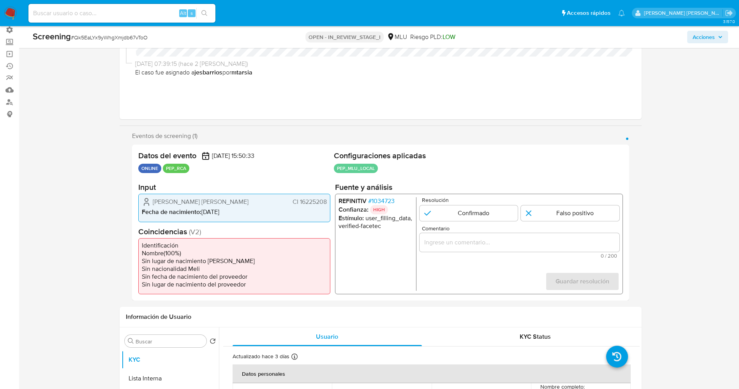
click at [383, 201] on span "# 1034723" at bounding box center [381, 201] width 26 height 8
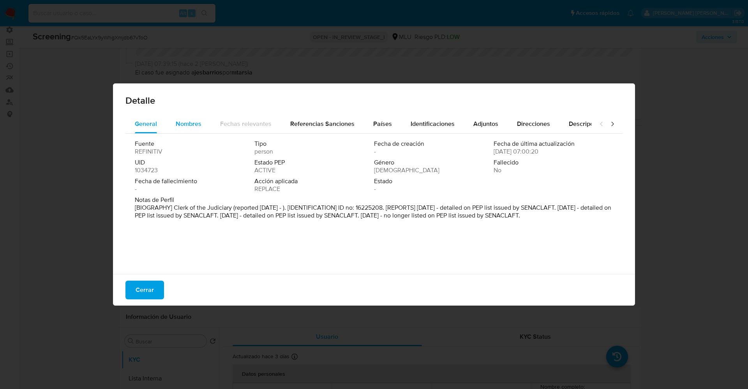
click at [181, 125] on span "Nombres" at bounding box center [189, 123] width 26 height 9
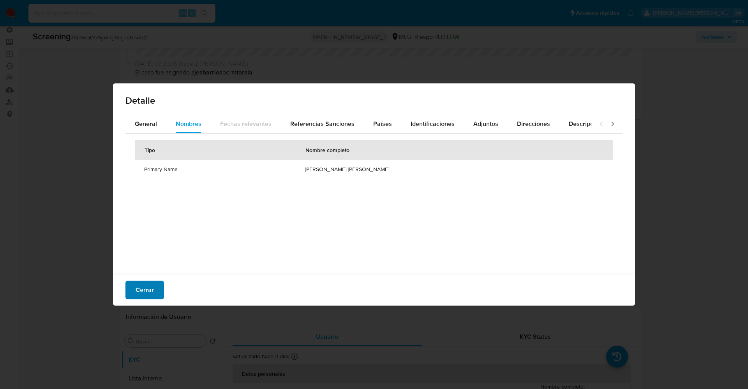
click at [155, 289] on button "Cerrar" at bounding box center [144, 290] width 39 height 19
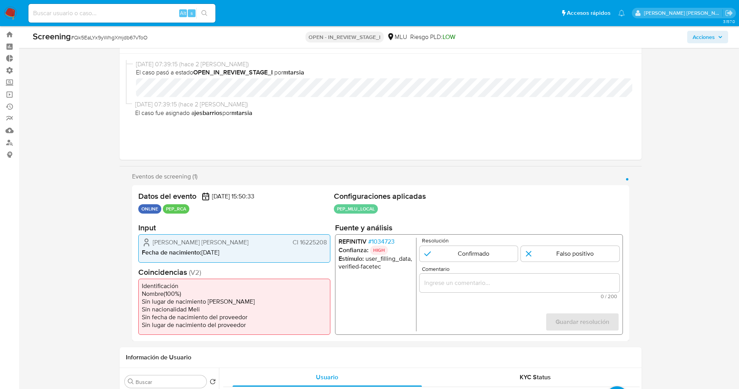
scroll to position [0, 0]
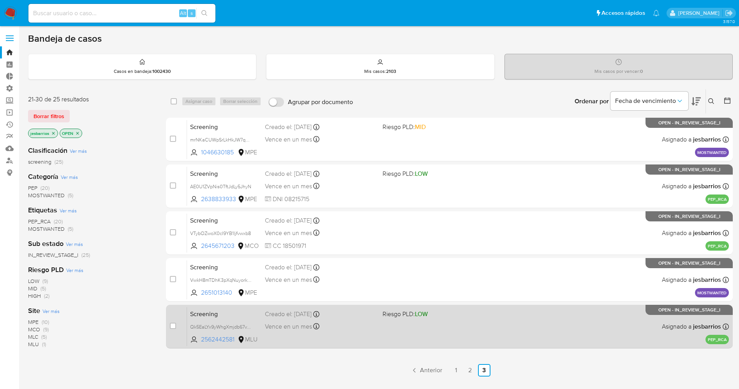
click at [415, 329] on div "Screening Qk5EaLYx9yWhgXmjdb67vToO 2562442581 MLU Riesgo PLD: LOW Creado el: [D…" at bounding box center [458, 326] width 542 height 39
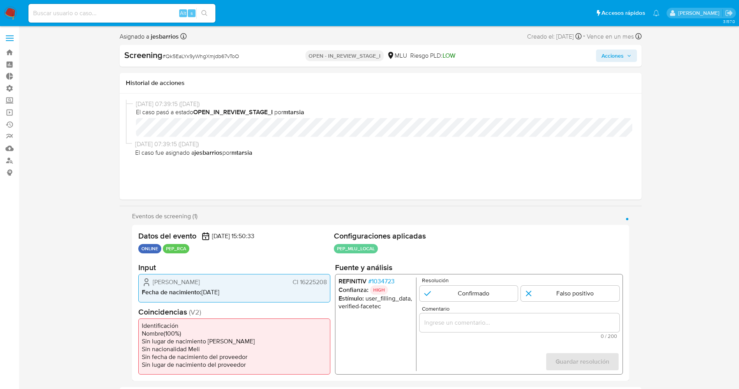
select select "10"
click at [528, 293] on input "1 de 1" at bounding box center [570, 294] width 99 height 16
radio input "true"
click at [523, 323] on input "Comentario" at bounding box center [519, 323] width 200 height 10
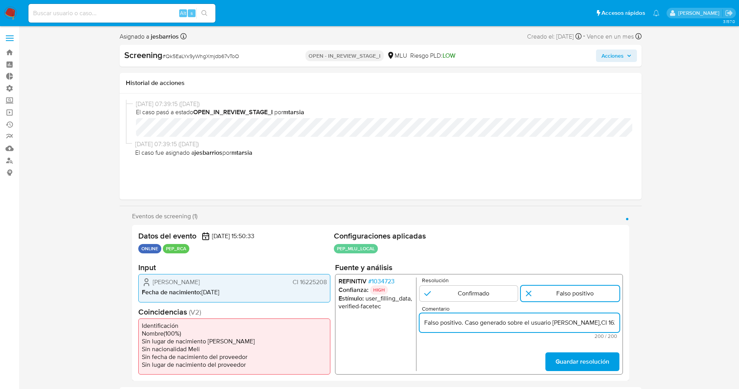
scroll to position [0, 369]
click at [579, 321] on input "Falso positivo. Caso generado sobre el usuario Alejandra Isabel Rios Lacava,CI …" at bounding box center [519, 323] width 200 height 10
click at [453, 322] on input "Falso positivo. Caso generado sobre el usuario Alejandra Isabel Rios Lacava,CI …" at bounding box center [519, 323] width 200 height 10
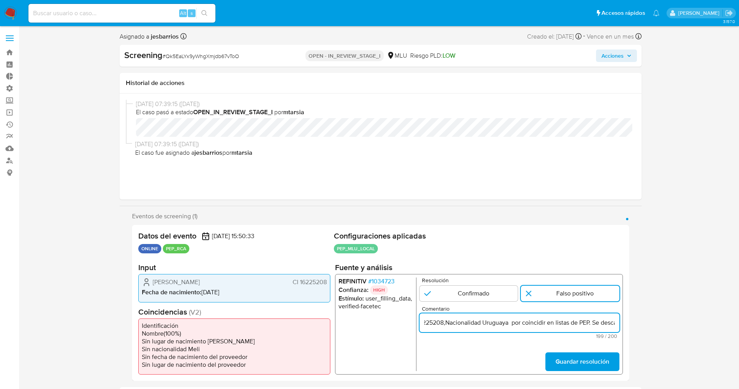
drag, startPoint x: 448, startPoint y: 323, endPoint x: 544, endPoint y: 327, distance: 95.9
click at [544, 327] on input "Falso positivo. Caso generado sobre el usuario Alejandra Isabel Rios Lacava,CI …" at bounding box center [519, 323] width 200 height 10
type input "Falso positivo. Caso generado sobre el usuario Alejandra Isabel Rios Lacava,CI …"
click at [595, 357] on span "Guardar resolución" at bounding box center [582, 361] width 54 height 17
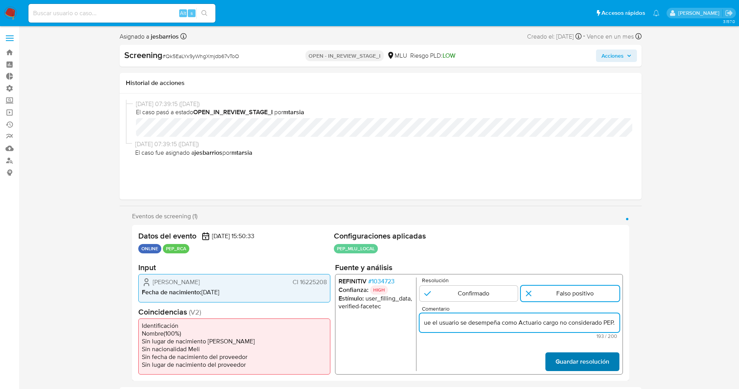
scroll to position [0, 0]
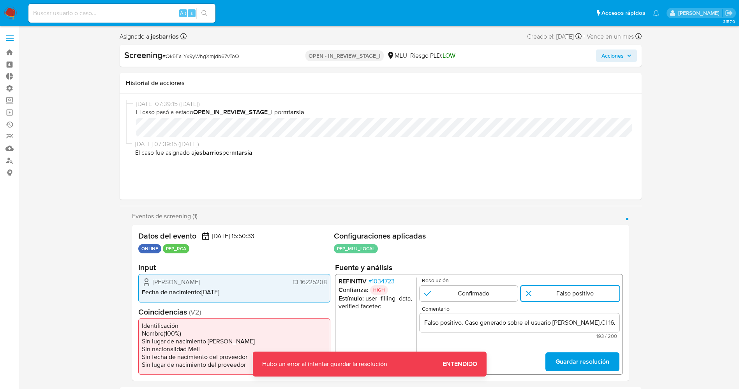
click at [562, 355] on span "Guardar resolución" at bounding box center [582, 361] width 54 height 17
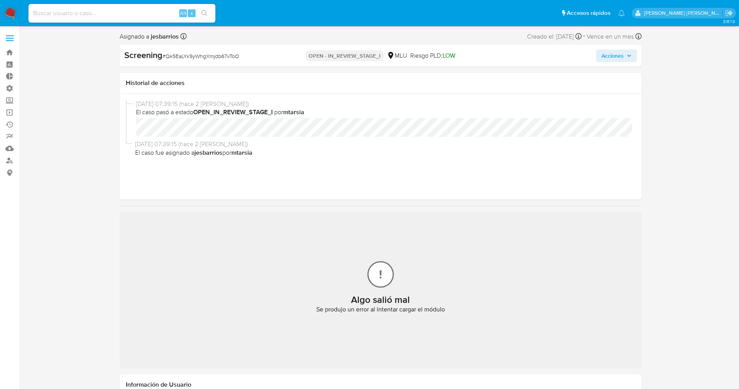
select select "10"
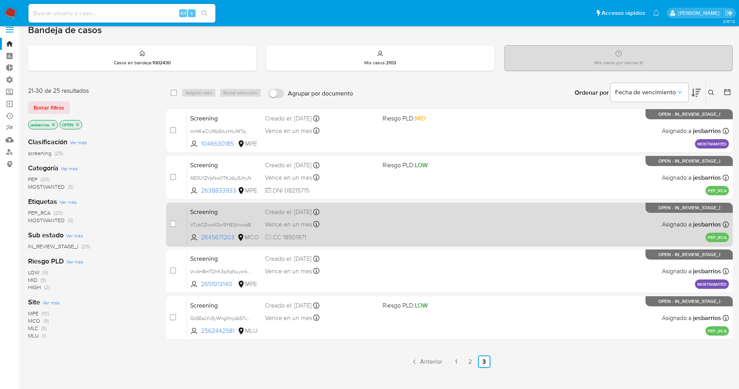
scroll to position [58, 0]
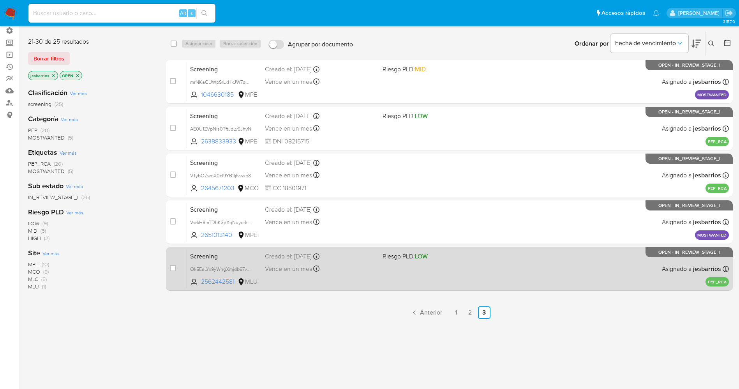
click at [472, 276] on div "Screening Qk5EaLYx9yWhgXmjdb67vToO 2562442581 MLU Riesgo PLD: LOW Creado el: [D…" at bounding box center [458, 268] width 542 height 39
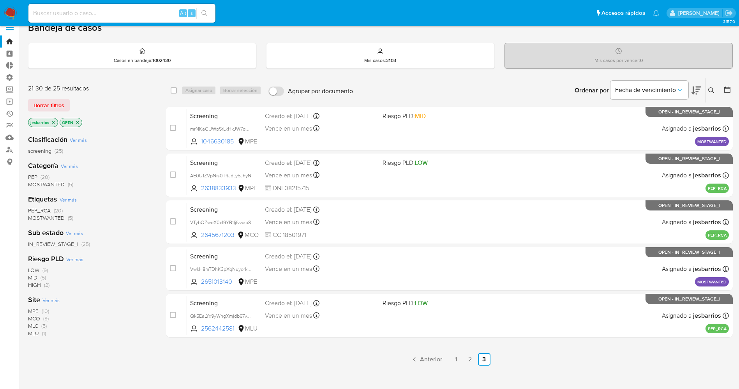
scroll to position [0, 0]
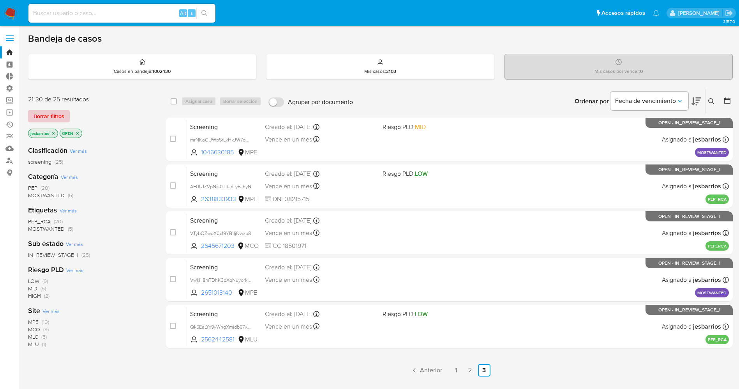
click at [61, 112] on span "Borrar filtros" at bounding box center [49, 116] width 31 height 11
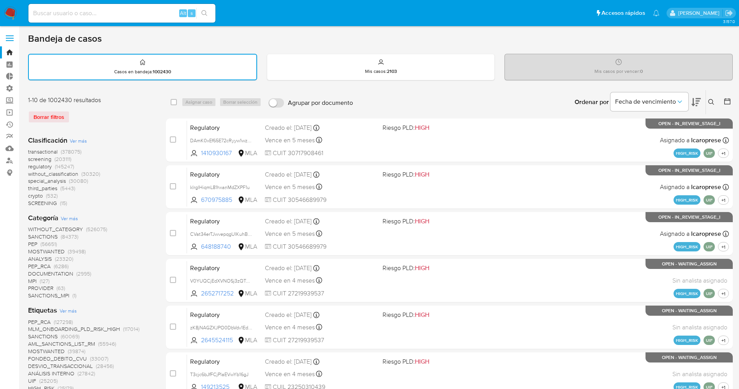
click at [11, 12] on img at bounding box center [10, 13] width 13 height 13
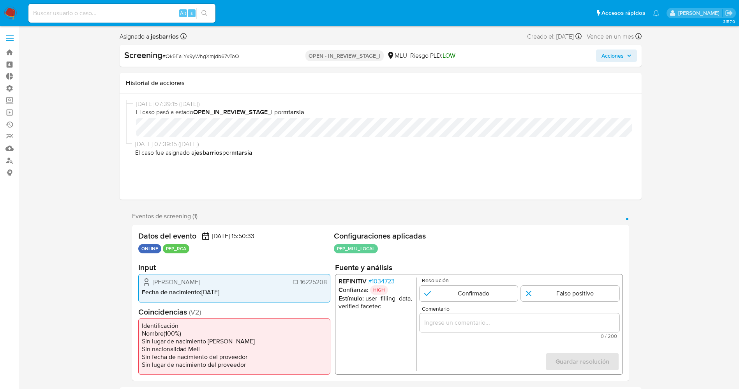
select select "10"
click at [387, 281] on span "# 1034723" at bounding box center [381, 281] width 26 height 8
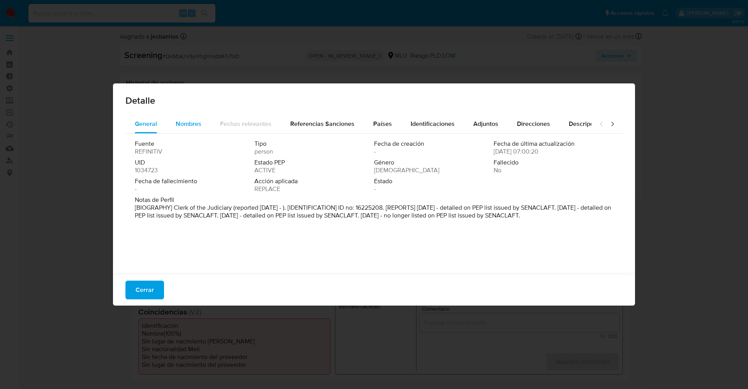
click at [189, 124] on span "Nombres" at bounding box center [189, 123] width 26 height 9
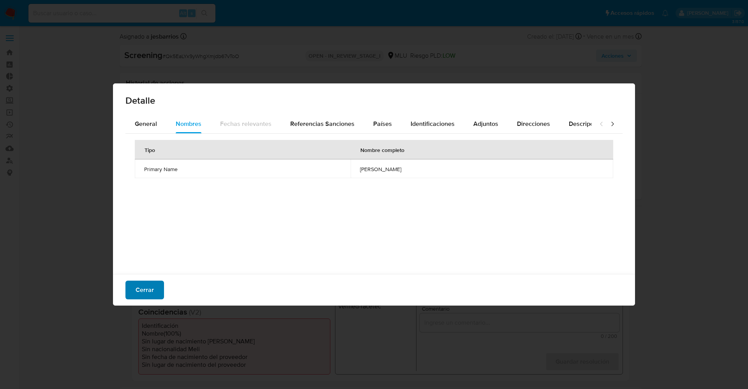
click at [154, 288] on button "Cerrar" at bounding box center [144, 290] width 39 height 19
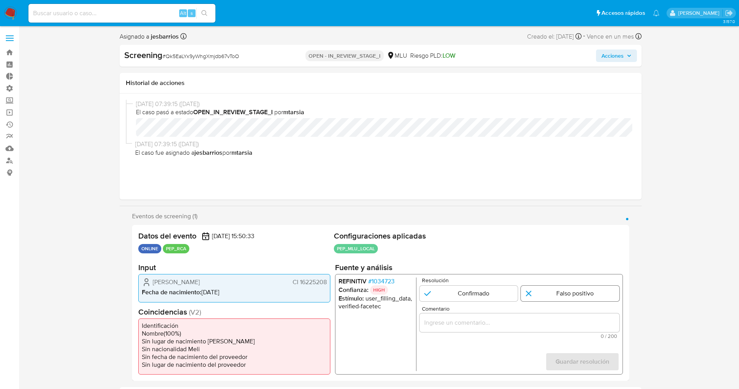
click at [588, 295] on input "1 de 1" at bounding box center [570, 294] width 99 height 16
radio input "true"
click at [541, 329] on div "1 de 1" at bounding box center [519, 322] width 200 height 19
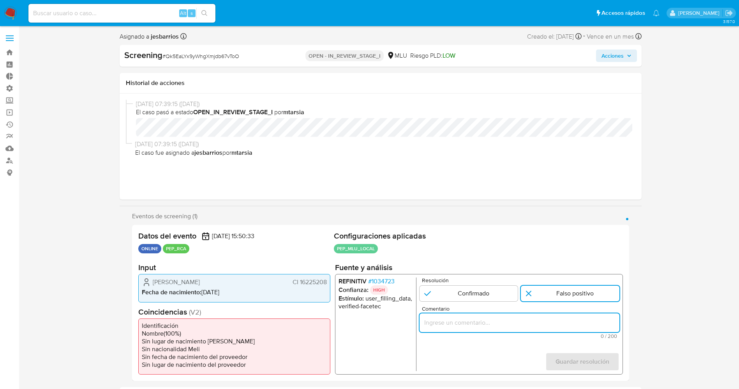
click at [533, 325] on input "Comentario" at bounding box center [519, 323] width 200 height 10
click at [478, 321] on input "Comentario" at bounding box center [519, 323] width 200 height 10
paste input "Falso positivo. Caso generado sobre el usuario Alejandra Isabel Rios Lacava,CI …"
type input "Falso positivo. Caso generado sobre el usuario Alejandra Isabel Rios Lacava,CI …"
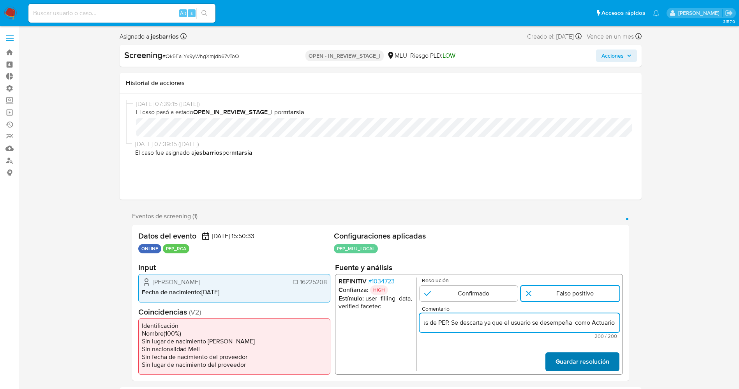
click at [561, 366] on span "Guardar resolución" at bounding box center [582, 361] width 54 height 17
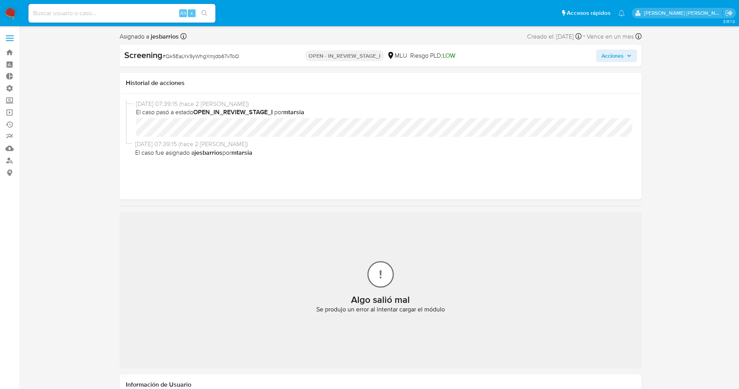
select select "10"
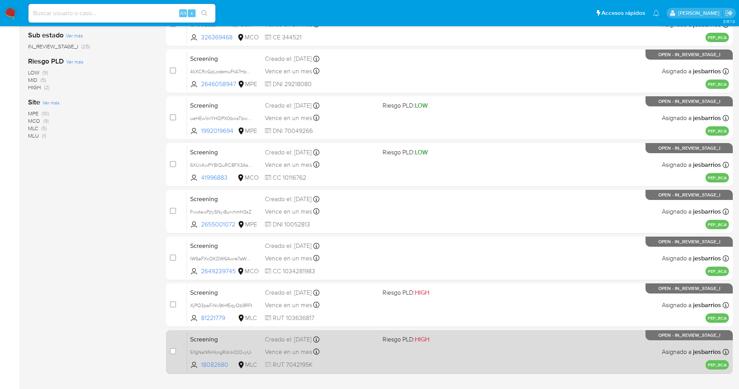
scroll to position [226, 0]
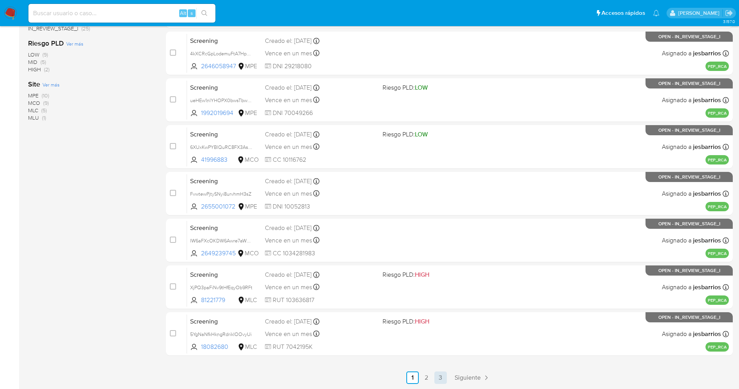
drag, startPoint x: 439, startPoint y: 369, endPoint x: 439, endPoint y: 374, distance: 5.1
click at [439, 372] on div "select-all-cases-checkbox Asignar caso Borrar selección Agrupar por documento O…" at bounding box center [449, 122] width 567 height 521
click at [439, 374] on link "3" at bounding box center [440, 377] width 12 height 12
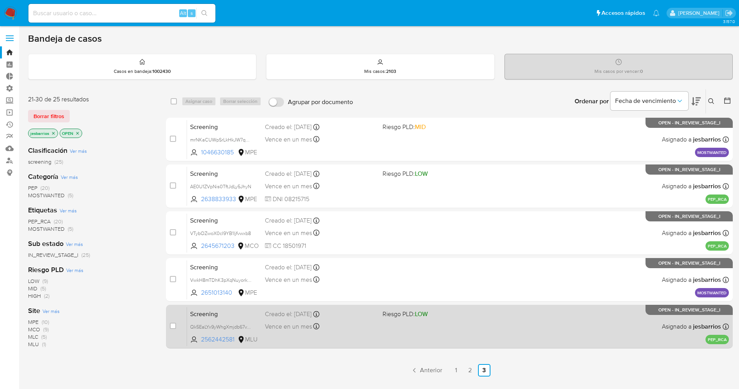
click at [426, 329] on div "Screening Qk5EaLYx9yWhgXmjdb67vToO 2562442581 MLU Riesgo PLD: LOW Creado el: [D…" at bounding box center [458, 326] width 542 height 39
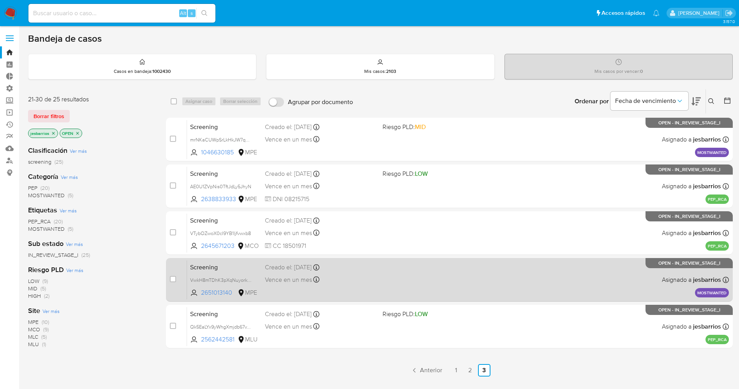
click at [325, 277] on div "Vence en un mes Vence el [DATE] 14:08:01" at bounding box center [320, 279] width 111 height 11
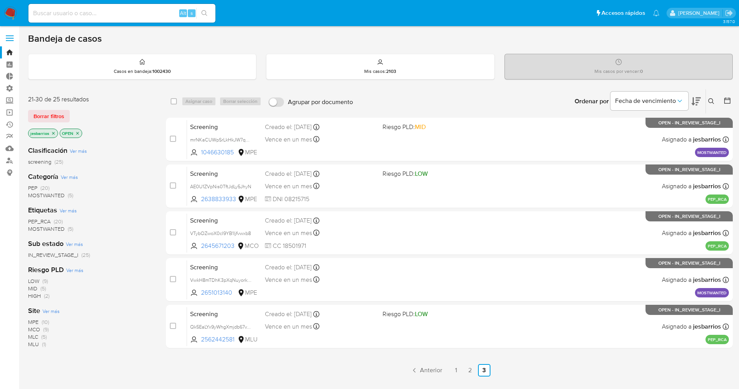
drag, startPoint x: 5, startPoint y: 15, endPoint x: 25, endPoint y: 4, distance: 22.7
click at [5, 15] on img at bounding box center [10, 13] width 13 height 13
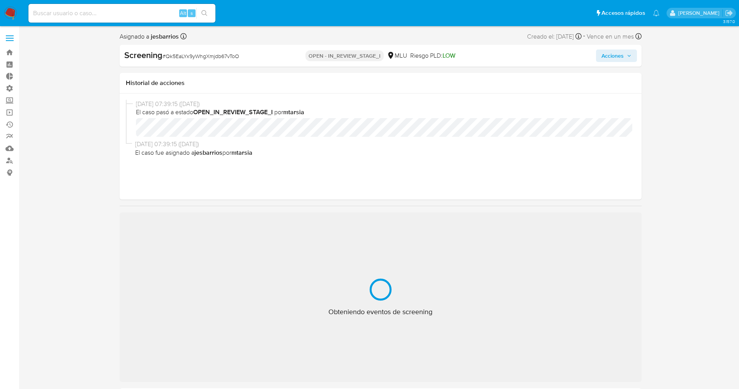
select select "10"
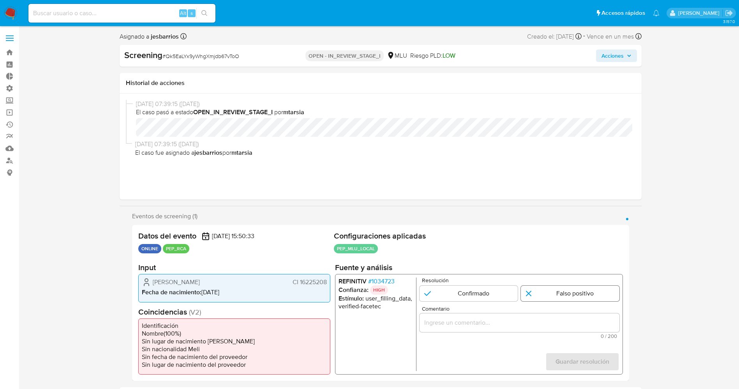
click at [536, 295] on input "1 de 1" at bounding box center [570, 294] width 99 height 16
radio input "true"
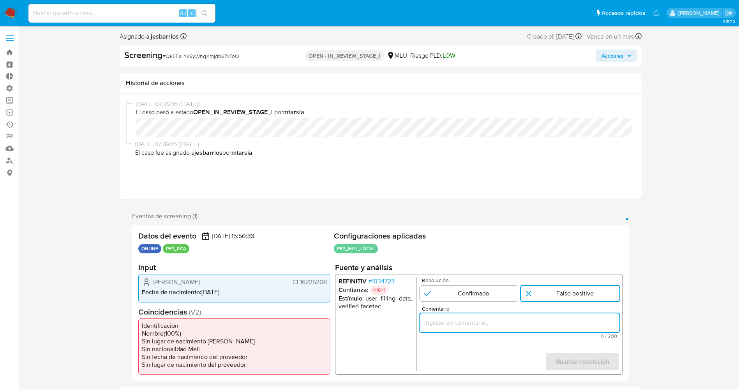
click at [518, 323] on input "Comentario" at bounding box center [519, 323] width 200 height 10
type input "Falso positivo. Caso generado sobre el usuario [PERSON_NAME],CI 16225208,Nacion…"
click at [580, 355] on span "Guardar resolución" at bounding box center [582, 361] width 54 height 17
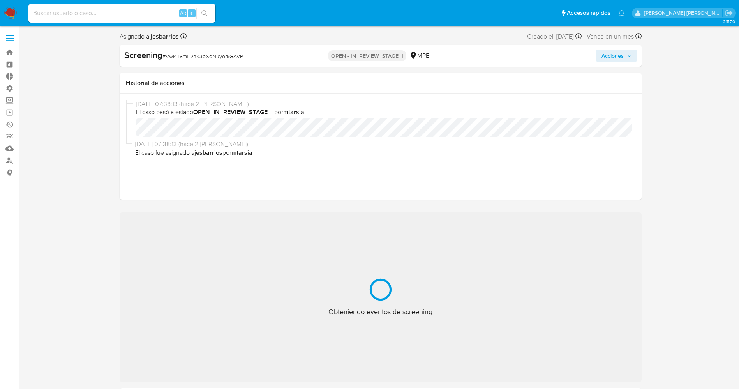
select select "10"
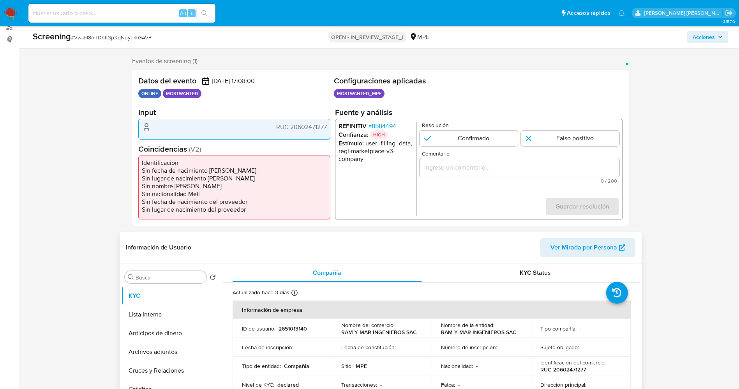
scroll to position [117, 0]
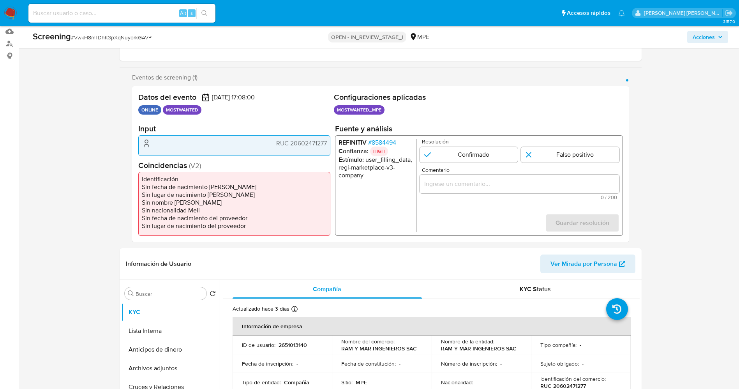
click at [391, 139] on span "# 8584494" at bounding box center [382, 143] width 28 height 8
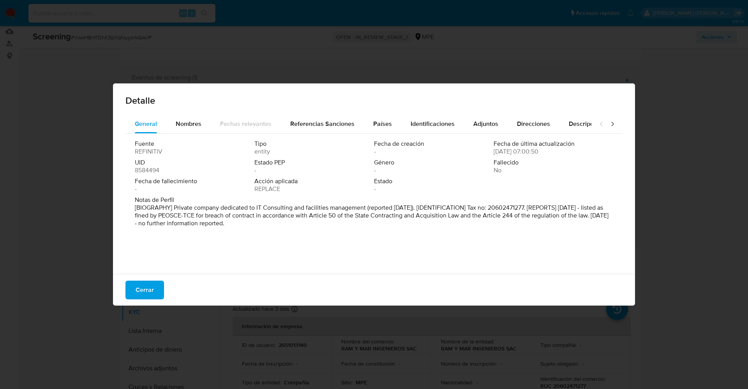
drag, startPoint x: 174, startPoint y: 205, endPoint x: 254, endPoint y: 223, distance: 81.9
click at [278, 231] on div "Fuente REFINITIV Tipo entity Fecha de creación - Fecha de última actualización …" at bounding box center [373, 202] width 497 height 136
drag, startPoint x: 174, startPoint y: 205, endPoint x: 259, endPoint y: 225, distance: 87.7
click at [279, 231] on div "Fuente REFINITIV Tipo entity Fecha de creación - Fecha de última actualización …" at bounding box center [373, 202] width 497 height 136
click at [272, 260] on div "Fuente REFINITIV Tipo entidad Fecha de creación - Fecha de última actualización…" at bounding box center [373, 202] width 497 height 136
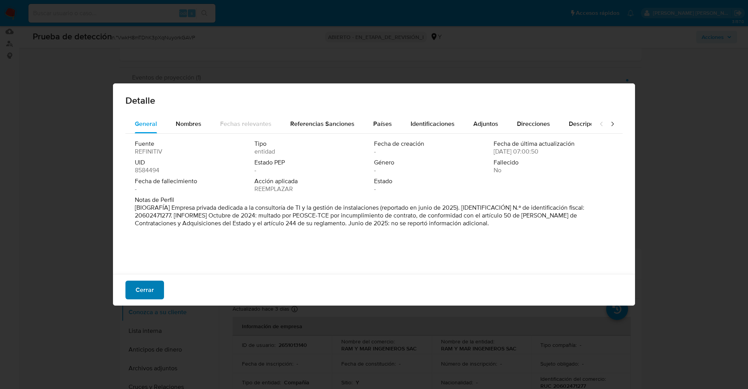
click at [146, 288] on span "Cerrar" at bounding box center [145, 289] width 18 height 17
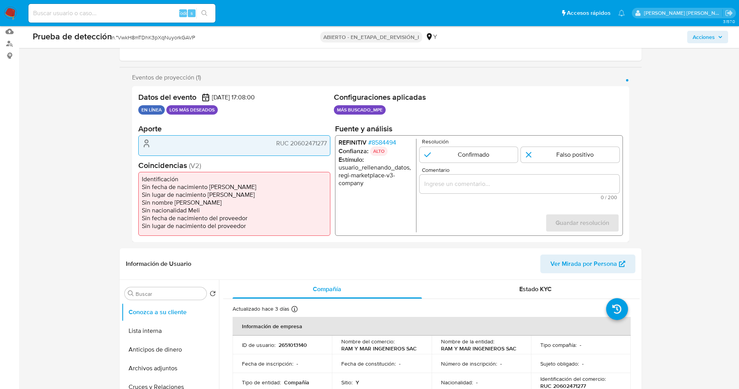
click at [388, 141] on font "8584494" at bounding box center [383, 142] width 25 height 9
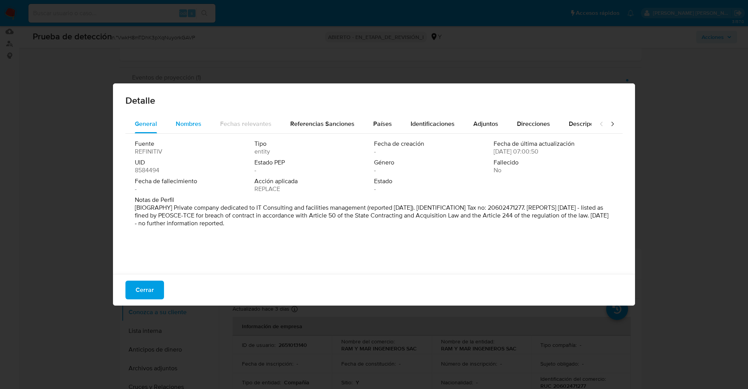
click at [191, 122] on span "Nombres" at bounding box center [189, 123] width 26 height 9
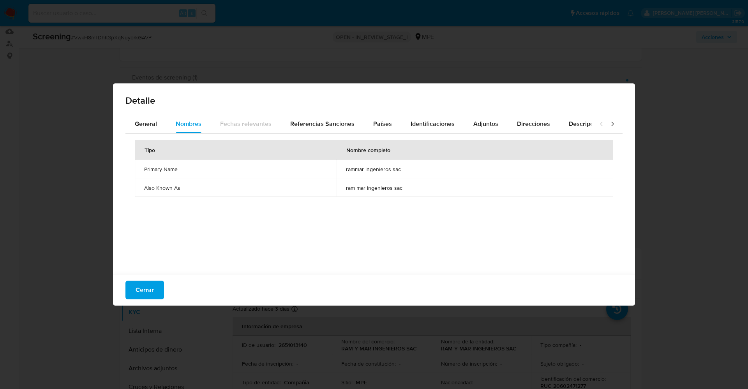
click at [148, 291] on span "Cerrar" at bounding box center [145, 289] width 18 height 17
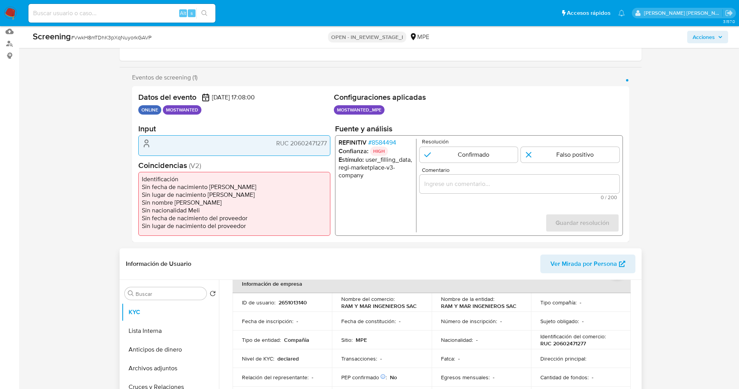
scroll to position [58, 0]
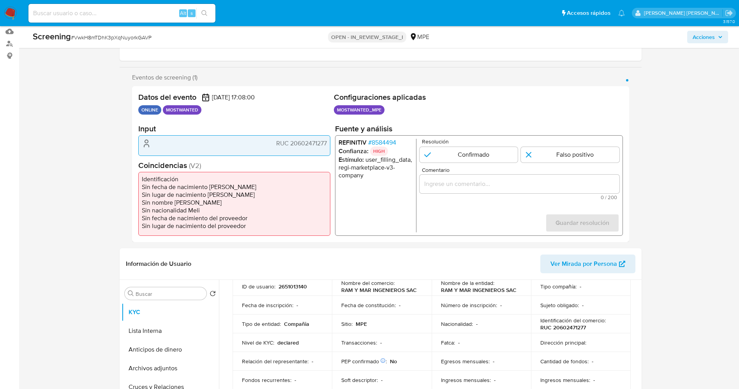
click at [388, 139] on span "# 8584494" at bounding box center [382, 143] width 28 height 8
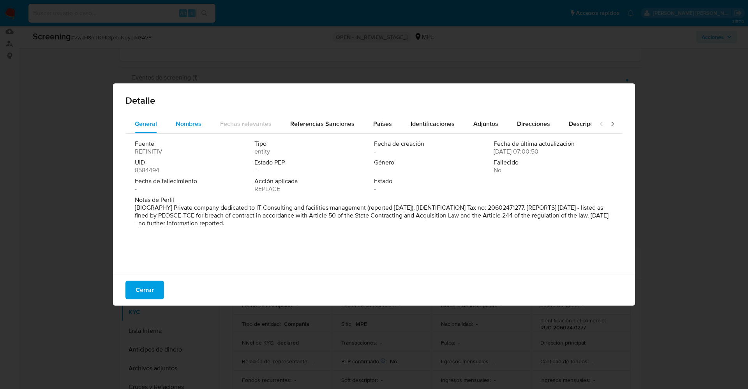
click at [179, 132] on div "Nombres" at bounding box center [189, 124] width 26 height 19
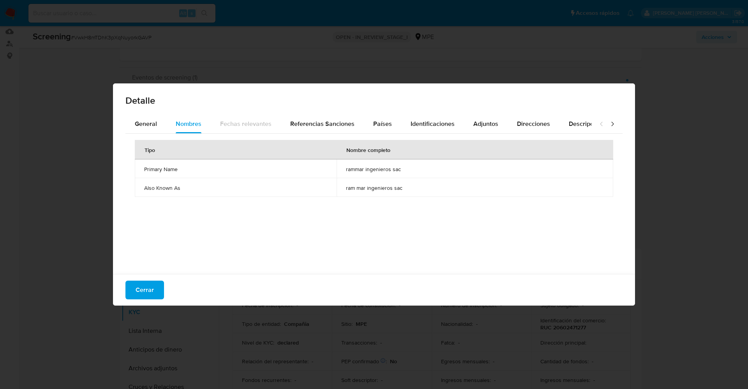
drag, startPoint x: 356, startPoint y: 170, endPoint x: 409, endPoint y: 176, distance: 53.3
click at [418, 176] on td "rammar ingenieros sac" at bounding box center [475, 168] width 277 height 19
click at [156, 284] on button "Cerrar" at bounding box center [144, 290] width 39 height 19
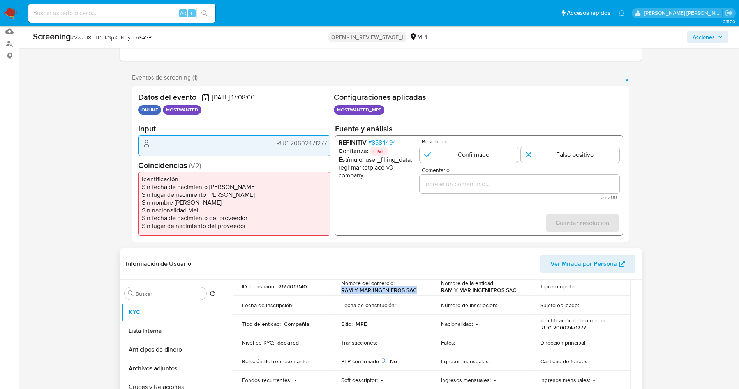
drag, startPoint x: 341, startPoint y: 289, endPoint x: 420, endPoint y: 288, distance: 79.9
click at [420, 288] on div "Nombre del comercio : RAM Y MAR INGENIEROS SAC" at bounding box center [381, 286] width 81 height 14
copy p "RAM Y MAR INGENIEROS SAC"
click at [380, 141] on span "# 8584494" at bounding box center [382, 143] width 28 height 8
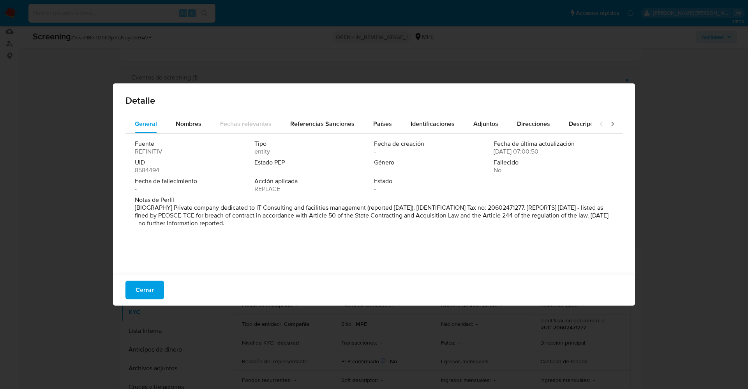
click at [146, 291] on span "Cerrar" at bounding box center [145, 289] width 18 height 17
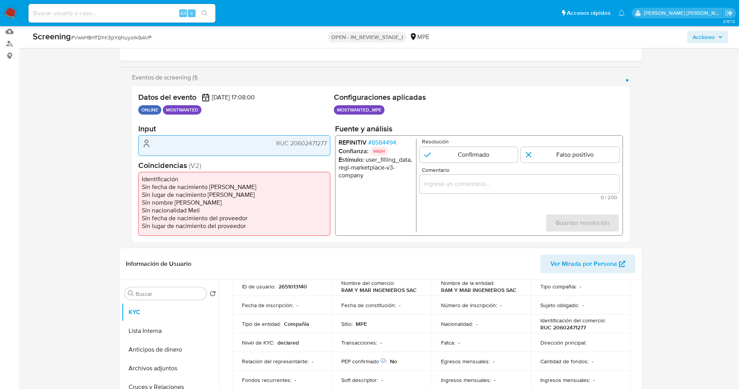
drag, startPoint x: 293, startPoint y: 141, endPoint x: 330, endPoint y: 141, distance: 37.0
click at [330, 141] on div "RUC 20602471277" at bounding box center [234, 145] width 192 height 20
click at [298, 141] on span "RUC 20602471277" at bounding box center [301, 143] width 51 height 8
drag, startPoint x: 290, startPoint y: 143, endPoint x: 326, endPoint y: 145, distance: 35.9
click at [326, 145] on span "RUC 20602471277" at bounding box center [301, 143] width 51 height 8
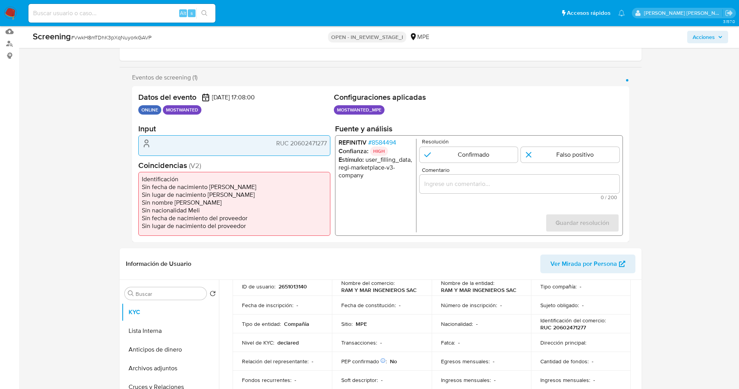
click at [392, 144] on span "# 8584494" at bounding box center [382, 143] width 28 height 8
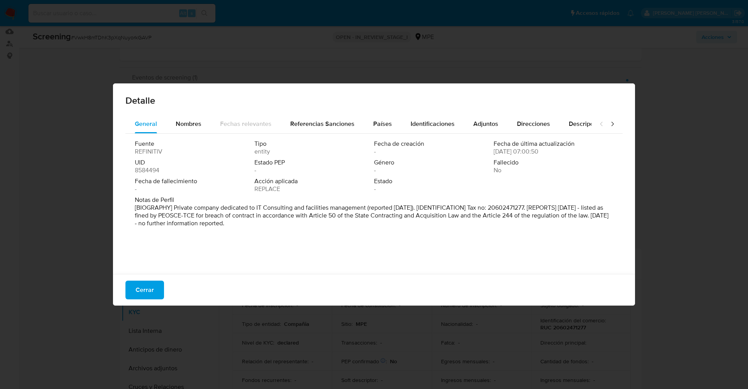
click at [145, 293] on span "Cerrar" at bounding box center [145, 289] width 18 height 17
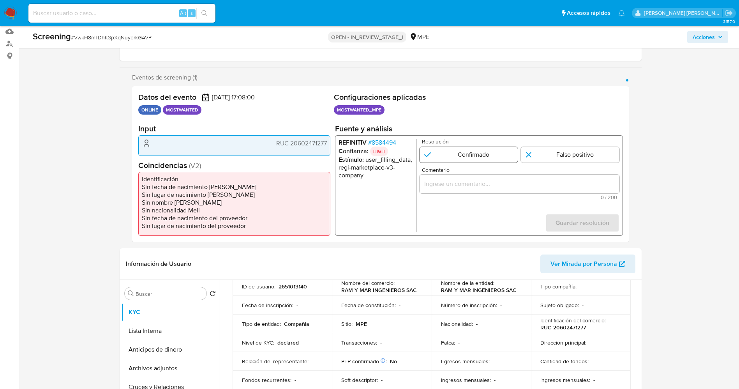
click at [469, 157] on input "1 de 1" at bounding box center [468, 155] width 99 height 16
radio input "true"
click at [465, 179] on input "Comentario" at bounding box center [519, 184] width 200 height 10
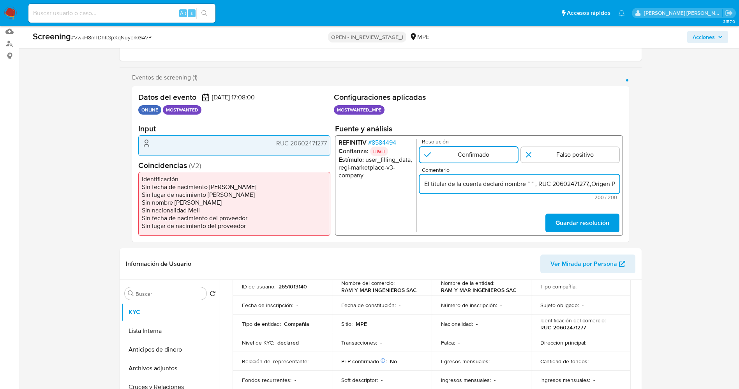
scroll to position [0, 360]
drag, startPoint x: 600, startPoint y: 185, endPoint x: 630, endPoint y: 185, distance: 30.0
click at [630, 185] on div "Eventos de screening (1) Página 1 Datos del evento 25/08/2025 17:08:00 ONLINE M…" at bounding box center [381, 158] width 522 height 168
type input "El titular de la cuenta declaró nombre “ “ , RUC 20602471277,,Origen Peru. Se g…"
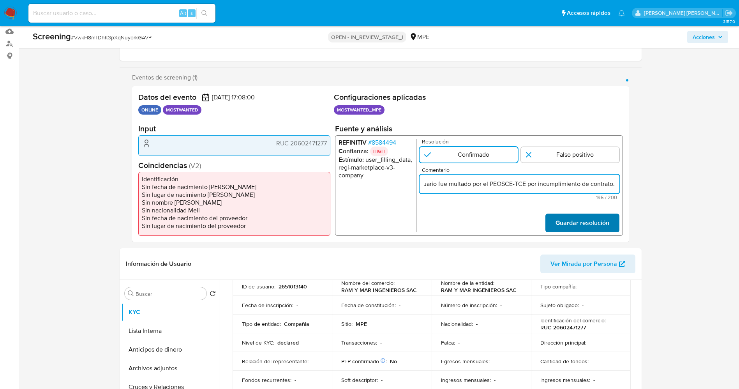
click at [583, 225] on span "Guardar resolución" at bounding box center [582, 222] width 54 height 17
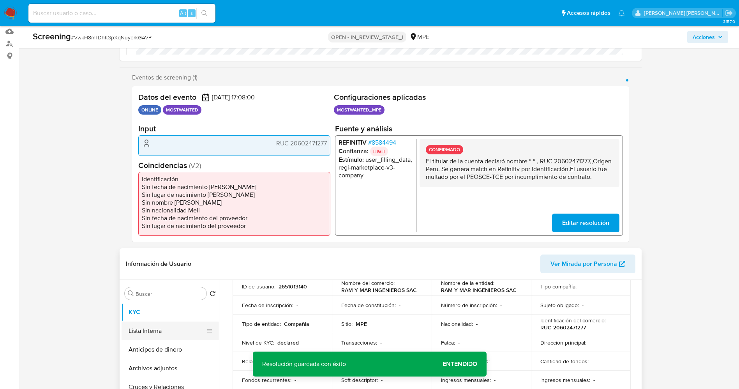
click at [155, 331] on button "Lista Interna" at bounding box center [167, 330] width 91 height 19
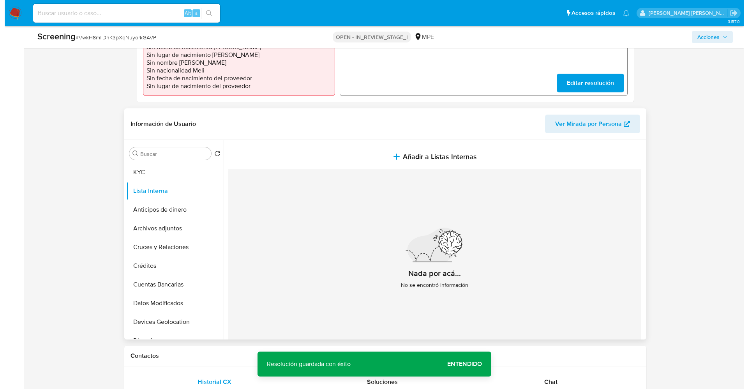
scroll to position [292, 0]
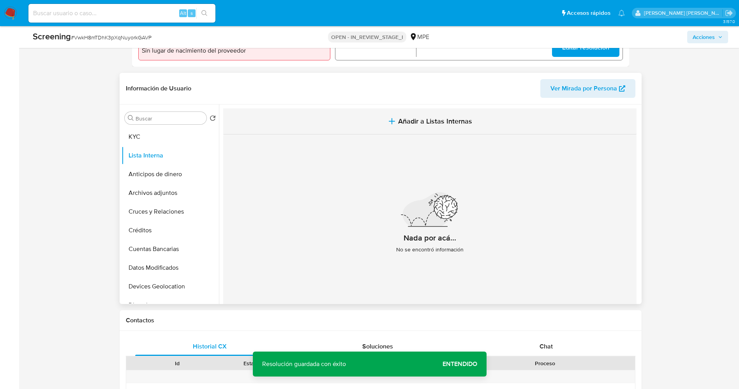
click at [389, 120] on icon "button" at bounding box center [391, 120] width 9 height 9
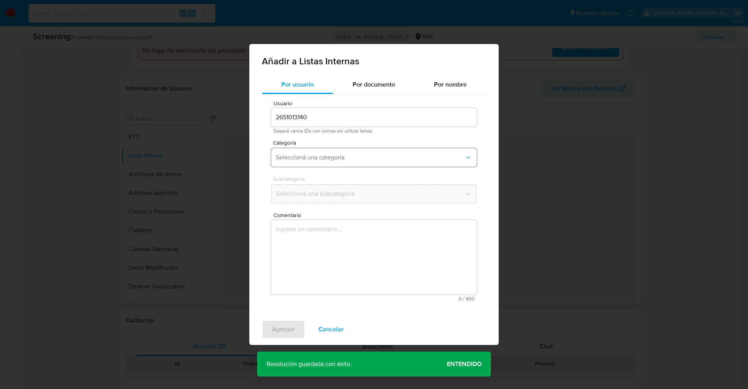
click at [356, 154] on span "Seleccioná una categoría" at bounding box center [370, 157] width 189 height 8
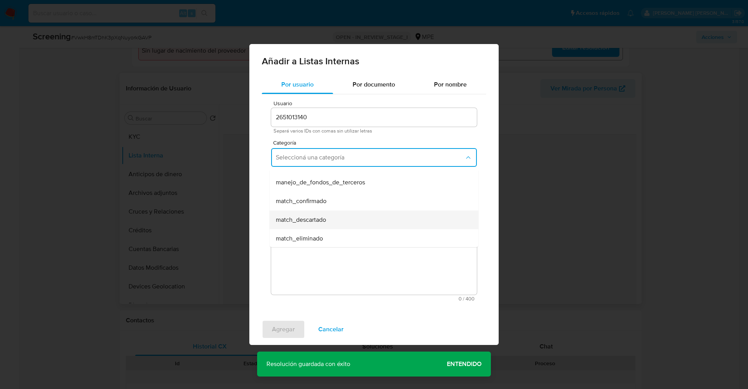
scroll to position [58, 0]
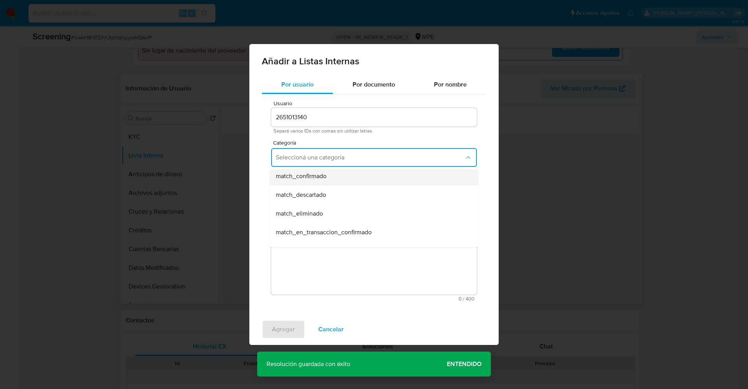
click at [332, 182] on div "match_confirmado" at bounding box center [372, 176] width 192 height 19
click at [332, 193] on span "Seleccioná una subcategoría" at bounding box center [370, 194] width 189 height 8
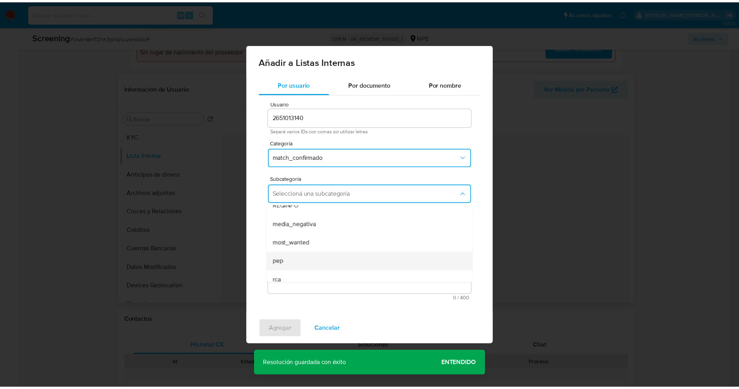
scroll to position [53, 0]
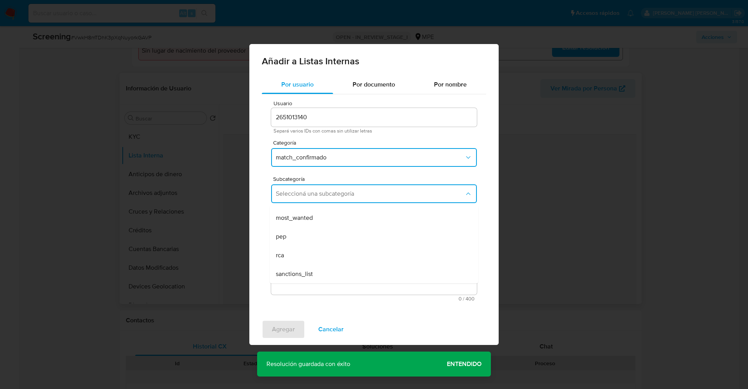
click at [305, 234] on div "pep" at bounding box center [372, 236] width 192 height 19
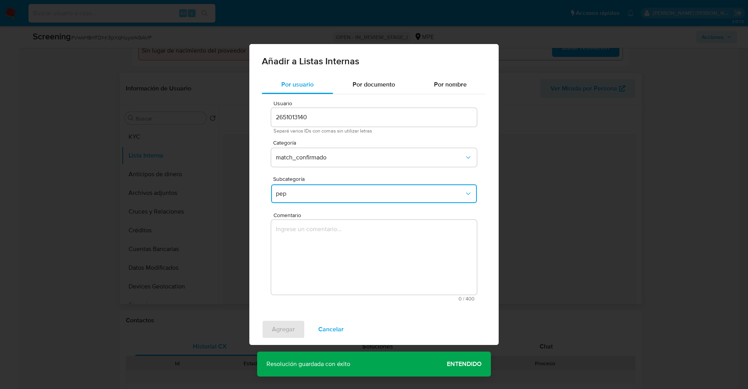
click at [305, 234] on textarea "Comentario" at bounding box center [374, 257] width 206 height 75
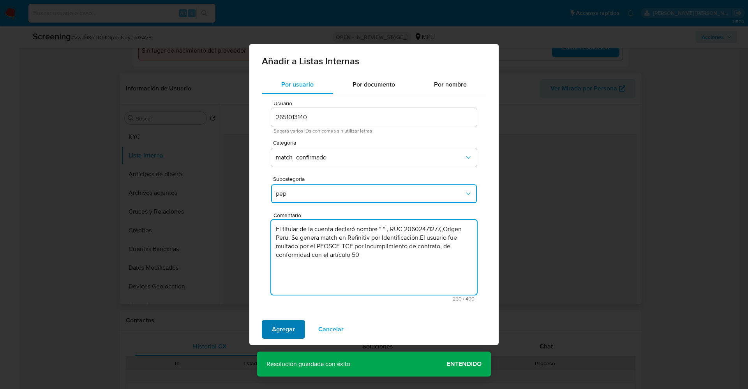
type textarea "El titular de la cuenta declaró nombre “ “ , RUC 20602471277,,Origen Peru. Se g…"
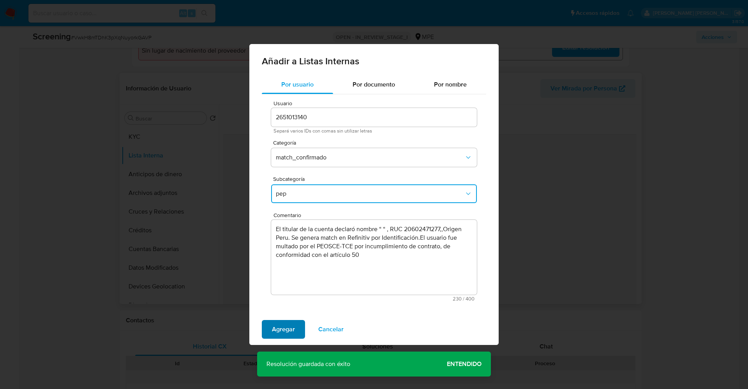
click at [277, 326] on span "Agregar" at bounding box center [283, 329] width 23 height 17
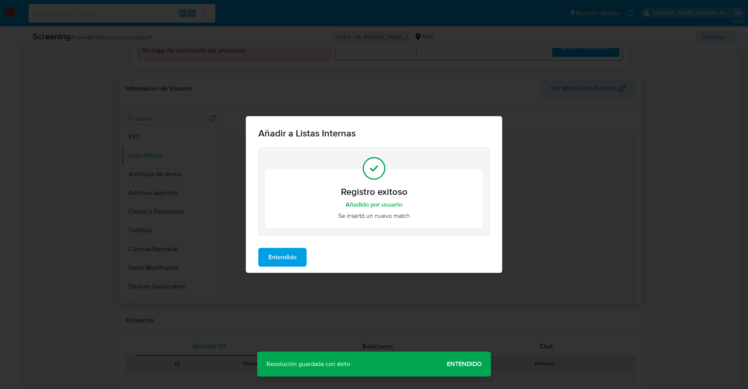
click at [278, 252] on span "Entendido" at bounding box center [282, 257] width 28 height 17
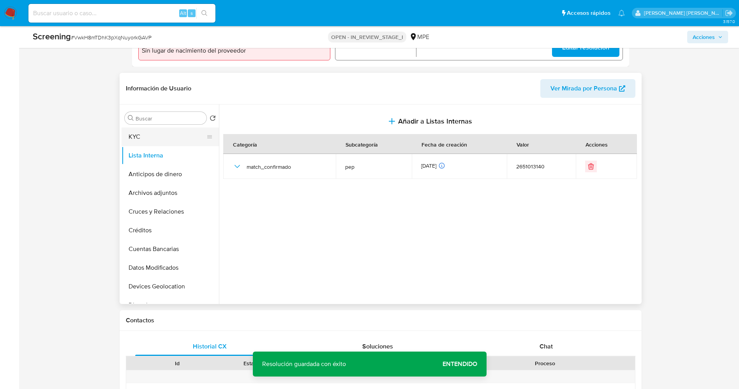
click at [146, 132] on button "KYC" at bounding box center [167, 136] width 91 height 19
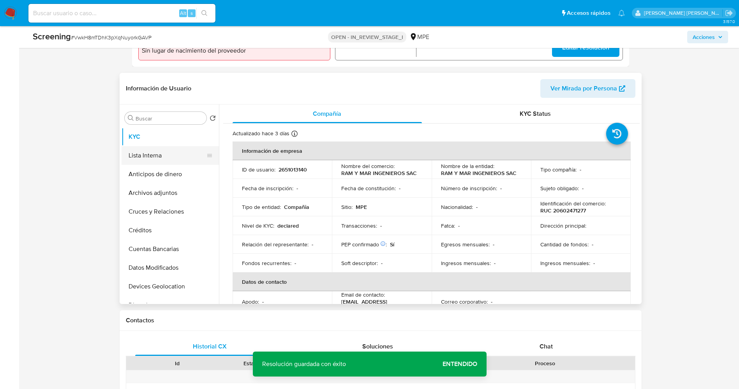
click at [166, 158] on button "Lista Interna" at bounding box center [167, 155] width 91 height 19
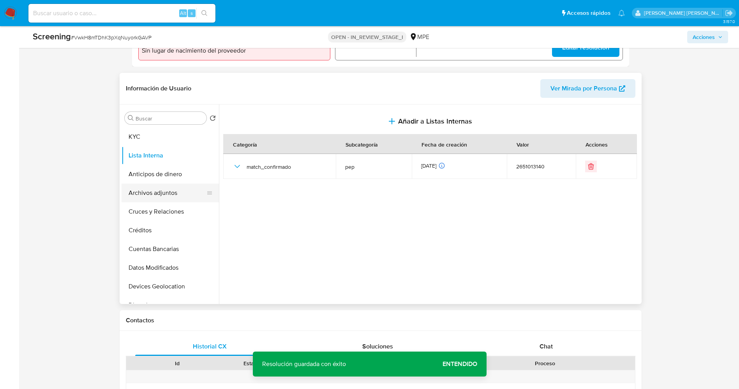
click at [159, 194] on button "Archivos adjuntos" at bounding box center [167, 192] width 91 height 19
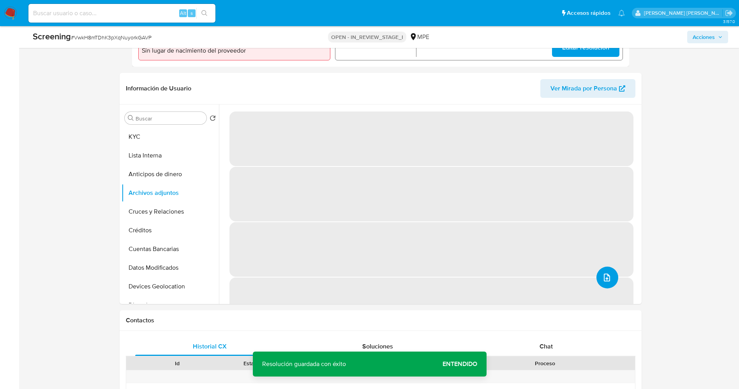
click at [609, 281] on span "upload-file" at bounding box center [606, 277] width 9 height 9
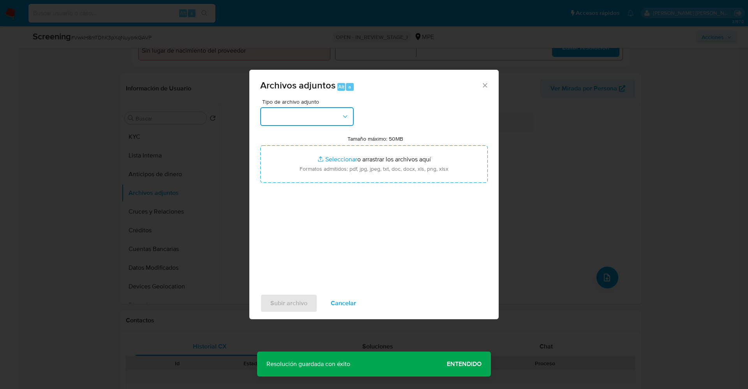
click at [324, 116] on button "button" at bounding box center [307, 116] width 94 height 19
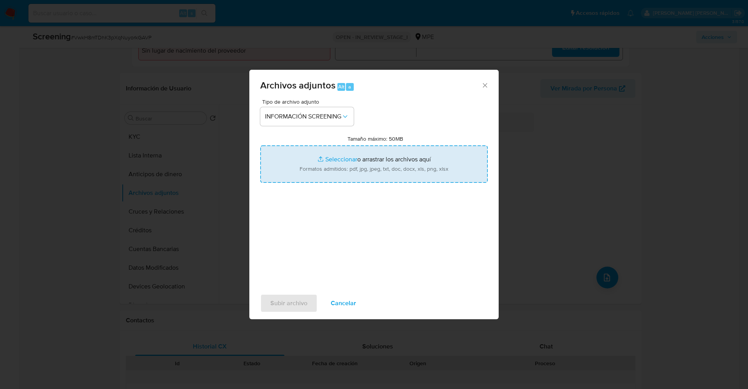
type input "C:\fakepath\_RAM Y MAR INGENIEROS SAC_ lavado de dinero - Buscar con Google.pdf"
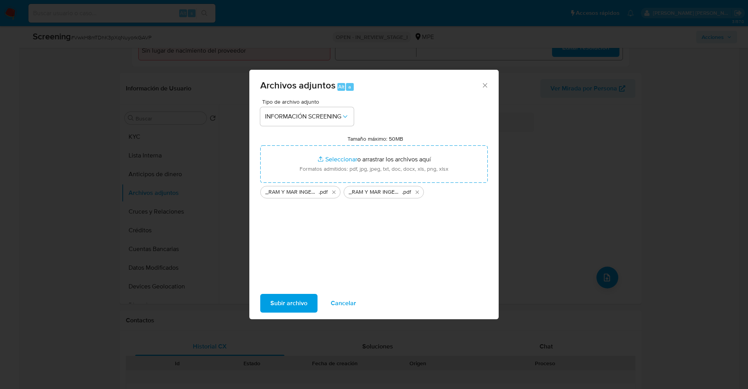
click at [282, 299] on span "Subir archivo" at bounding box center [288, 303] width 37 height 17
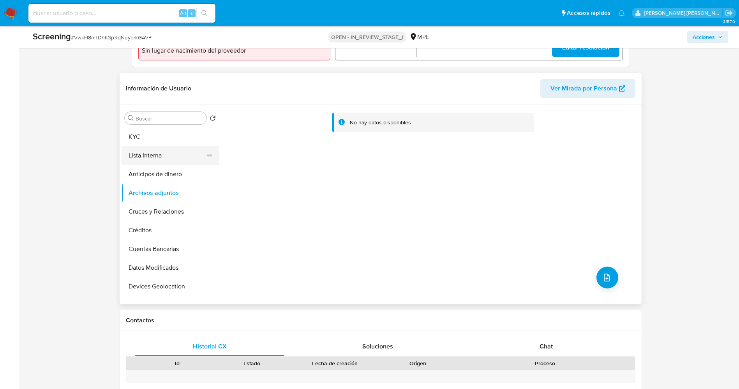
click at [146, 152] on button "Lista Interna" at bounding box center [167, 155] width 91 height 19
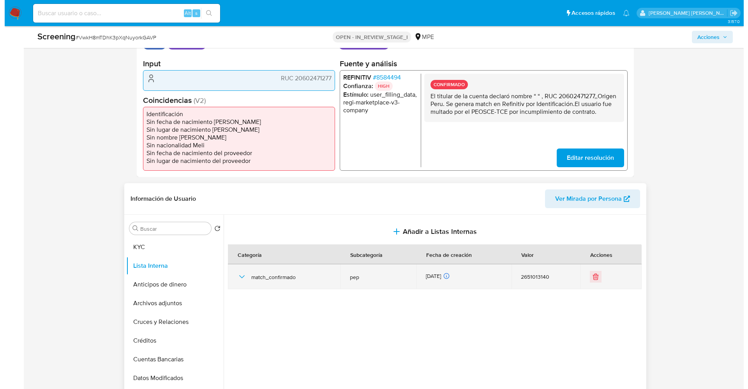
scroll to position [234, 0]
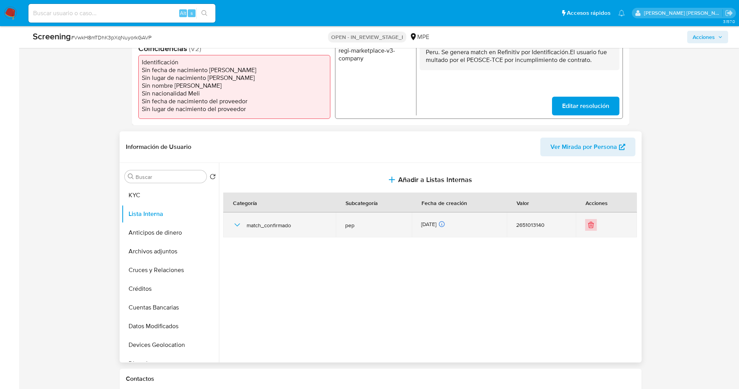
click at [591, 221] on icon "Eliminar" at bounding box center [591, 225] width 8 height 8
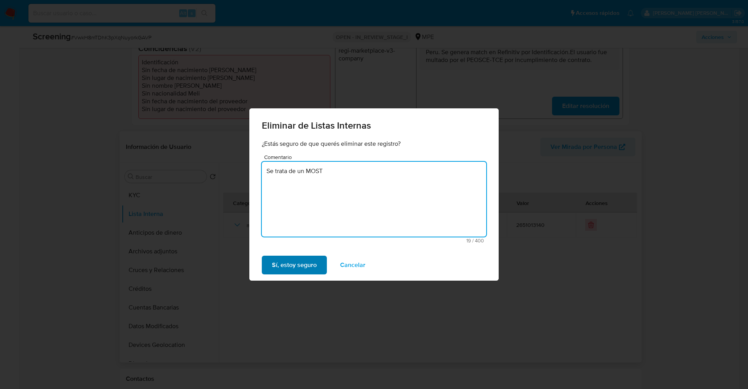
type textarea "Se trata de un MOST"
click at [306, 261] on span "Sí, estoy seguro" at bounding box center [294, 264] width 45 height 17
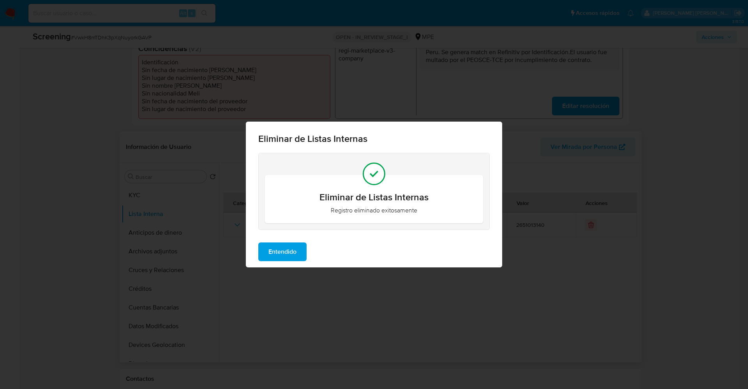
click at [283, 252] on span "Entendido" at bounding box center [282, 251] width 28 height 17
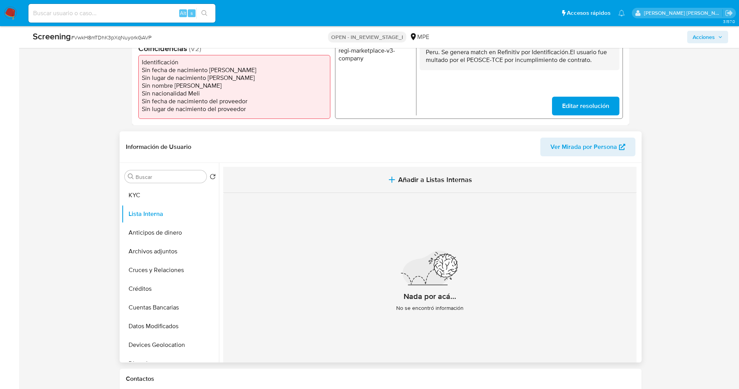
click at [407, 182] on span "Añadir a Listas Internas" at bounding box center [435, 179] width 74 height 9
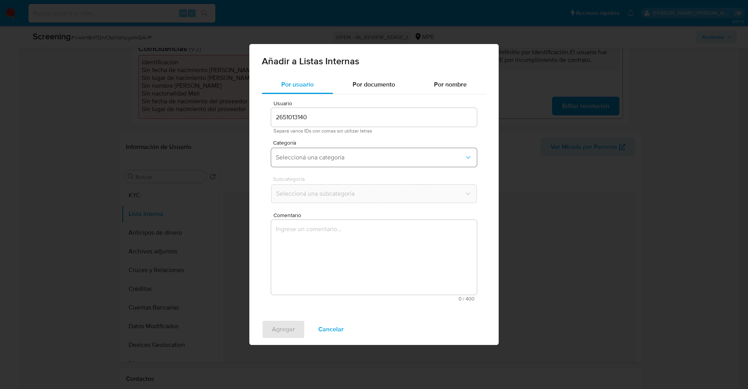
click at [354, 160] on span "Seleccioná una categoría" at bounding box center [370, 157] width 189 height 8
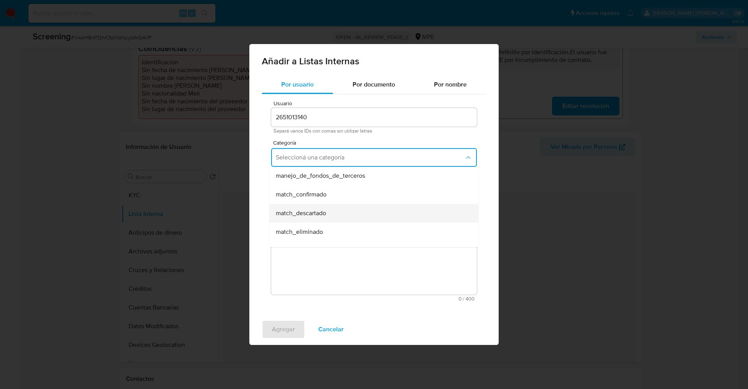
scroll to position [58, 0]
click at [332, 179] on div "match_confirmado" at bounding box center [372, 176] width 192 height 19
click at [332, 199] on button "Seleccioná una subcategoría" at bounding box center [374, 193] width 206 height 19
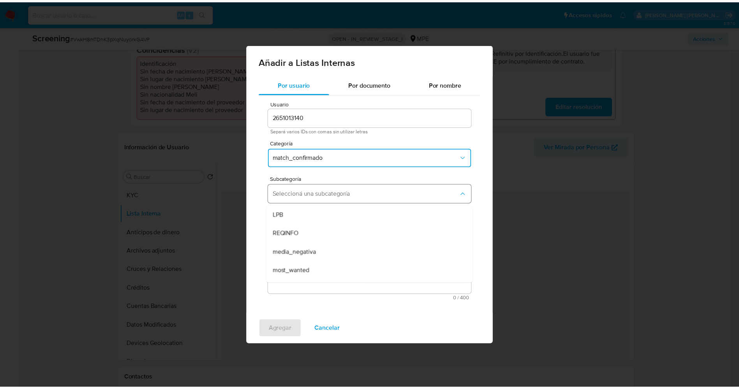
scroll to position [53, 0]
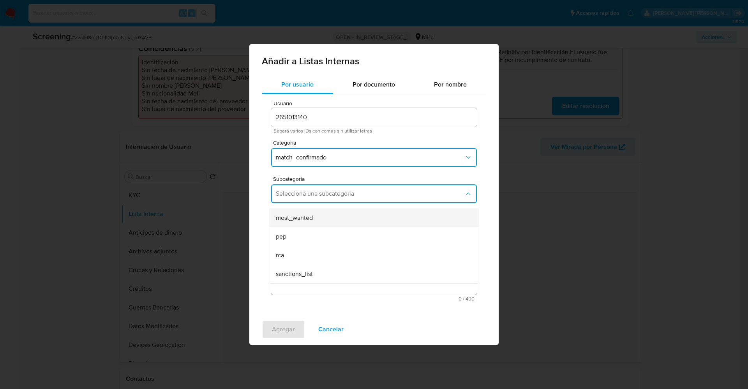
click at [314, 221] on div "most_wanted" at bounding box center [372, 217] width 192 height 19
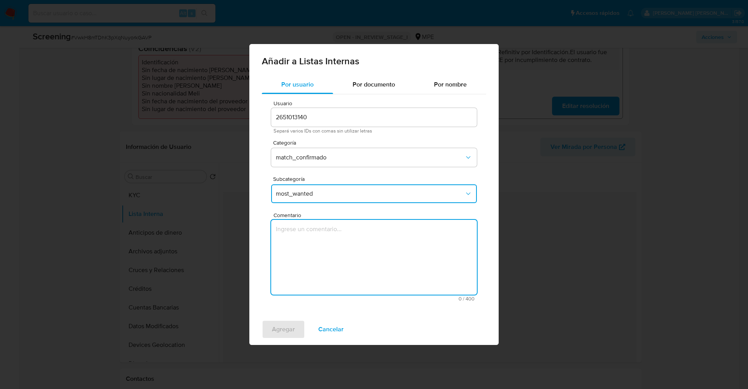
click at [318, 239] on textarea "Comentario" at bounding box center [374, 257] width 206 height 75
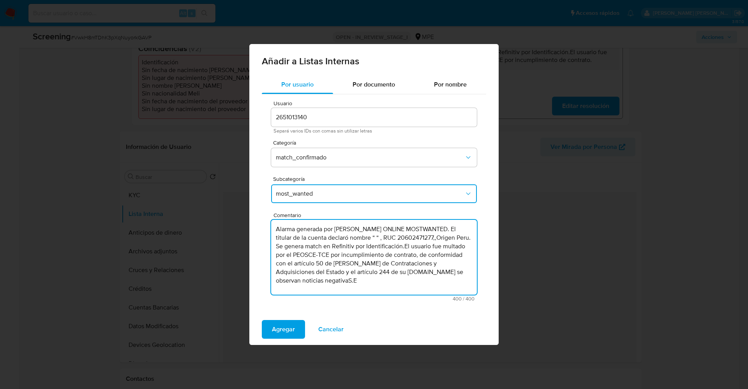
type textarea "Alarma generada por regla ONLINE MOSTWANTED. El titular de la cuenta declaró no…"
click at [333, 326] on span "Cancelar" at bounding box center [330, 329] width 25 height 17
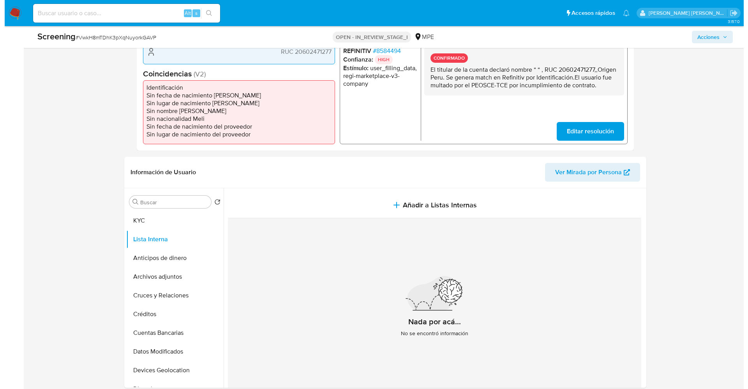
scroll to position [175, 0]
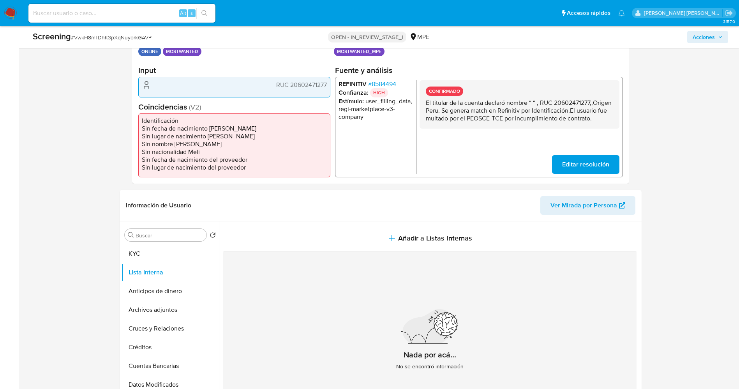
drag, startPoint x: 425, startPoint y: 103, endPoint x: 601, endPoint y: 119, distance: 177.2
click at [622, 119] on div "REFINITIV # 8584494 Confianza: HIGH Estímulo : user_filling_data, regi-marketpl…" at bounding box center [479, 127] width 288 height 101
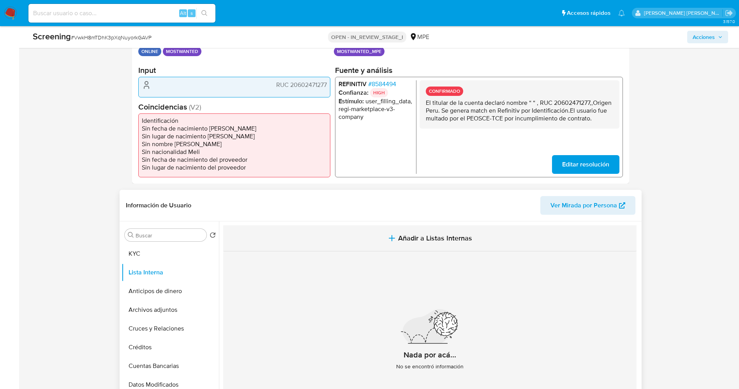
click at [403, 235] on span "Añadir a Listas Internas" at bounding box center [435, 238] width 74 height 9
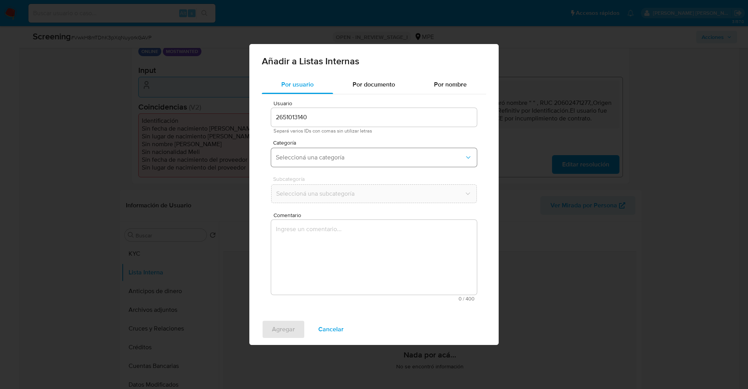
click at [334, 157] on span "Seleccioná una categoría" at bounding box center [370, 157] width 189 height 8
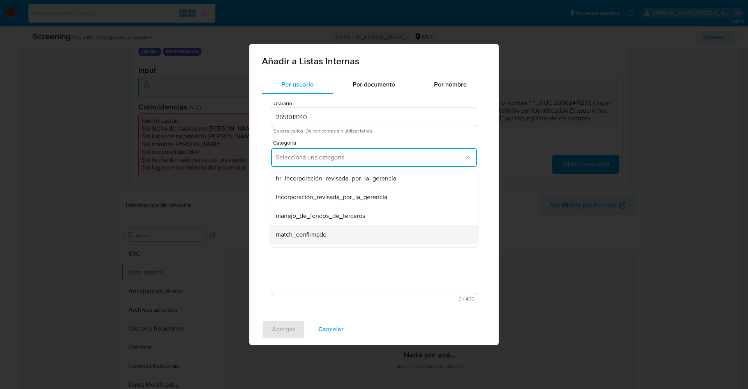
click at [321, 235] on span "match_confirmado" at bounding box center [301, 235] width 51 height 8
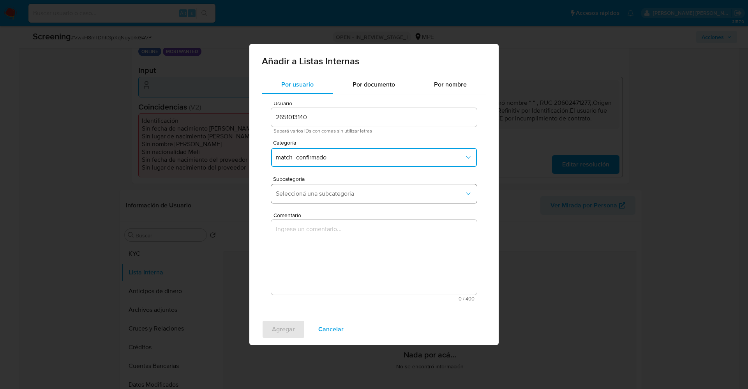
click at [326, 190] on span "Seleccioná una subcategoría" at bounding box center [370, 194] width 189 height 8
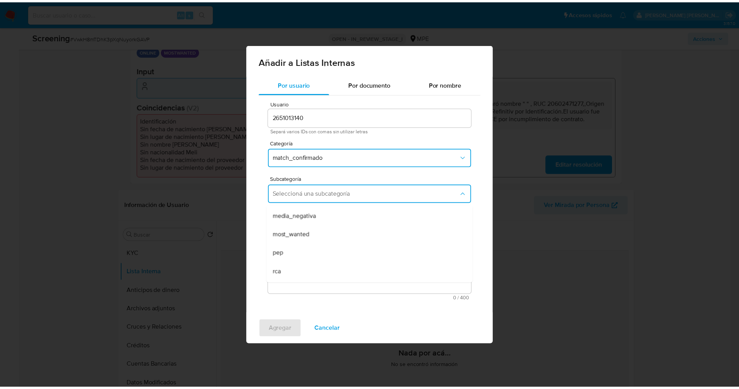
scroll to position [53, 0]
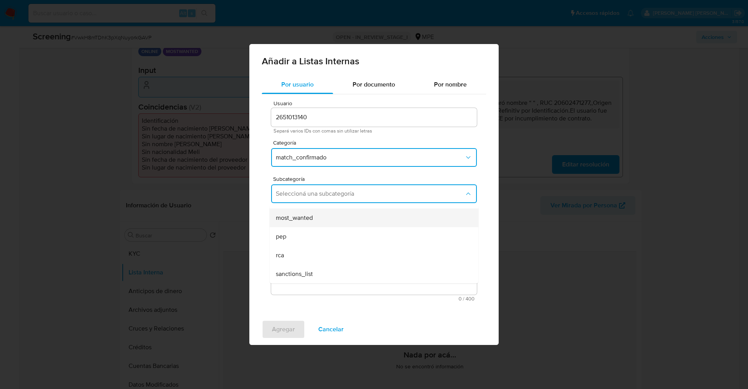
click at [319, 217] on div "most_wanted" at bounding box center [372, 217] width 192 height 19
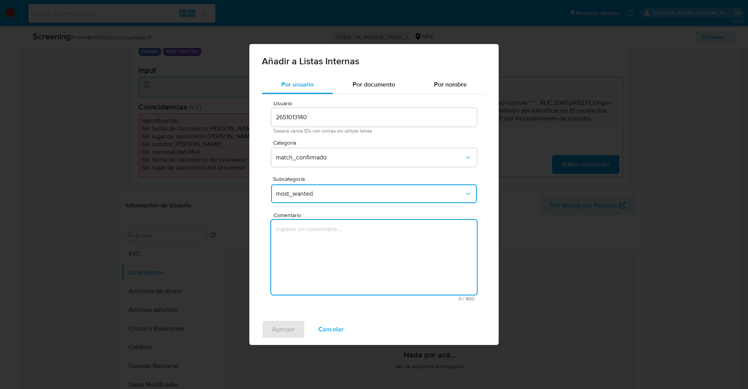
click at [318, 228] on textarea "Comentario" at bounding box center [374, 257] width 206 height 75
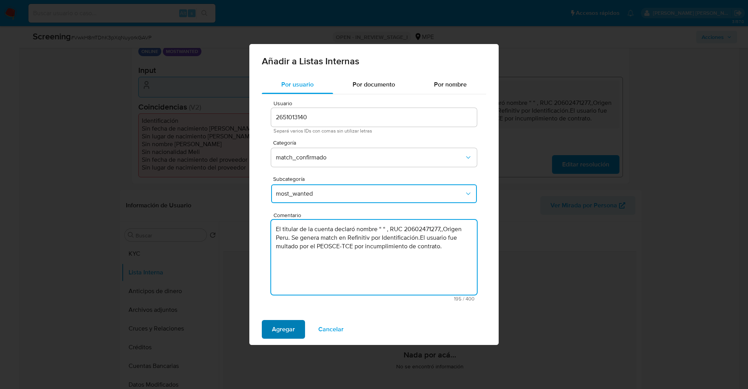
type textarea "El titular de la cuenta declaró nombre “ “ , RUC 20602471277,,Origen Peru. Se g…"
click at [287, 321] on span "Agregar" at bounding box center [283, 329] width 23 height 17
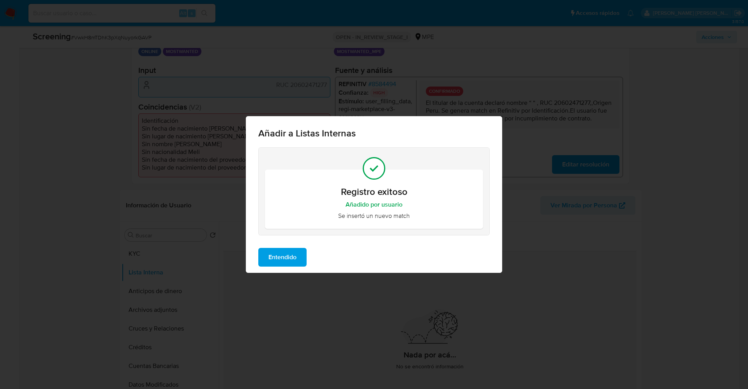
click at [281, 254] on span "Entendido" at bounding box center [282, 257] width 28 height 17
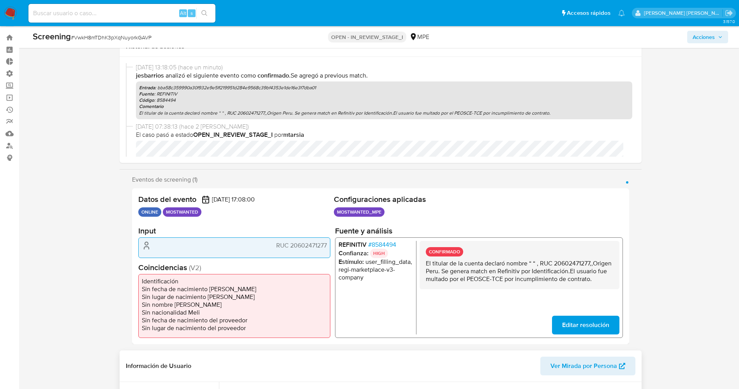
scroll to position [0, 0]
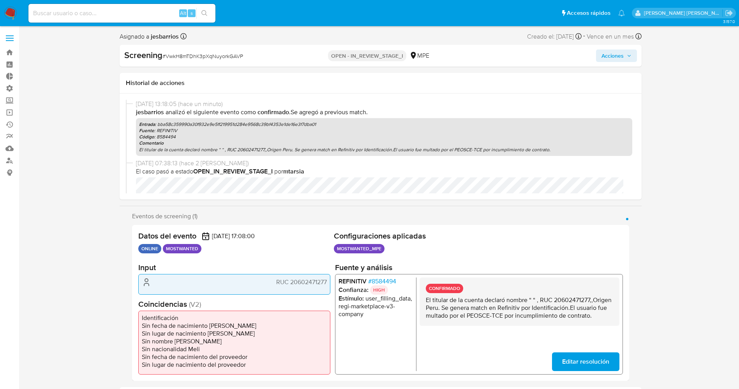
click at [624, 53] on span "Acciones" at bounding box center [617, 55] width 30 height 11
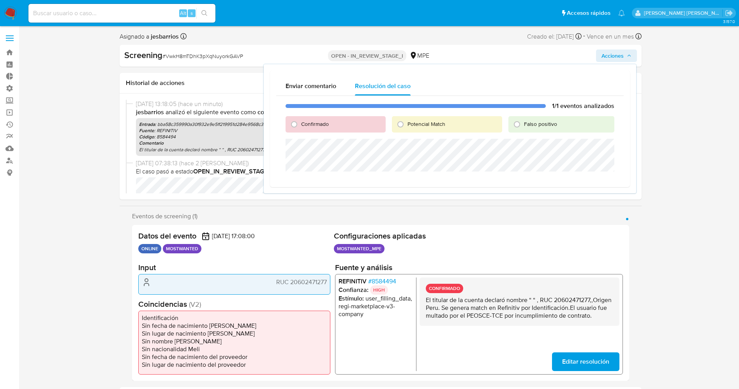
click at [327, 123] on span "Confirmado" at bounding box center [315, 124] width 28 height 8
click at [300, 123] on input "Confirmado" at bounding box center [294, 124] width 12 height 12
radio input "true"
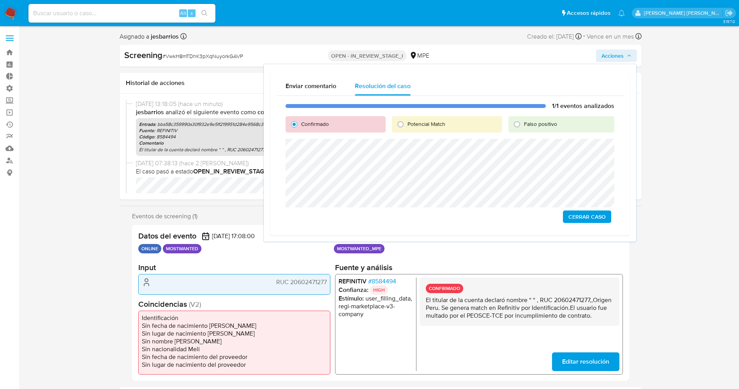
click at [579, 213] on span "Cerrar Caso" at bounding box center [586, 216] width 37 height 11
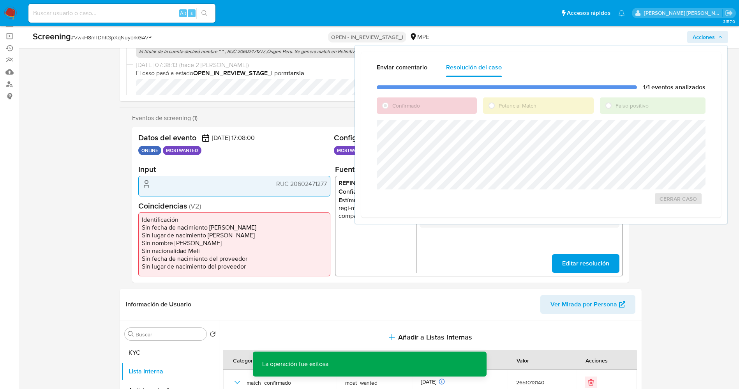
scroll to position [58, 0]
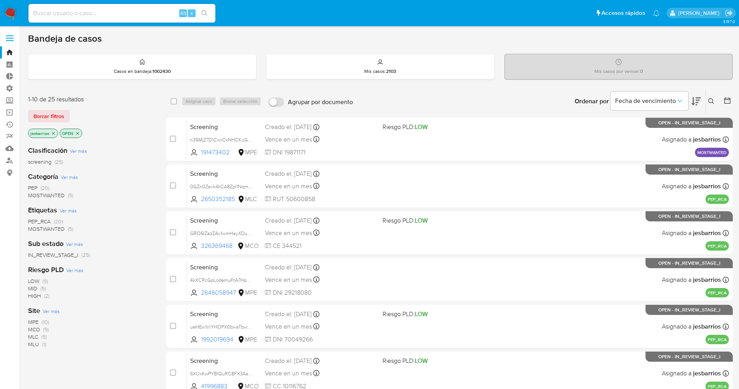
click at [9, 11] on img at bounding box center [10, 13] width 13 height 13
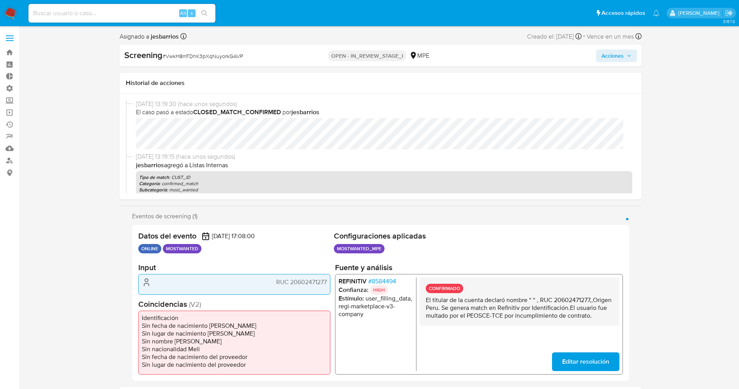
select select "10"
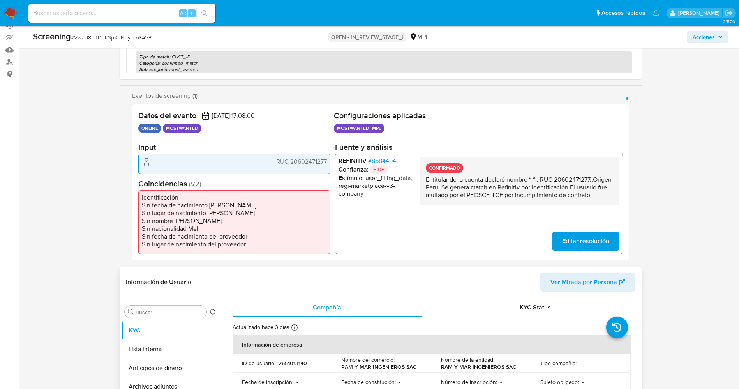
scroll to position [117, 0]
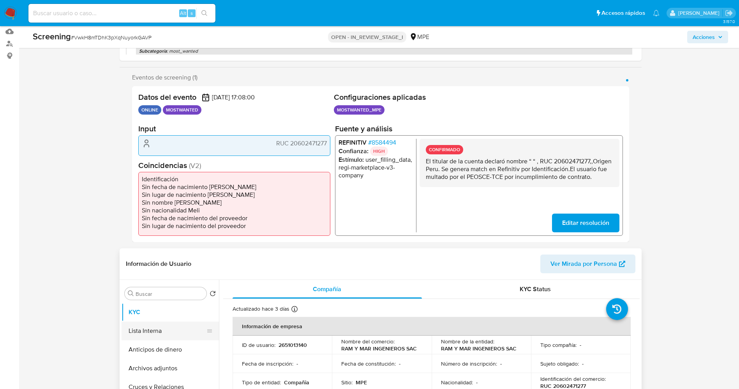
click at [161, 330] on button "Lista Interna" at bounding box center [167, 330] width 91 height 19
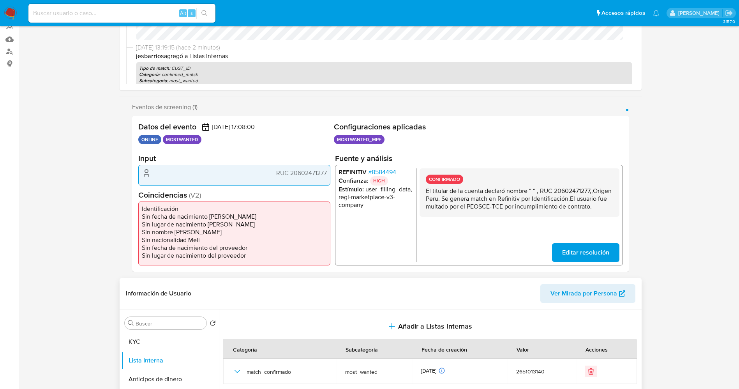
scroll to position [292, 0]
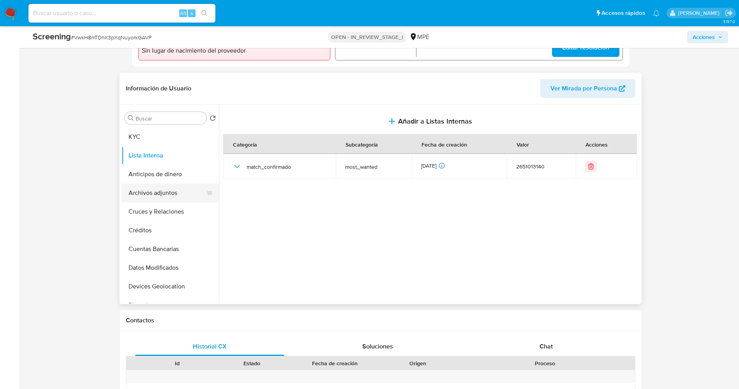
click at [157, 191] on button "Archivos adjuntos" at bounding box center [167, 192] width 91 height 19
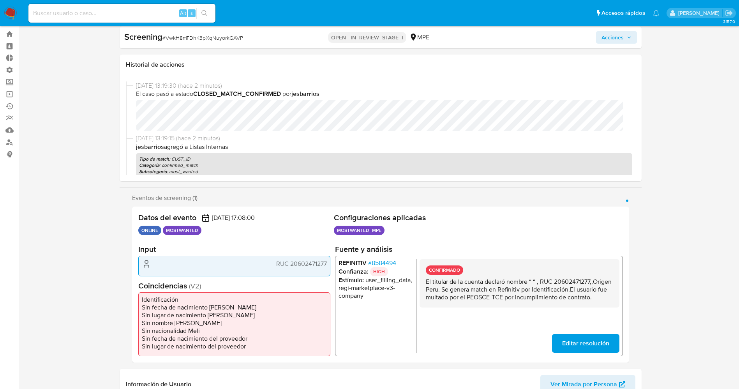
scroll to position [0, 0]
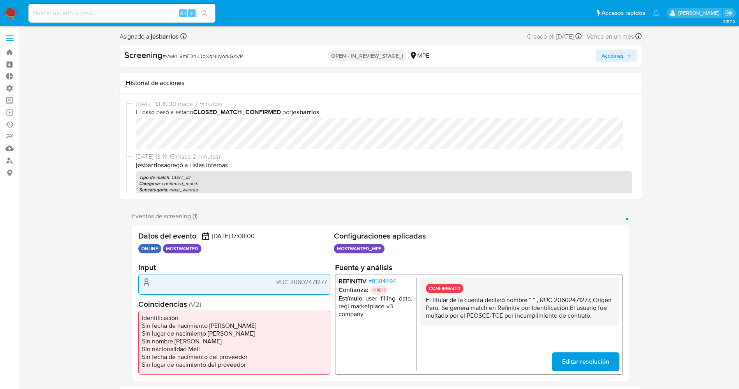
click at [632, 56] on button "Acciones" at bounding box center [616, 55] width 41 height 12
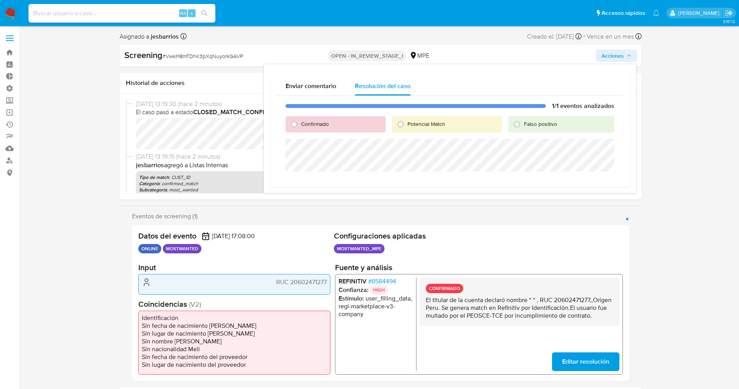
click at [319, 123] on span "Confirmado" at bounding box center [315, 124] width 28 height 8
click at [300, 123] on input "Confirmado" at bounding box center [294, 124] width 12 height 12
radio input "true"
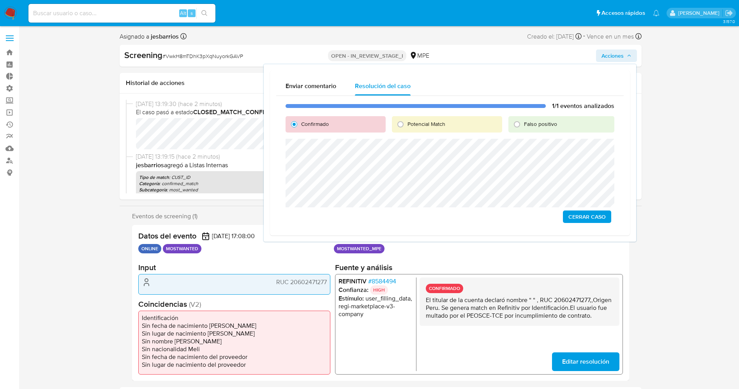
click at [588, 216] on span "Cerrar Caso" at bounding box center [586, 216] width 37 height 11
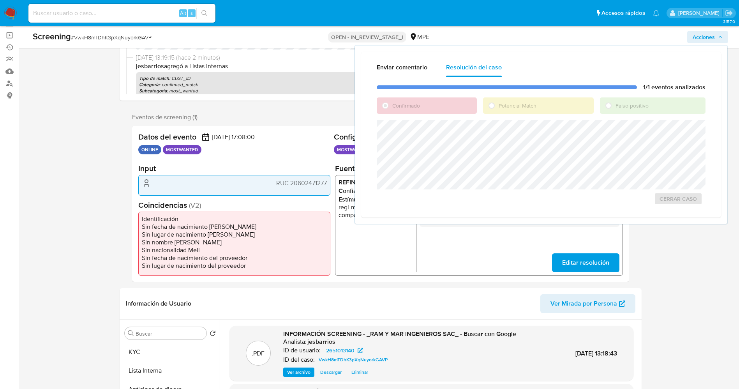
scroll to position [117, 0]
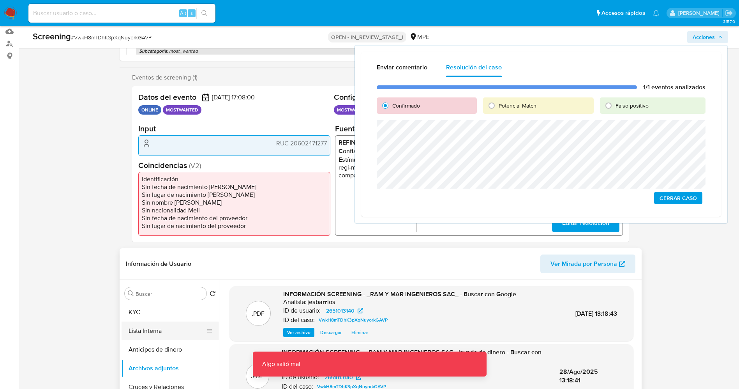
click at [138, 332] on button "Lista Interna" at bounding box center [167, 330] width 91 height 19
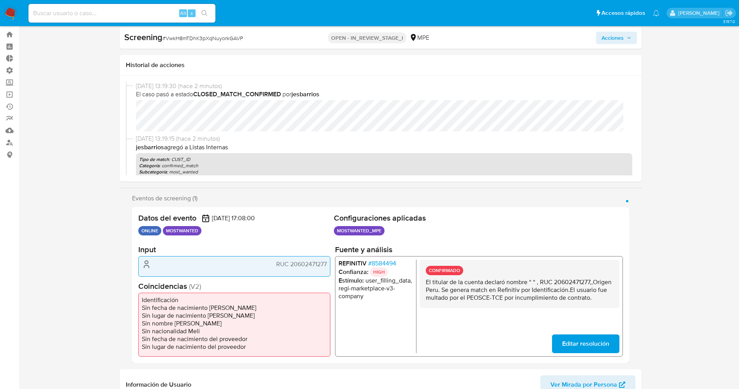
scroll to position [0, 0]
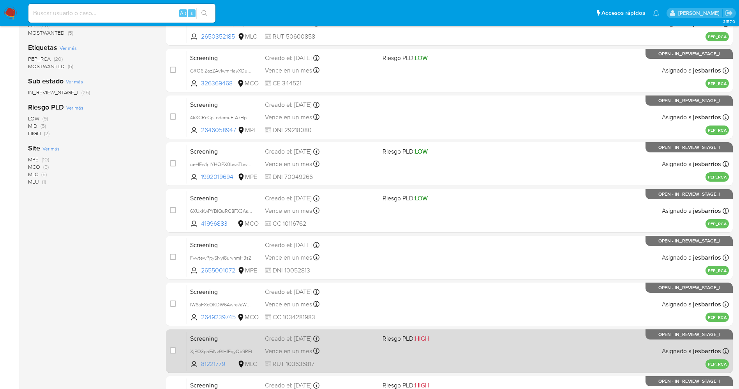
scroll to position [226, 0]
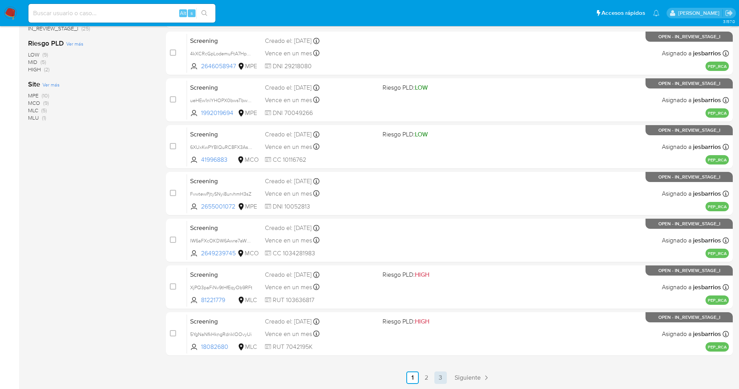
click at [441, 379] on link "3" at bounding box center [440, 377] width 12 height 12
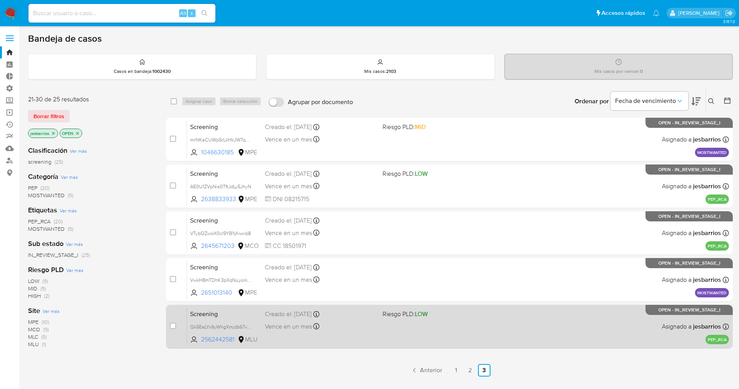
click at [358, 324] on div "Vence en un mes Vence el [DATE] 12:50:33" at bounding box center [320, 326] width 111 height 11
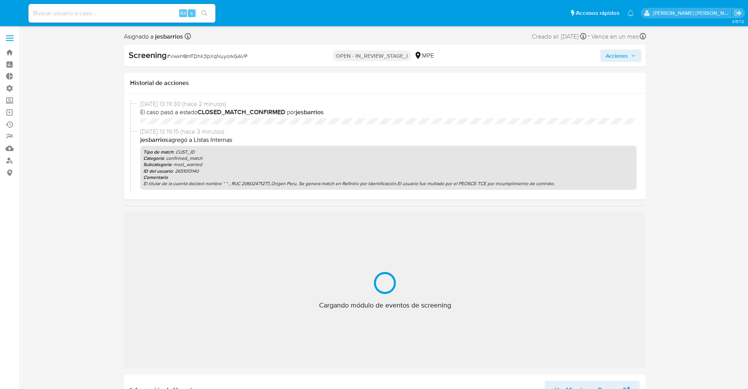
select select "10"
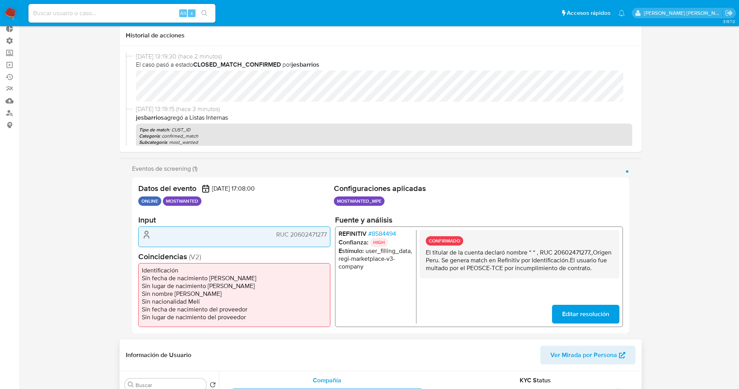
scroll to position [175, 0]
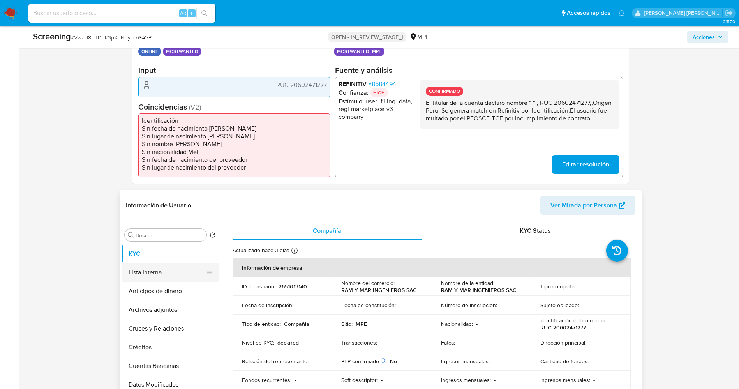
click at [164, 270] on button "Lista Interna" at bounding box center [167, 272] width 91 height 19
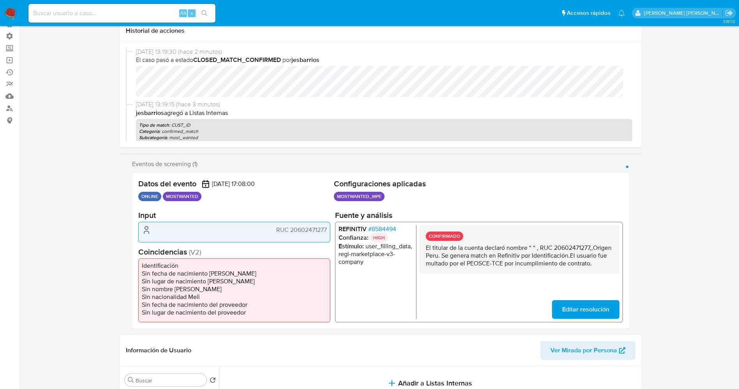
scroll to position [0, 0]
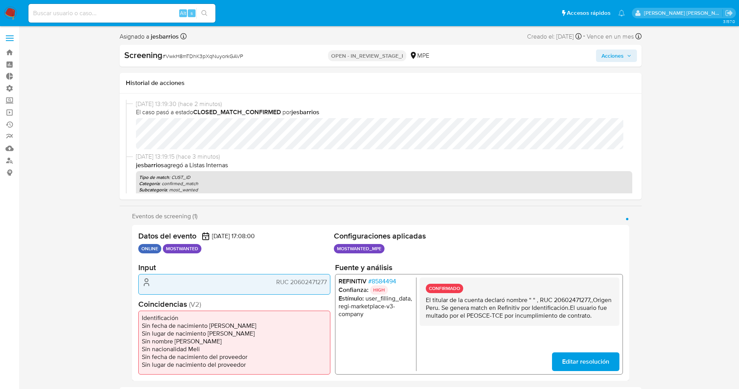
click at [614, 54] on span "Acciones" at bounding box center [613, 55] width 22 height 12
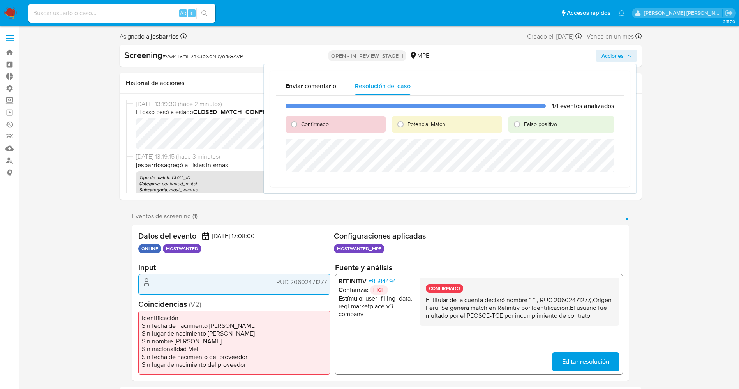
click at [311, 119] on div "Confirmado" at bounding box center [336, 124] width 100 height 16
click at [311, 122] on span "Confirmado" at bounding box center [315, 124] width 28 height 8
click at [300, 122] on input "Confirmado" at bounding box center [294, 124] width 12 height 12
radio input "true"
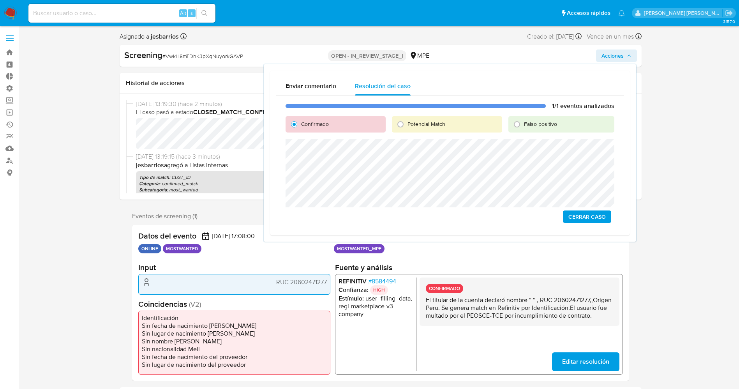
click at [591, 214] on span "Cerrar Caso" at bounding box center [586, 216] width 37 height 11
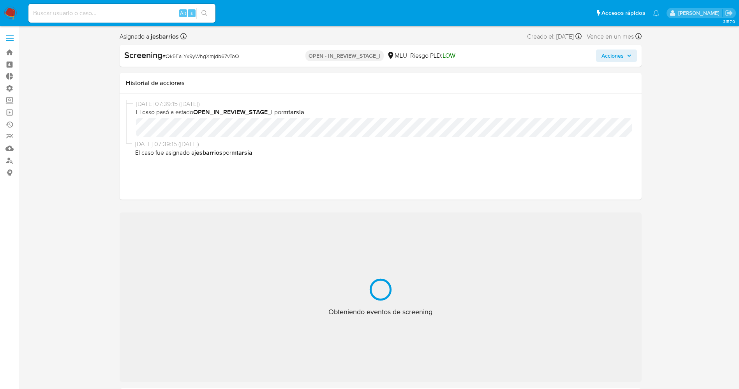
select select "10"
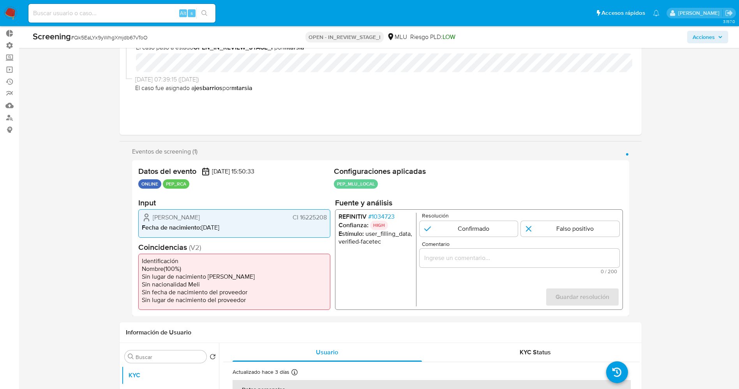
scroll to position [58, 0]
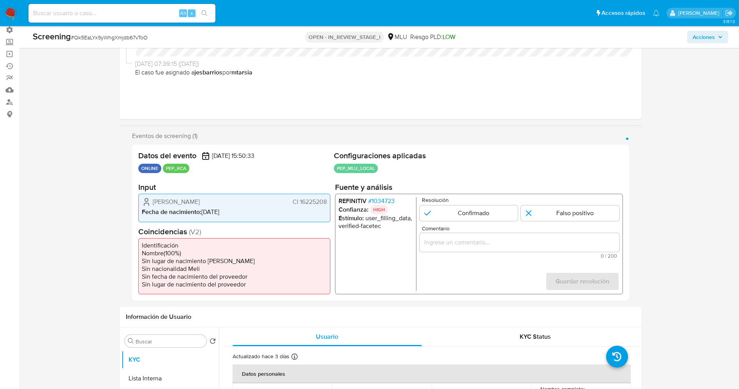
click at [388, 197] on span "# 1034723" at bounding box center [381, 201] width 26 height 8
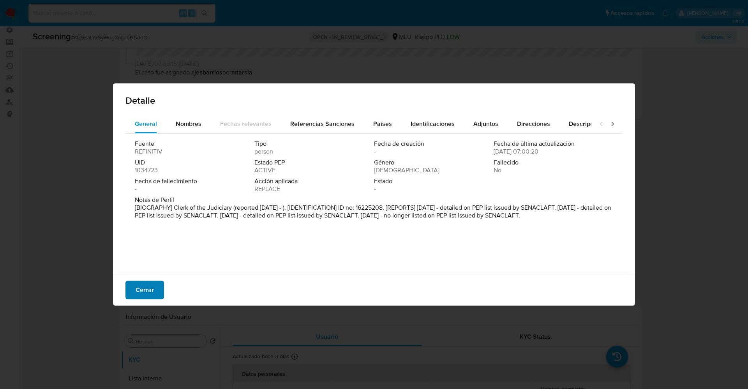
click at [144, 291] on span "Cerrar" at bounding box center [145, 289] width 18 height 17
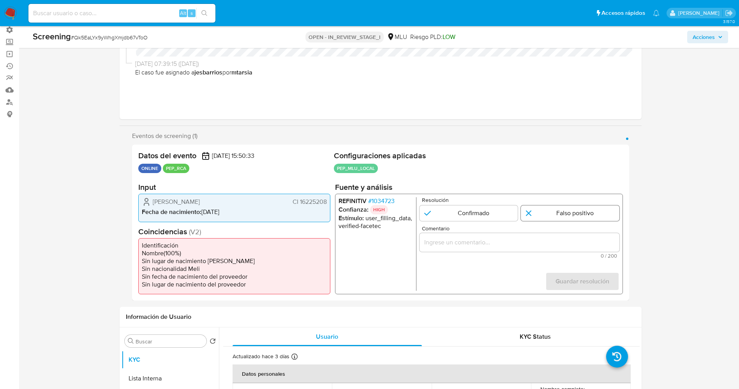
click at [536, 217] on input "1 de 1" at bounding box center [570, 213] width 99 height 16
radio input "true"
click at [524, 241] on input "Comentario" at bounding box center [519, 242] width 200 height 10
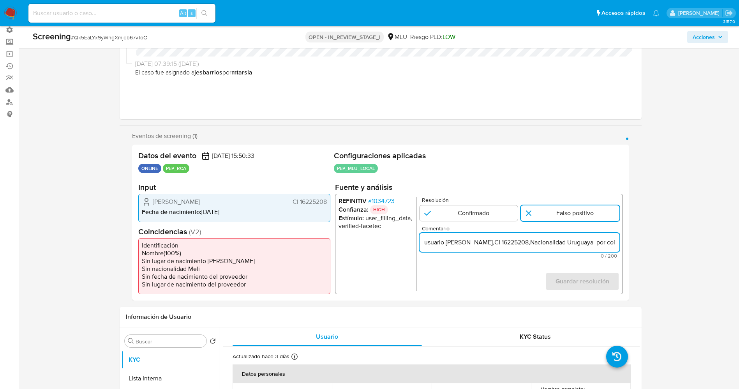
scroll to position [0, 367]
click at [540, 241] on input "usuario [PERSON_NAME],CI 16225208,Nacionalidad Uruguaya por coincidir en listas…" at bounding box center [519, 242] width 200 height 10
click at [616, 240] on input "usuario [PERSON_NAME],CI 16225208,Nacionalidad Uruguaya por coincidir en listas…" at bounding box center [519, 242] width 200 height 10
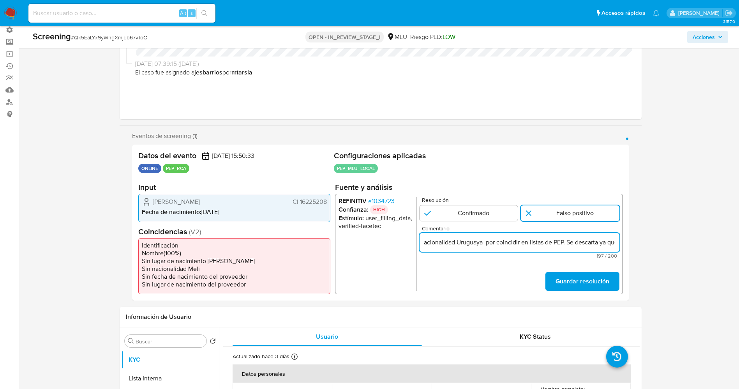
drag, startPoint x: 431, startPoint y: 243, endPoint x: 540, endPoint y: 247, distance: 108.4
click at [540, 247] on input "usuario [PERSON_NAME],CI 16225208,Nacionalidad Uruguaya por coincidir en listas…" at bounding box center [519, 242] width 200 height 10
click at [538, 247] on input "usuario [PERSON_NAME],CI 16225208,Nacionalidad Uruguaya por coincidir en listas…" at bounding box center [519, 242] width 200 height 10
drag, startPoint x: 574, startPoint y: 242, endPoint x: 481, endPoint y: 242, distance: 93.5
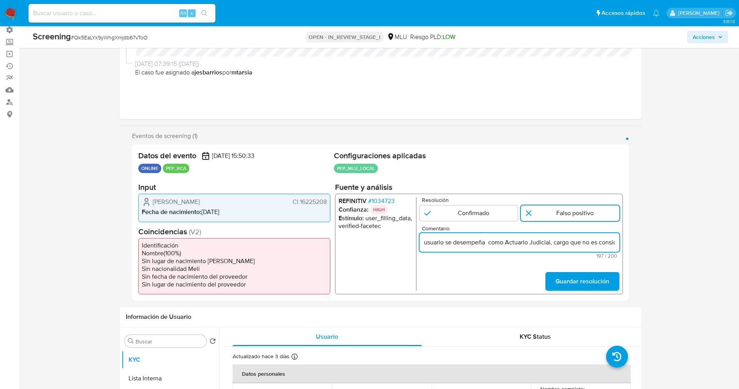
click at [481, 242] on input "usuario [PERSON_NAME],CI 16225208,Nacionalidad Uruguaya por coincidir en listas…" at bounding box center [519, 242] width 200 height 10
type input "usuario [PERSON_NAME],CI 16225208,Nacionalidad Uruguaya se desempeña como Actua…"
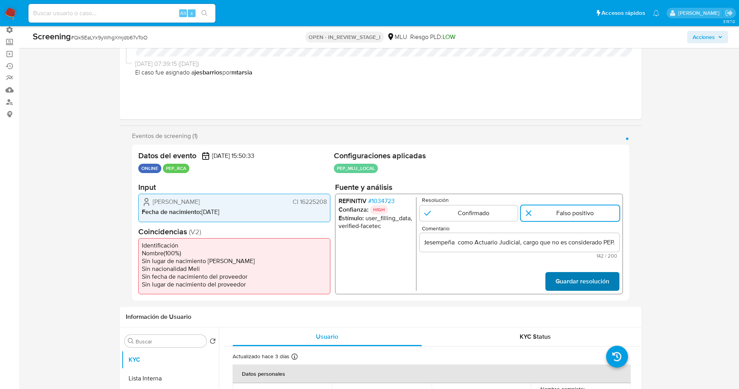
scroll to position [0, 0]
click at [582, 285] on span "Guardar resolución" at bounding box center [582, 281] width 54 height 17
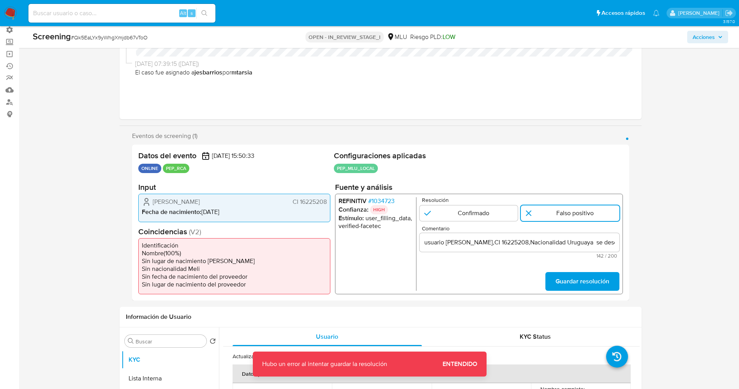
click at [459, 364] on span "Entendido" at bounding box center [460, 364] width 35 height 0
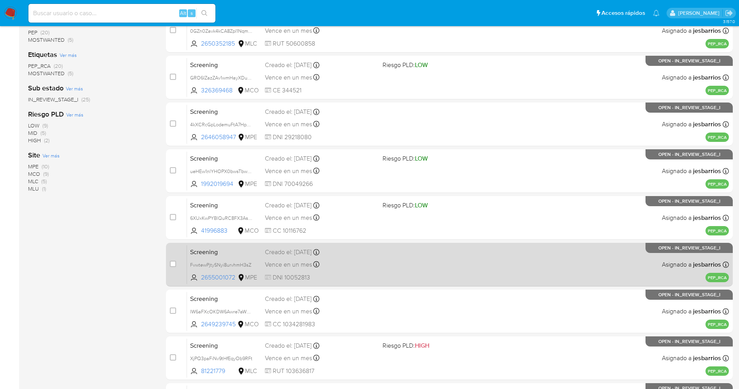
scroll to position [226, 0]
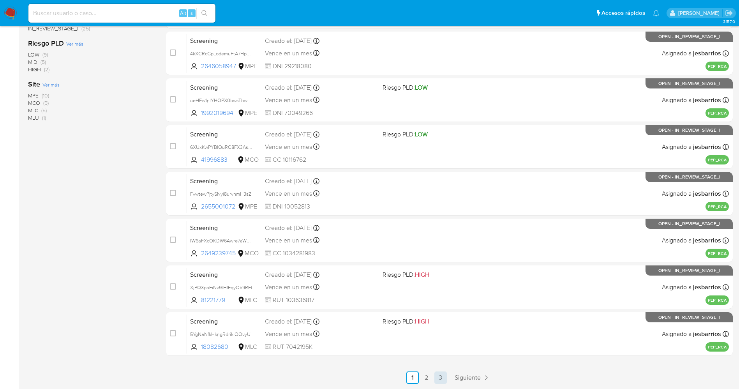
click at [441, 373] on link "3" at bounding box center [440, 377] width 12 height 12
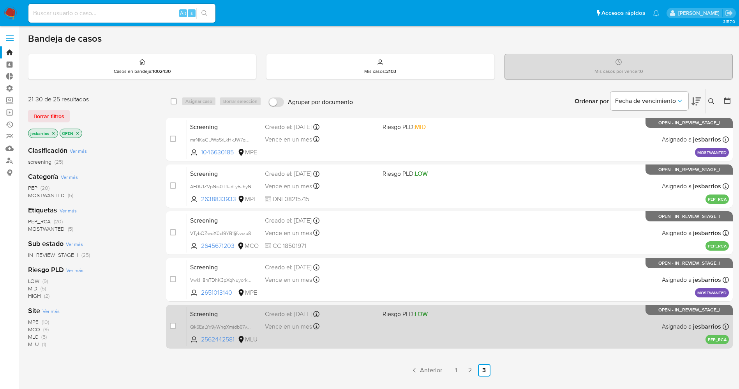
click at [413, 330] on div "Screening Qk5EaLYx9yWhgXmjdb67vToO 2562442581 MLU Riesgo PLD: LOW Creado el: 25…" at bounding box center [458, 326] width 542 height 39
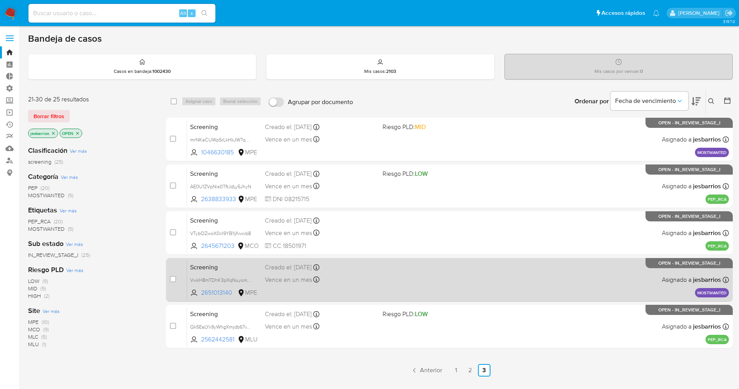
click at [408, 286] on div "Screening VwkH8mTDhK3pXqNuyorkGAVP 2651013140 MPE Creado el: 25/08/2025 Creado …" at bounding box center [458, 279] width 542 height 39
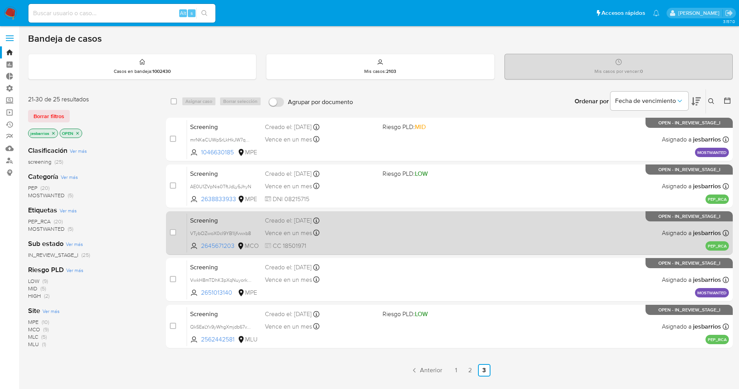
click at [349, 238] on div "Vence en un mes Vence el 24/09/2025 14:45:26" at bounding box center [320, 233] width 111 height 11
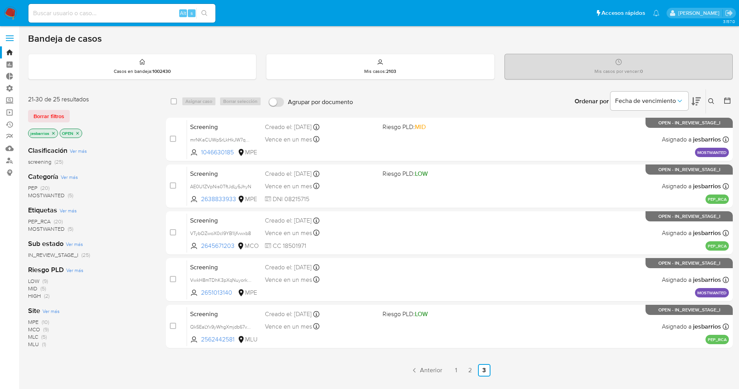
click at [12, 7] on img at bounding box center [10, 13] width 13 height 13
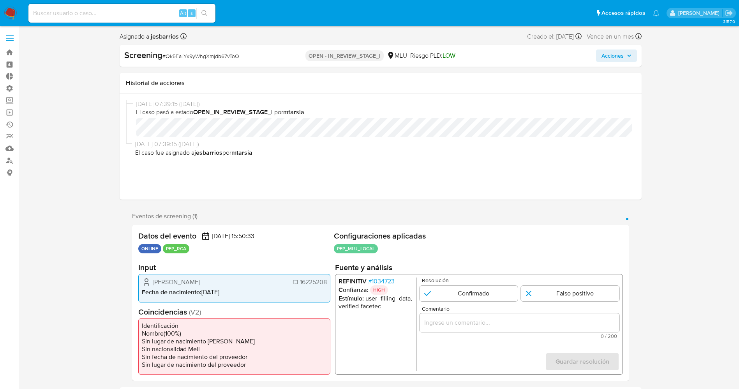
select select "10"
click at [546, 297] on input "1 de 1" at bounding box center [570, 294] width 99 height 16
radio input "true"
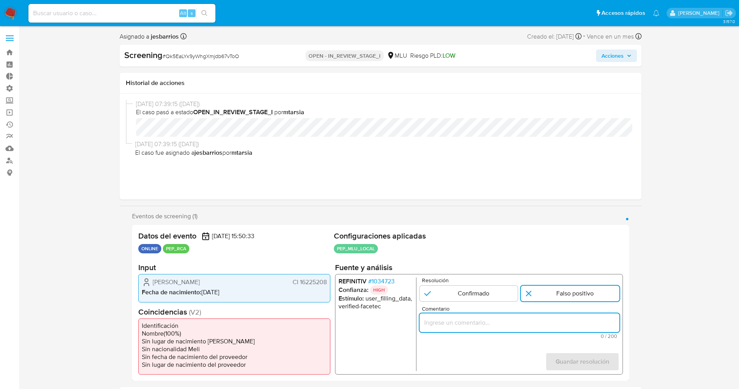
click at [521, 327] on input "Comentario" at bounding box center [519, 323] width 200 height 10
click at [533, 322] on input "usuario Alejandra Isabel Rios Lacava,CI 16225208,Nacionalidad Uruguaya por coin…" at bounding box center [519, 323] width 200 height 10
drag, startPoint x: 432, startPoint y: 321, endPoint x: 424, endPoint y: 321, distance: 7.8
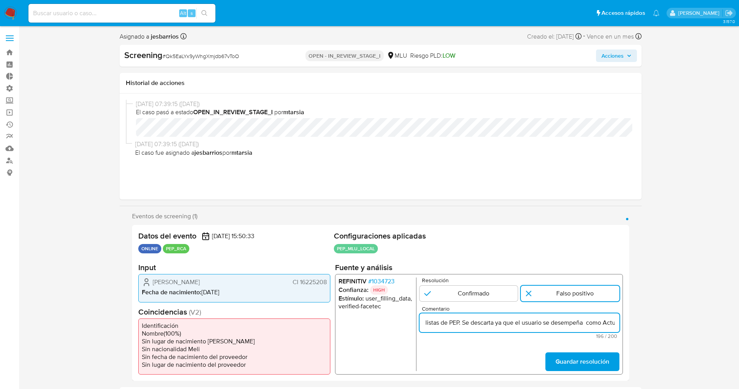
click at [424, 321] on input "usuario Alejandra Isabel Rios Lacava,CI 16225208,Nacionalidad Uruguaya por coin…" at bounding box center [519, 323] width 200 height 10
click at [512, 321] on input "usuario Alejandra Isabel Rios Lacava,CI 16225208,Nacionalidad Uruguaya por coin…" at bounding box center [519, 323] width 200 height 10
drag, startPoint x: 560, startPoint y: 321, endPoint x: 538, endPoint y: 326, distance: 22.7
click at [538, 326] on input "usuario Alejandra Isabel Rios Lacava,CI 16225208,Nacionalidad Uruguaya por coin…" at bounding box center [519, 323] width 200 height 10
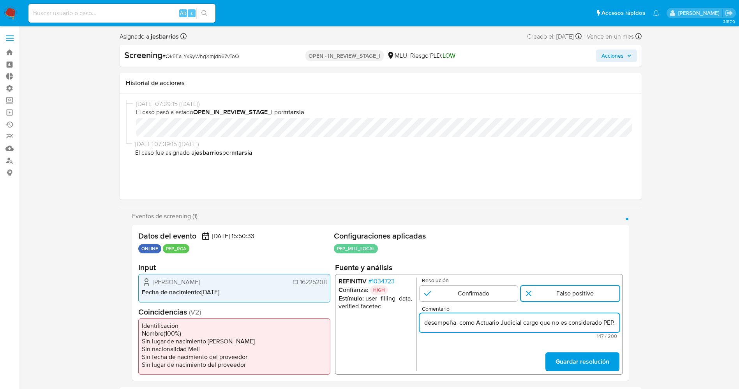
scroll to position [0, 235]
type input "usuario Alejandra Isabel Rios Lacava,CI 16225208,Nacionalidad Uruguaya usuario …"
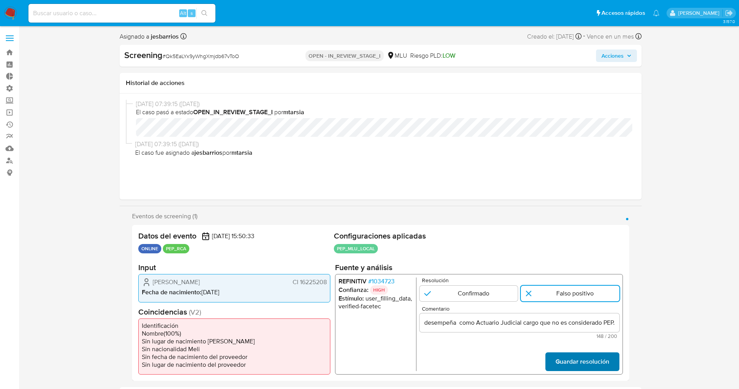
click at [584, 358] on span "Guardar resolución" at bounding box center [582, 361] width 54 height 17
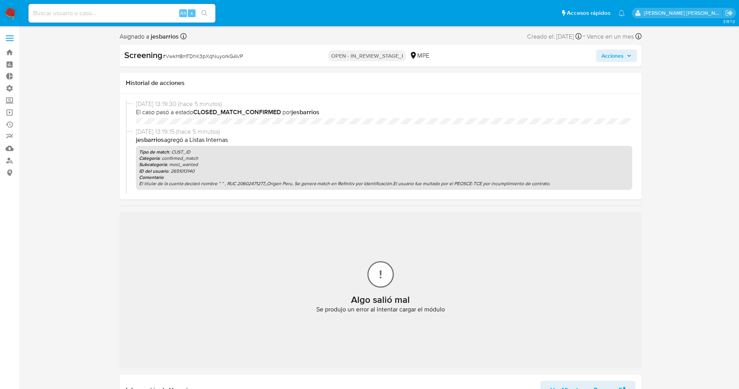
select select "10"
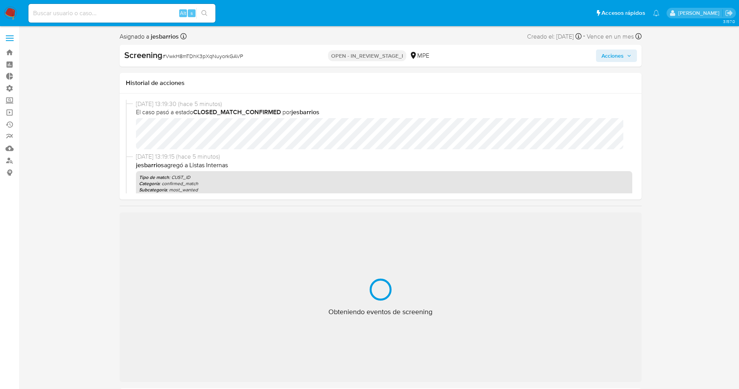
select select "10"
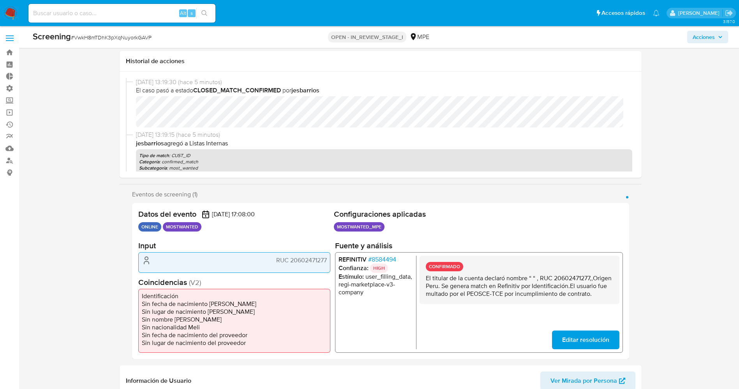
scroll to position [175, 0]
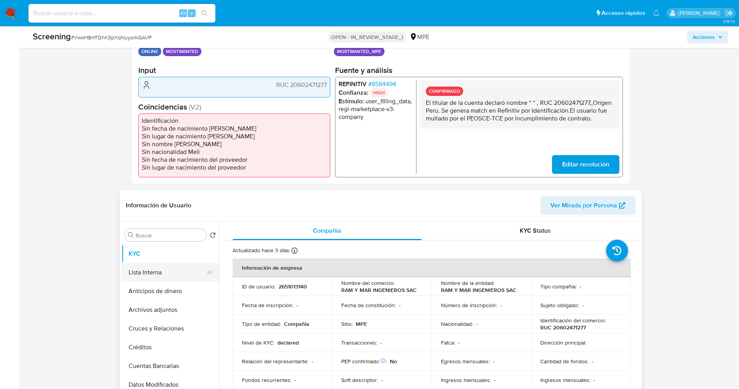
click at [156, 272] on button "Lista Interna" at bounding box center [167, 272] width 91 height 19
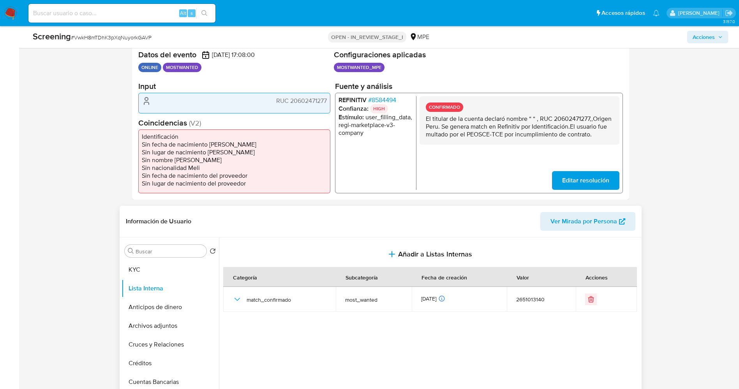
scroll to position [0, 0]
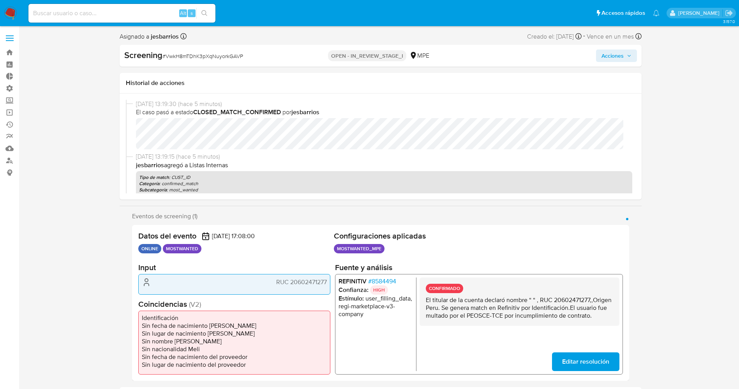
click at [611, 54] on span "Acciones" at bounding box center [613, 55] width 22 height 12
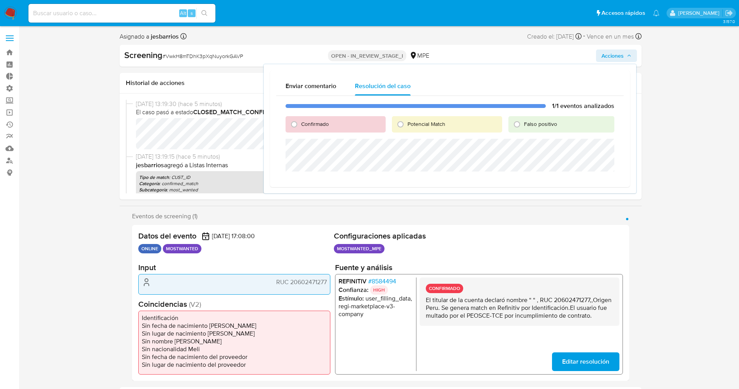
click at [314, 129] on div "Confirmado" at bounding box center [336, 124] width 100 height 16
click at [314, 126] on span "Confirmado" at bounding box center [315, 124] width 28 height 8
click at [300, 126] on input "Confirmado" at bounding box center [294, 124] width 12 height 12
radio input "true"
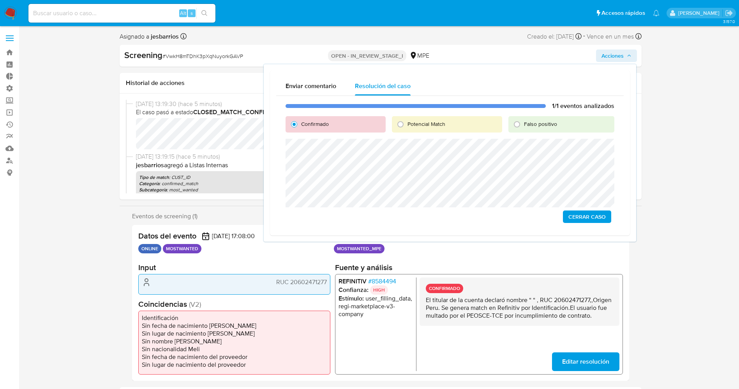
click at [584, 217] on span "Cerrar Caso" at bounding box center [586, 216] width 37 height 11
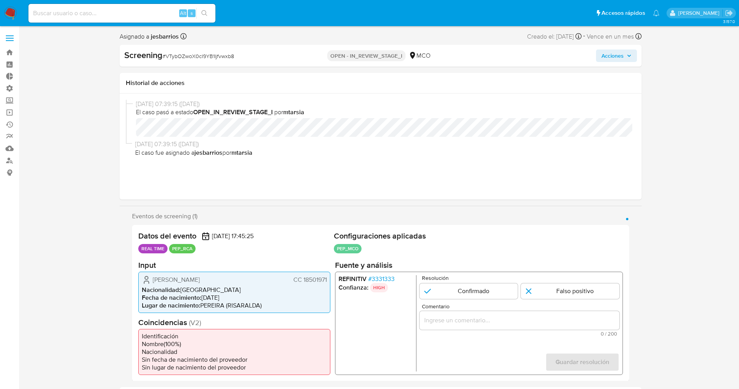
select select "10"
click at [374, 279] on span "# 3331333" at bounding box center [381, 279] width 26 height 8
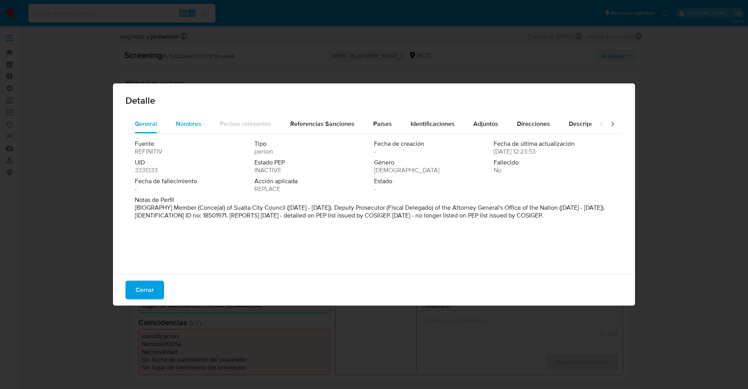
click at [185, 122] on span "Nombres" at bounding box center [189, 123] width 26 height 9
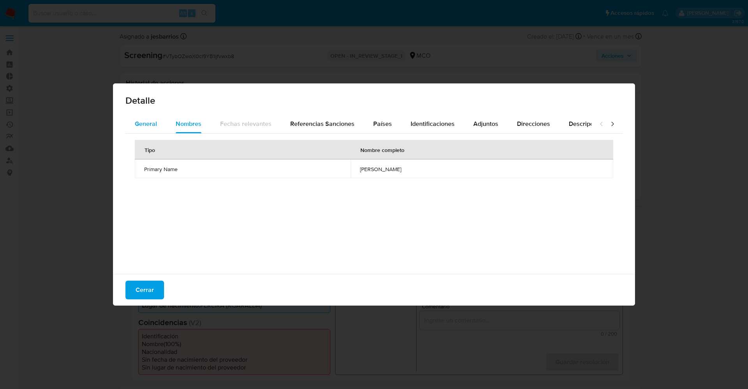
click at [152, 125] on span "General" at bounding box center [146, 123] width 22 height 9
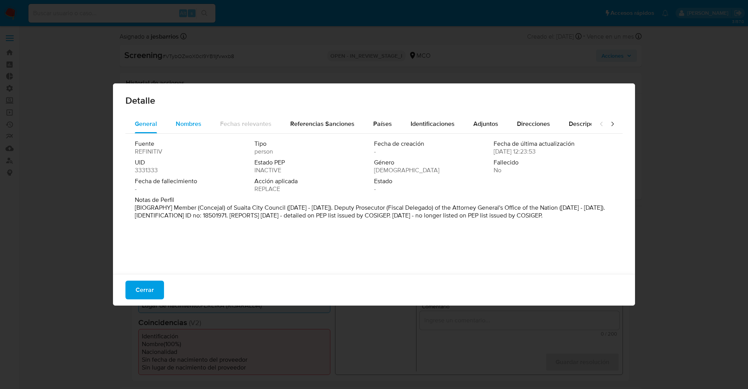
click at [187, 125] on span "Nombres" at bounding box center [189, 123] width 26 height 9
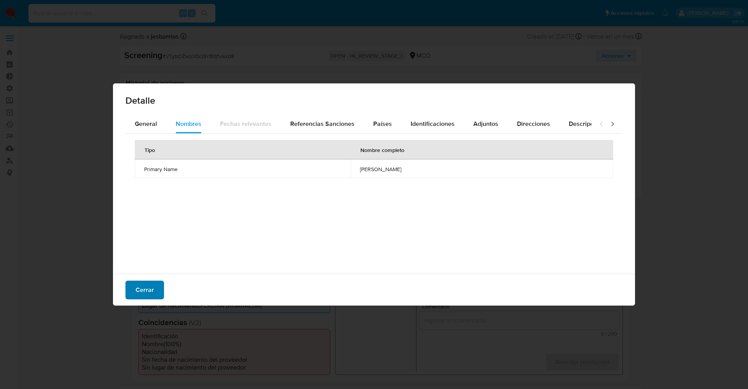
click at [135, 296] on button "Cerrar" at bounding box center [144, 290] width 39 height 19
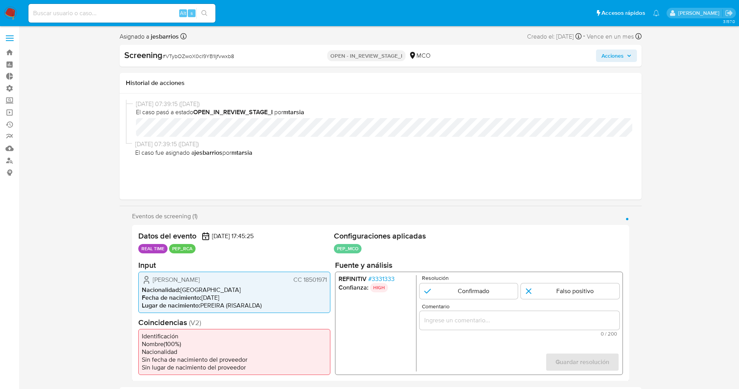
click at [384, 276] on span "# 3331333" at bounding box center [381, 279] width 26 height 8
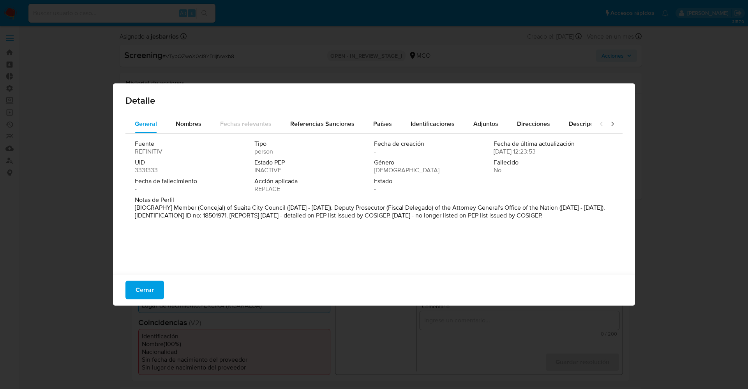
drag, startPoint x: 144, startPoint y: 284, endPoint x: 145, endPoint y: 265, distance: 18.7
click at [144, 284] on span "Cerrar" at bounding box center [145, 289] width 18 height 17
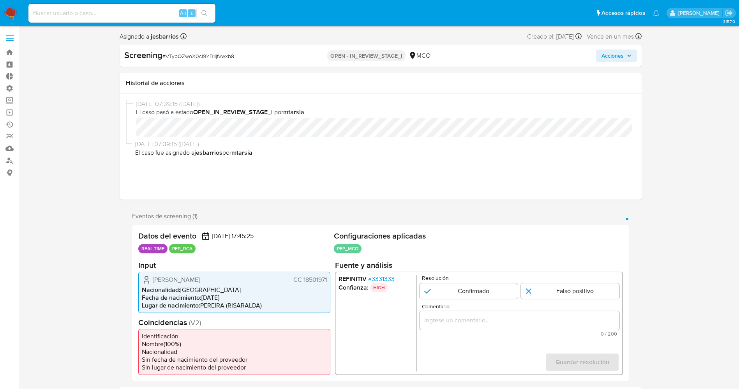
click at [184, 305] on span "Lugar de nacimiento :" at bounding box center [171, 304] width 58 height 9
drag, startPoint x: 149, startPoint y: 278, endPoint x: 328, endPoint y: 281, distance: 178.4
click at [328, 281] on div "[PERSON_NAME] CC 18501971 Nacionalidad : [DEMOGRAPHIC_DATA] Fecha de nacimiento…" at bounding box center [234, 291] width 192 height 41
click at [377, 272] on div "REFINITIV # 3331333 Confianza: HIGH Resolución Confirmado Falso positivo Coment…" at bounding box center [479, 322] width 288 height 103
click at [384, 278] on span "# 3331333" at bounding box center [381, 279] width 26 height 8
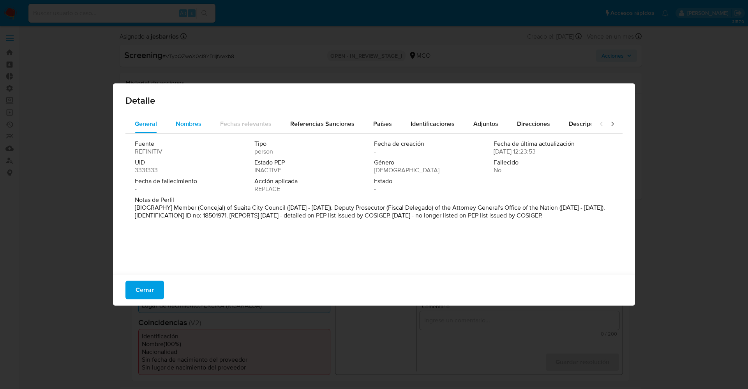
click at [191, 126] on span "Nombres" at bounding box center [189, 123] width 26 height 9
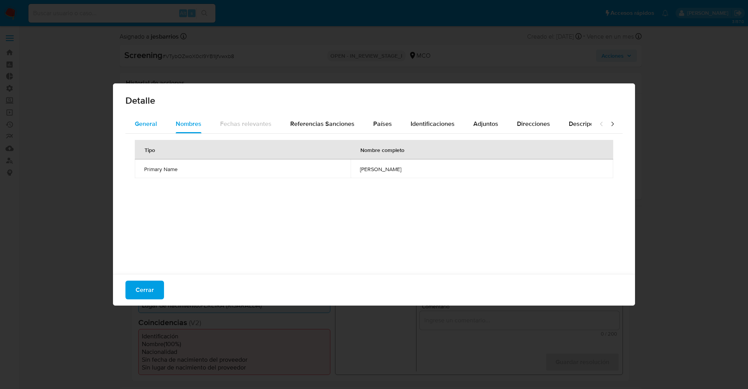
click at [148, 120] on span "General" at bounding box center [146, 123] width 22 height 9
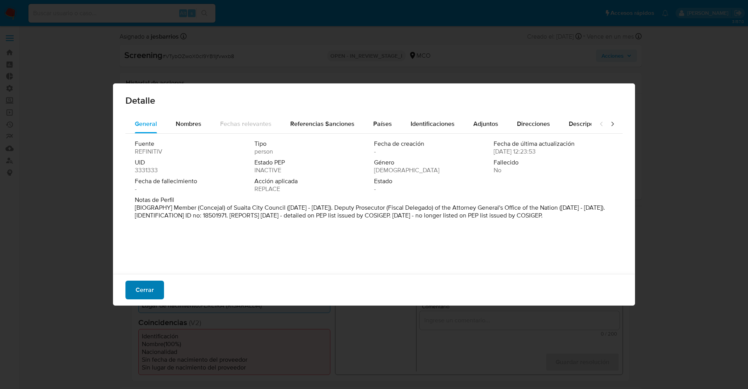
click at [136, 296] on span "Cerrar" at bounding box center [145, 289] width 18 height 17
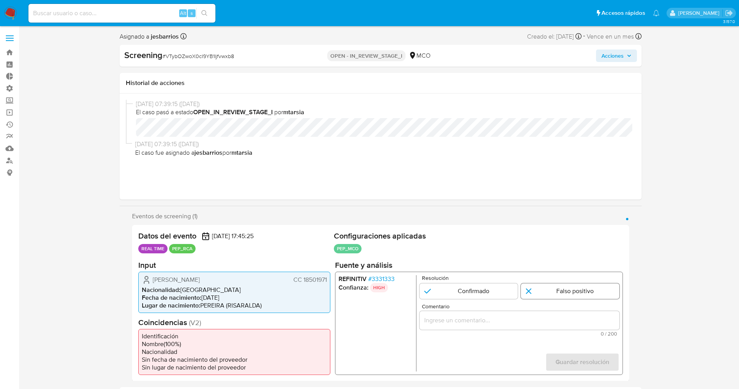
click at [566, 288] on input "1 de 1" at bounding box center [570, 291] width 99 height 16
radio input "true"
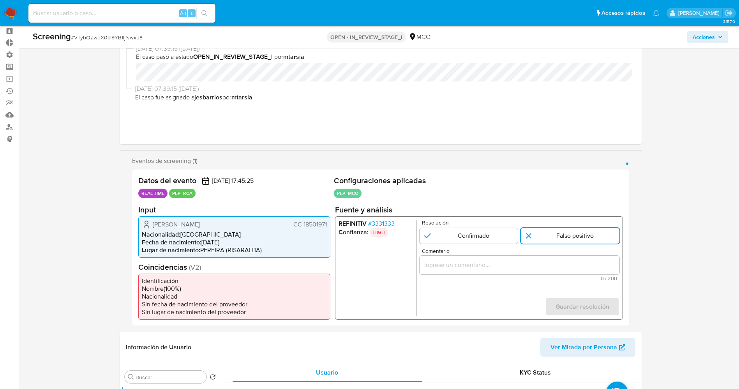
scroll to position [58, 0]
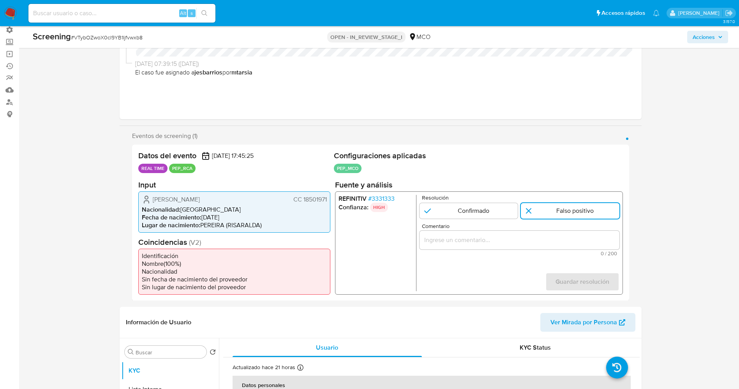
click at [530, 242] on input "Comentario" at bounding box center [519, 240] width 200 height 10
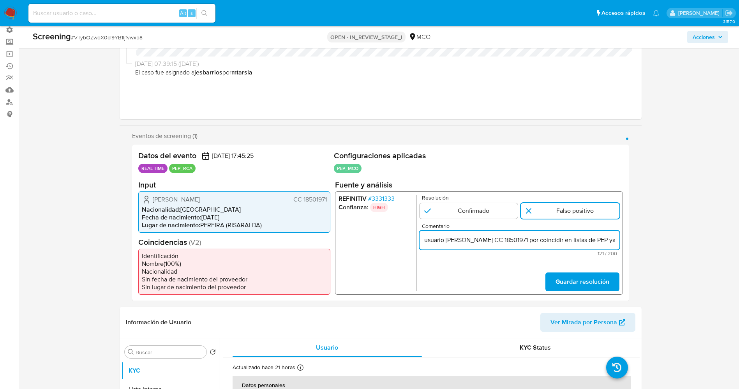
scroll to position [0, 154]
type input "usuario Raul Ramirez Leon CC 18501971 por coincidir en listas de PEP ya que se …"
click at [575, 277] on span "Guardar resolución" at bounding box center [582, 281] width 54 height 17
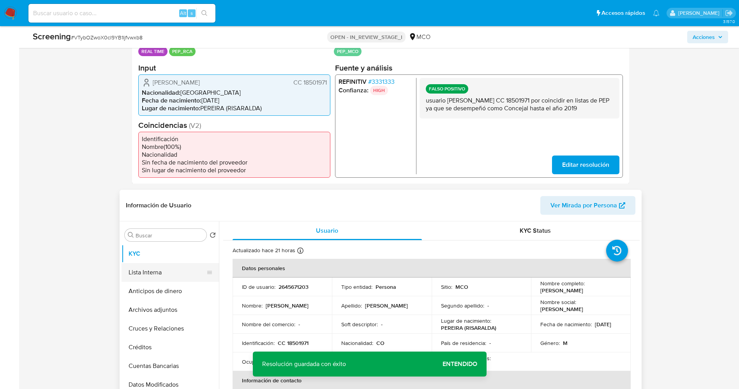
click at [153, 274] on button "Lista Interna" at bounding box center [167, 272] width 91 height 19
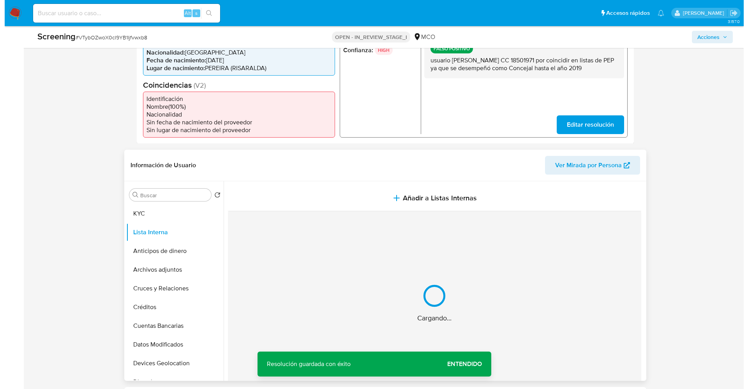
scroll to position [234, 0]
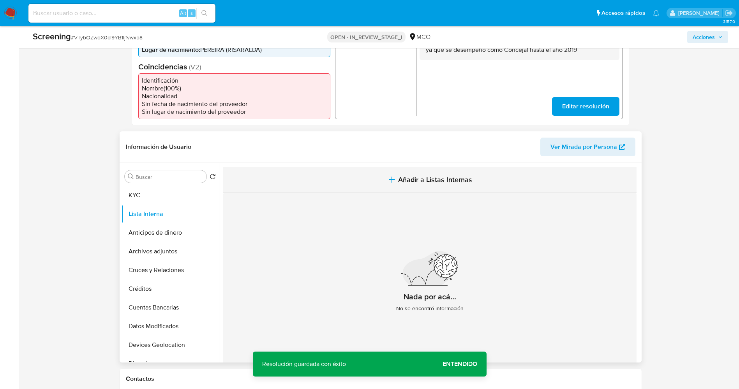
click at [430, 179] on span "Añadir a Listas Internas" at bounding box center [435, 179] width 74 height 9
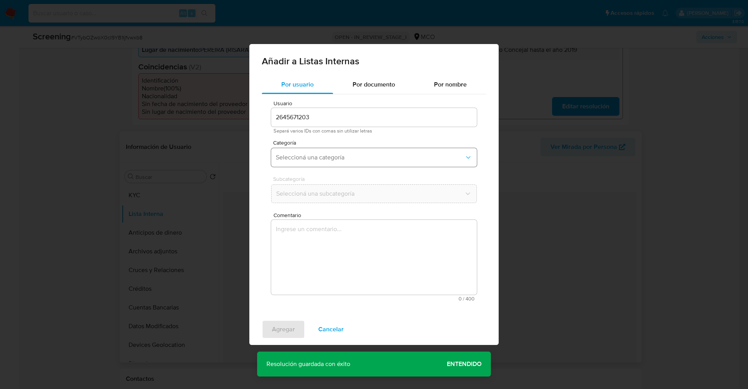
click at [368, 154] on span "Seleccioná una categoría" at bounding box center [370, 157] width 189 height 8
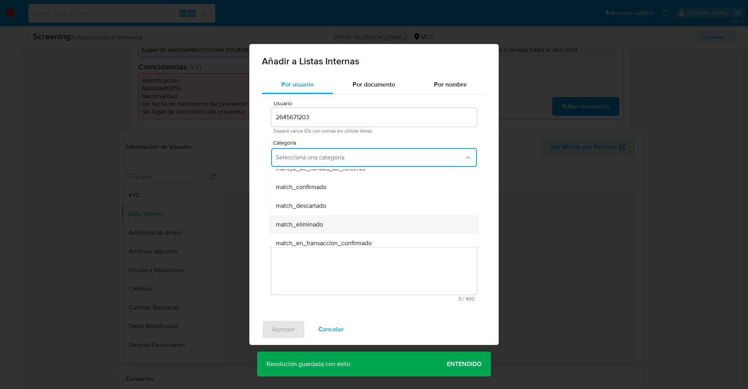
scroll to position [58, 0]
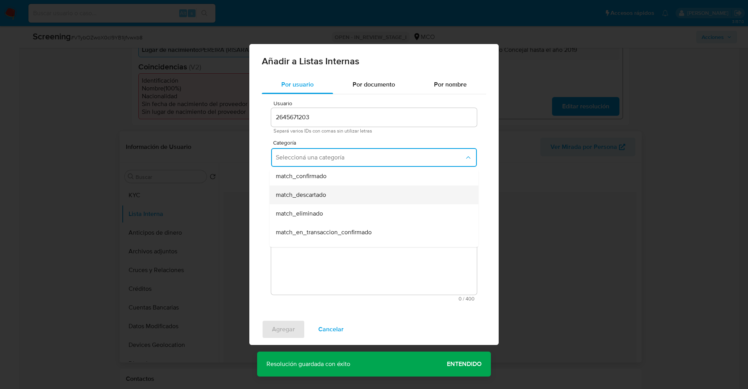
click at [326, 199] on span "match_descartado" at bounding box center [301, 195] width 50 height 8
click at [329, 197] on span "Seleccioná una subcategoría" at bounding box center [370, 194] width 189 height 8
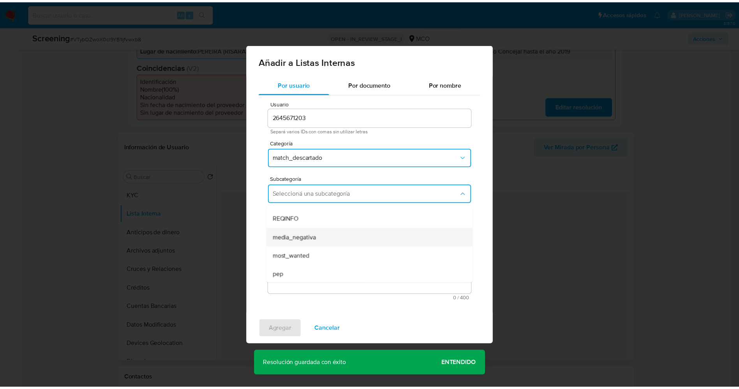
scroll to position [53, 0]
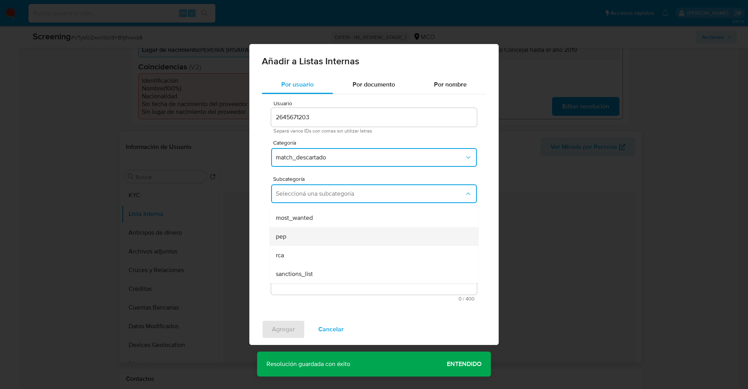
click at [301, 240] on div "pep" at bounding box center [372, 236] width 192 height 19
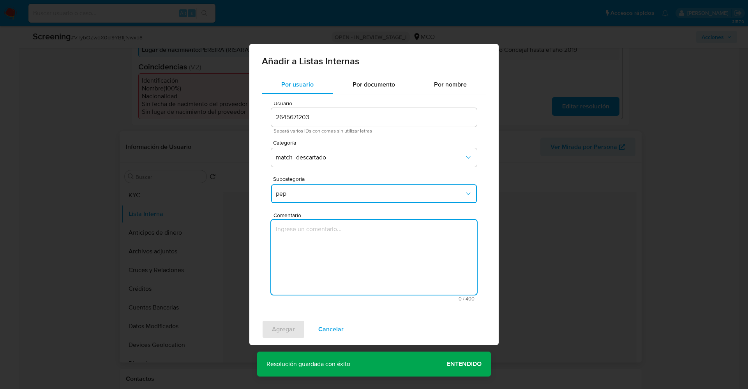
click at [301, 240] on textarea "Comentario" at bounding box center [374, 257] width 206 height 75
type textarea "usuario Raul Ramirez Leon CC 18501971 por coincidir en listas de PEP ya que se …"
click at [274, 325] on span "Agregar" at bounding box center [283, 329] width 23 height 17
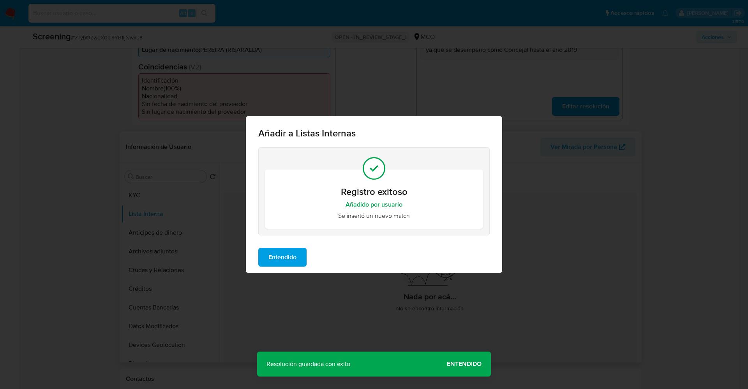
click at [282, 254] on span "Entendido" at bounding box center [282, 257] width 28 height 17
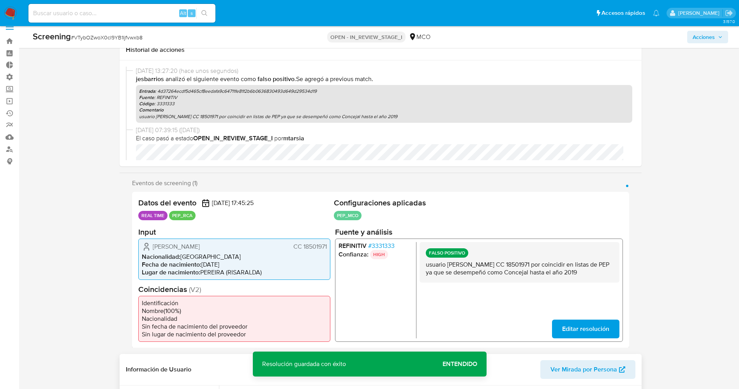
scroll to position [0, 0]
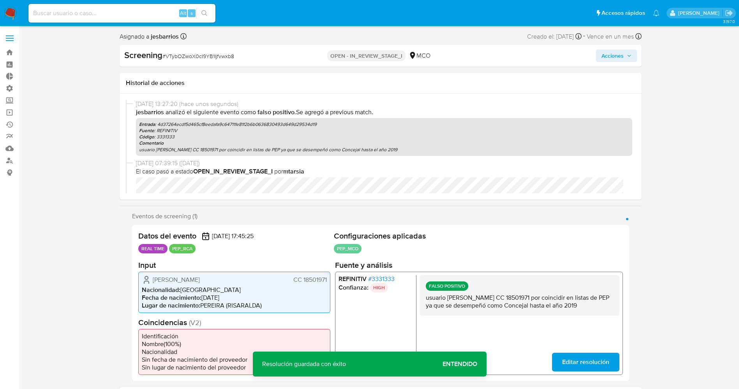
click at [618, 57] on span "Acciones" at bounding box center [613, 55] width 22 height 12
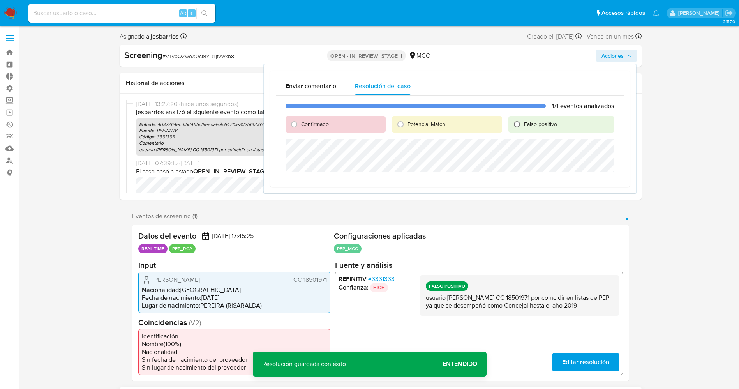
click at [520, 123] on input "Falso positivo" at bounding box center [517, 124] width 12 height 12
radio input "true"
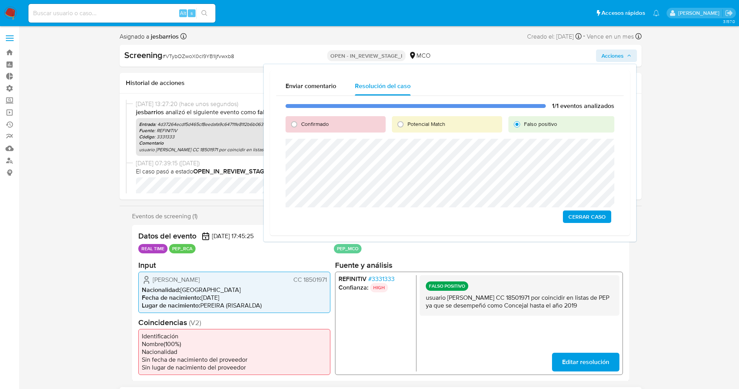
click at [573, 221] on span "Cerrar Caso" at bounding box center [586, 216] width 37 height 11
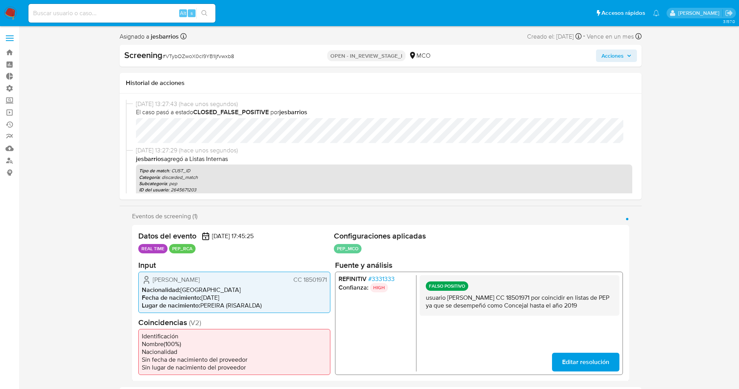
select select "10"
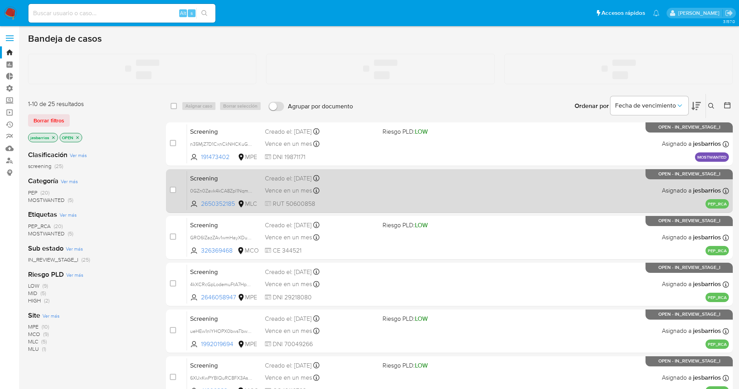
scroll to position [226, 0]
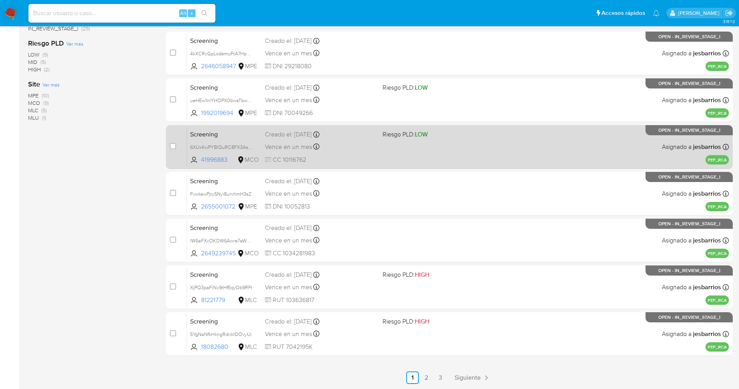
click at [439, 374] on link "3" at bounding box center [440, 377] width 12 height 12
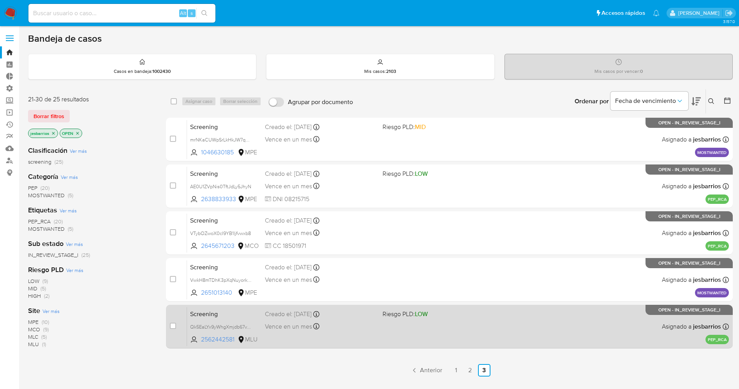
click at [388, 325] on div "Screening Qk5EaLYx9yWhgXmjdb67vToO 2562442581 MLU Riesgo PLD: LOW Creado el: [D…" at bounding box center [458, 326] width 542 height 39
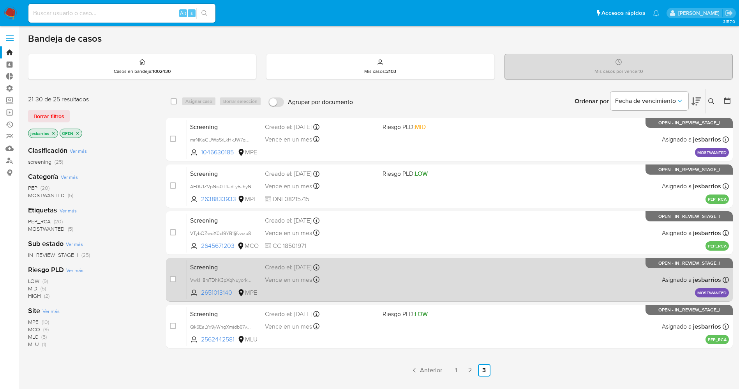
click at [457, 281] on div "Screening VwkH8mTDhK3pXqNuyorkGAVP 2651013140 MPE Creado el: [DATE] Creado el: …" at bounding box center [458, 279] width 542 height 39
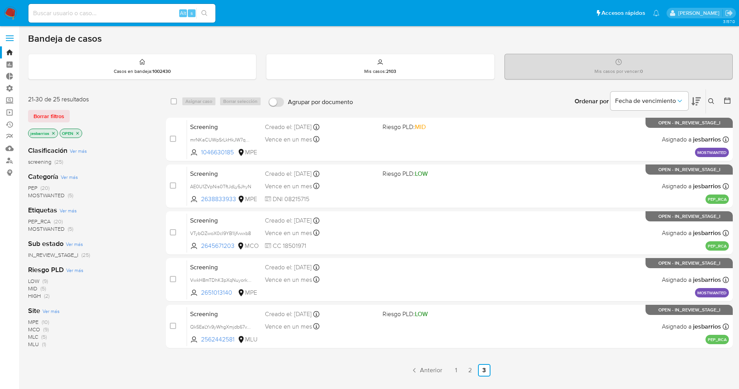
click at [11, 11] on img at bounding box center [10, 13] width 13 height 13
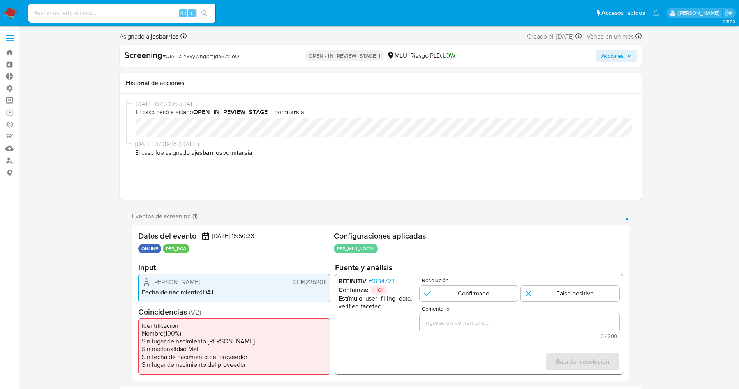
select select "10"
click at [547, 296] on input "1 de 1" at bounding box center [570, 294] width 99 height 16
radio input "true"
click at [533, 321] on input "Comentario" at bounding box center [519, 323] width 200 height 10
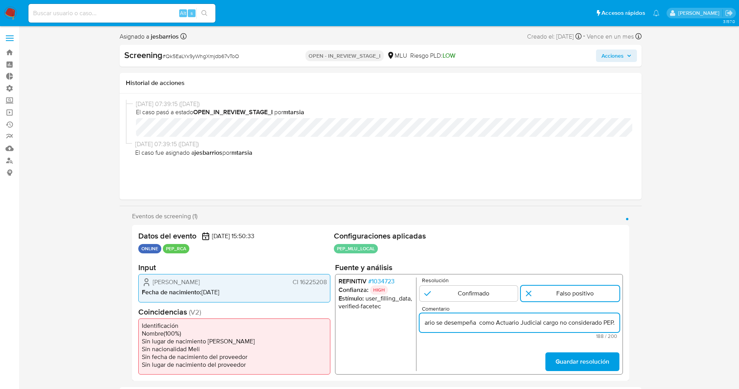
scroll to position [0, 338]
type input "Alejandra Isabel Rios Lacava,CI 16225208,Nacionalidad Uruguaya por coincidir en…"
click at [590, 356] on span "Guardar resolución" at bounding box center [582, 361] width 54 height 17
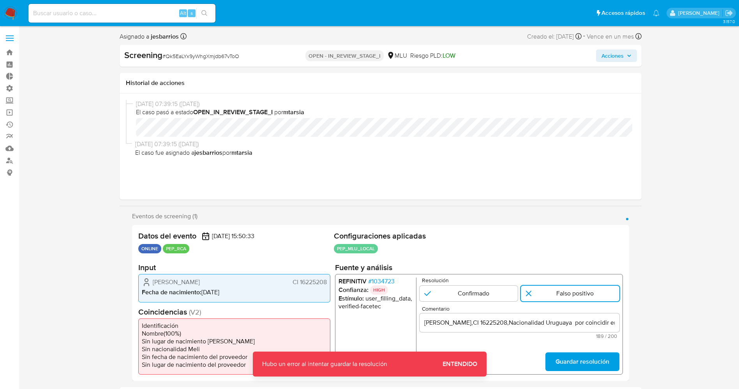
click at [583, 365] on span "Guardar resolución" at bounding box center [582, 361] width 54 height 17
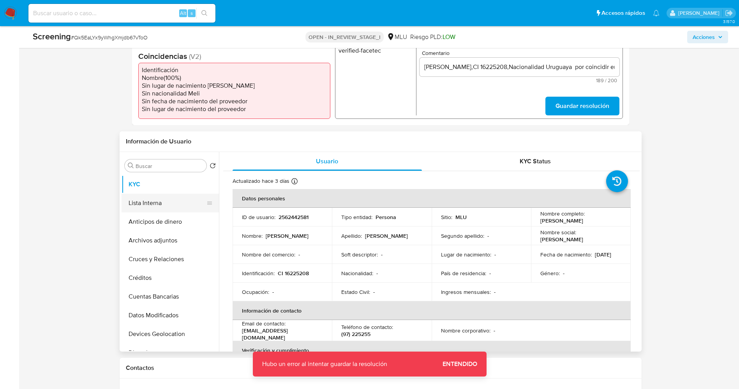
click at [148, 202] on button "Lista Interna" at bounding box center [167, 203] width 91 height 19
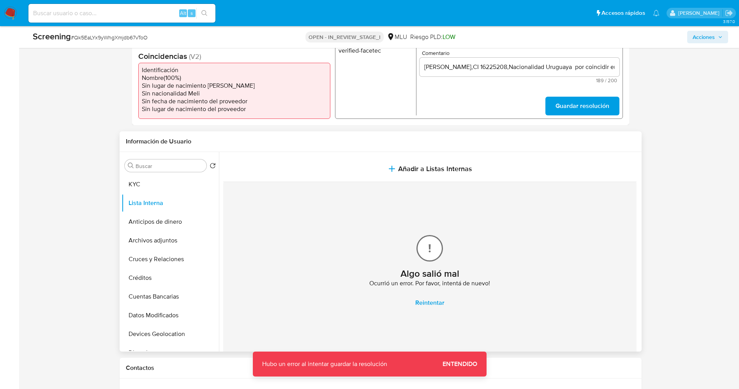
click at [416, 298] on span "Reintentar" at bounding box center [429, 302] width 29 height 17
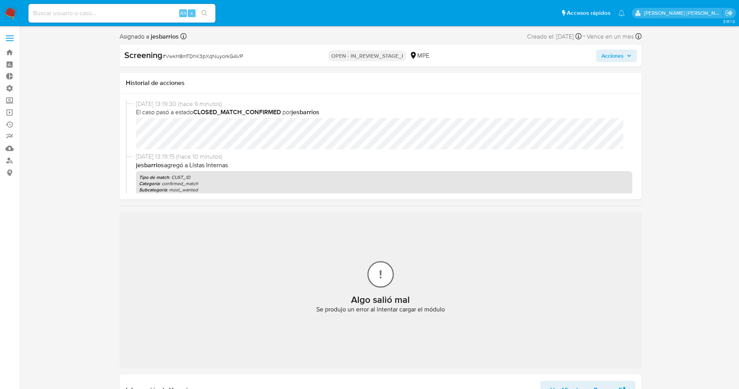
select select "10"
click at [619, 54] on span "Acciones" at bounding box center [613, 55] width 22 height 12
click at [424, 122] on p "Aún no se han obtenido eventos de screening" at bounding box center [450, 119] width 360 height 97
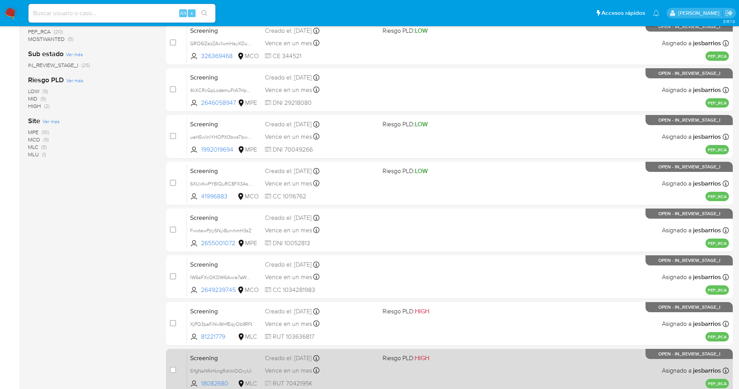
scroll to position [226, 0]
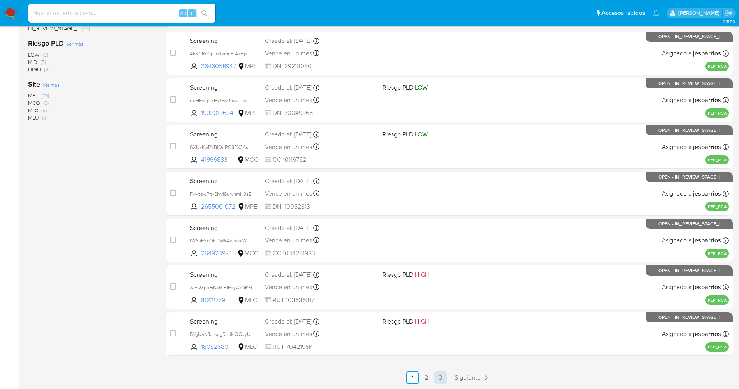
click at [443, 381] on link "3" at bounding box center [440, 377] width 12 height 12
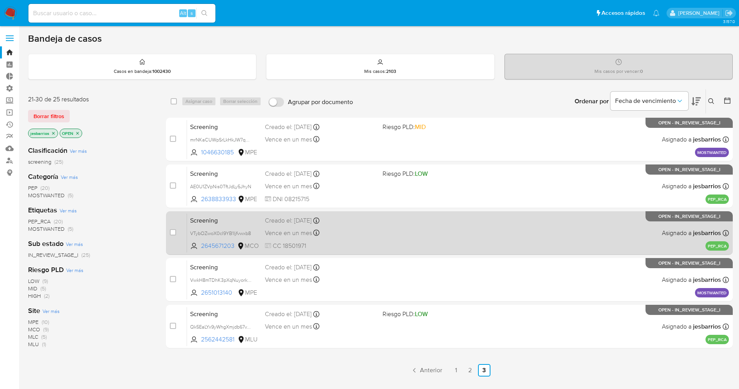
click at [359, 236] on div "Vence en un mes Vence el 24/09/2025 14:45:26" at bounding box center [320, 233] width 111 height 11
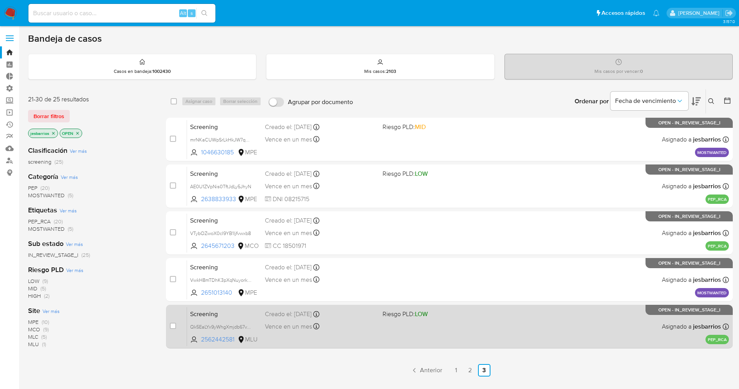
click at [441, 328] on div "Screening Qk5EaLYx9yWhgXmjdb67vToO 2562442581 MLU Riesgo PLD: LOW Creado el: 25…" at bounding box center [458, 326] width 542 height 39
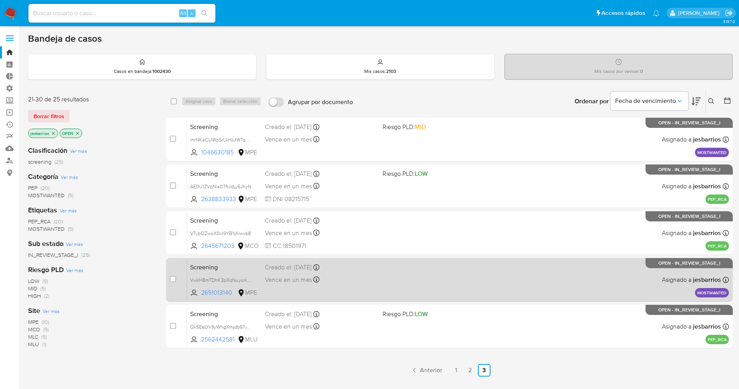
click at [366, 265] on div "Creado el: 25/08/2025 Creado el: 25/08/2025 14:08:00" at bounding box center [320, 267] width 111 height 9
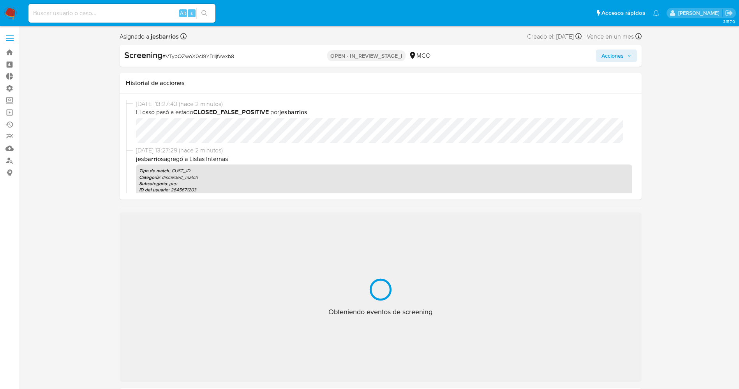
select select "10"
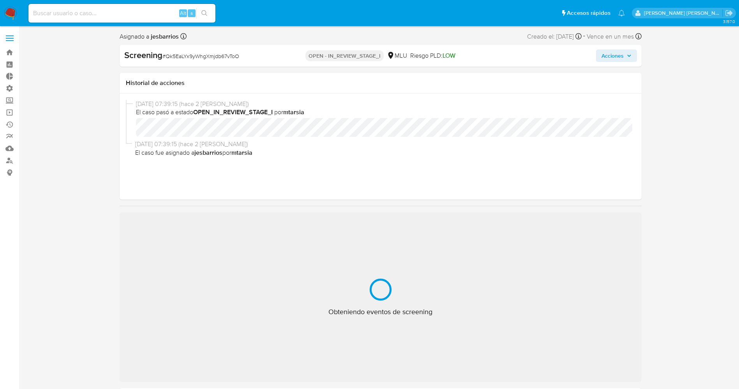
select select "10"
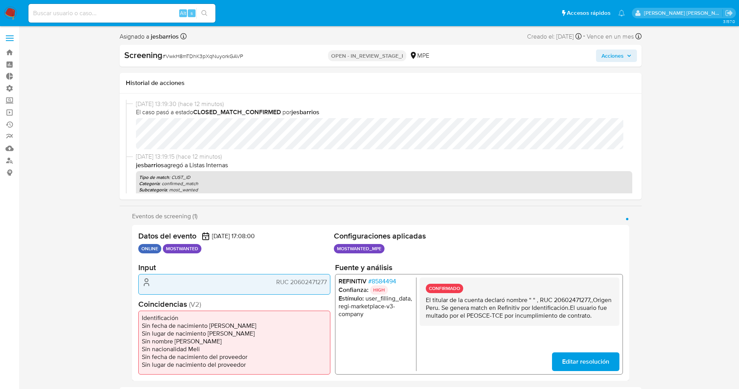
select select "10"
drag, startPoint x: 332, startPoint y: 57, endPoint x: 404, endPoint y: 57, distance: 71.7
click at [404, 57] on p "OPEN - IN_REVIEW_STAGE_I" at bounding box center [367, 55] width 78 height 11
click at [619, 53] on span "Acciones" at bounding box center [613, 55] width 22 height 12
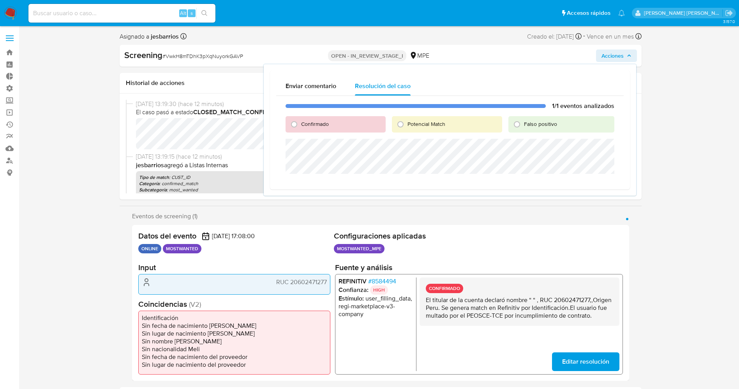
click at [550, 125] on span "Falso positivo" at bounding box center [540, 124] width 33 height 8
click at [523, 125] on input "Falso positivo" at bounding box center [517, 124] width 12 height 12
radio input "true"
click at [550, 125] on span "Falso positivo" at bounding box center [540, 124] width 33 height 8
click at [523, 125] on input "Falso positivo" at bounding box center [517, 124] width 12 height 12
